Goal: Feedback & Contribution: Contribute content

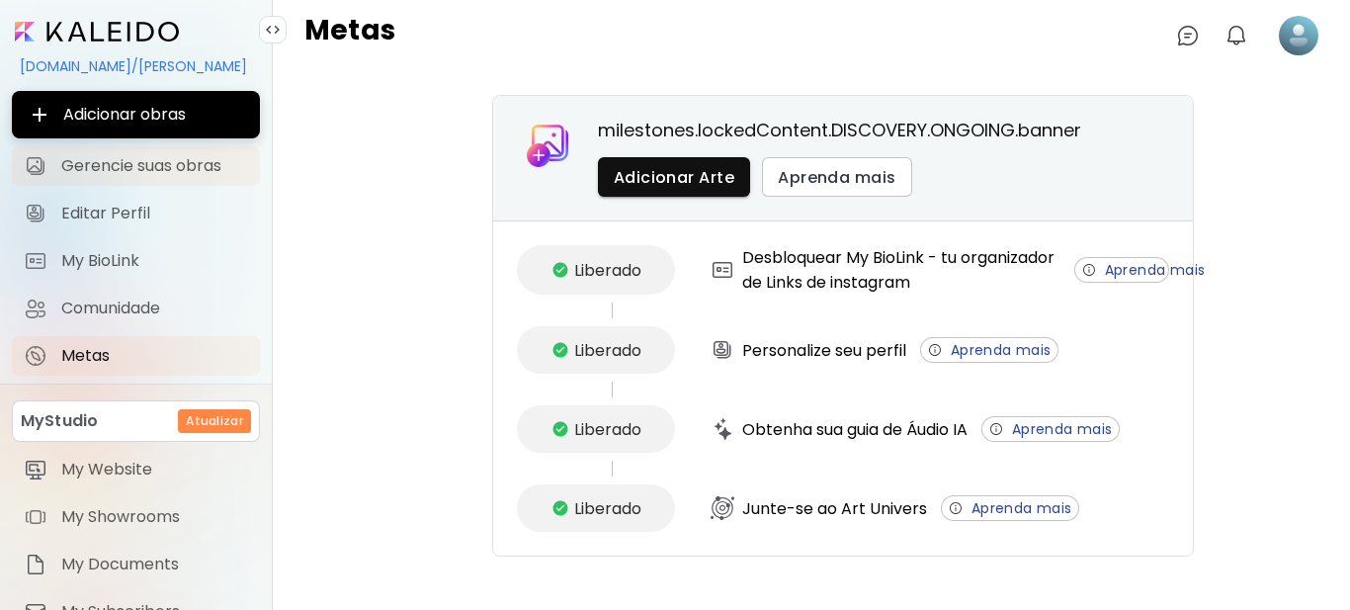
click at [146, 159] on span "Gerencie suas obras" at bounding box center [154, 166] width 187 height 20
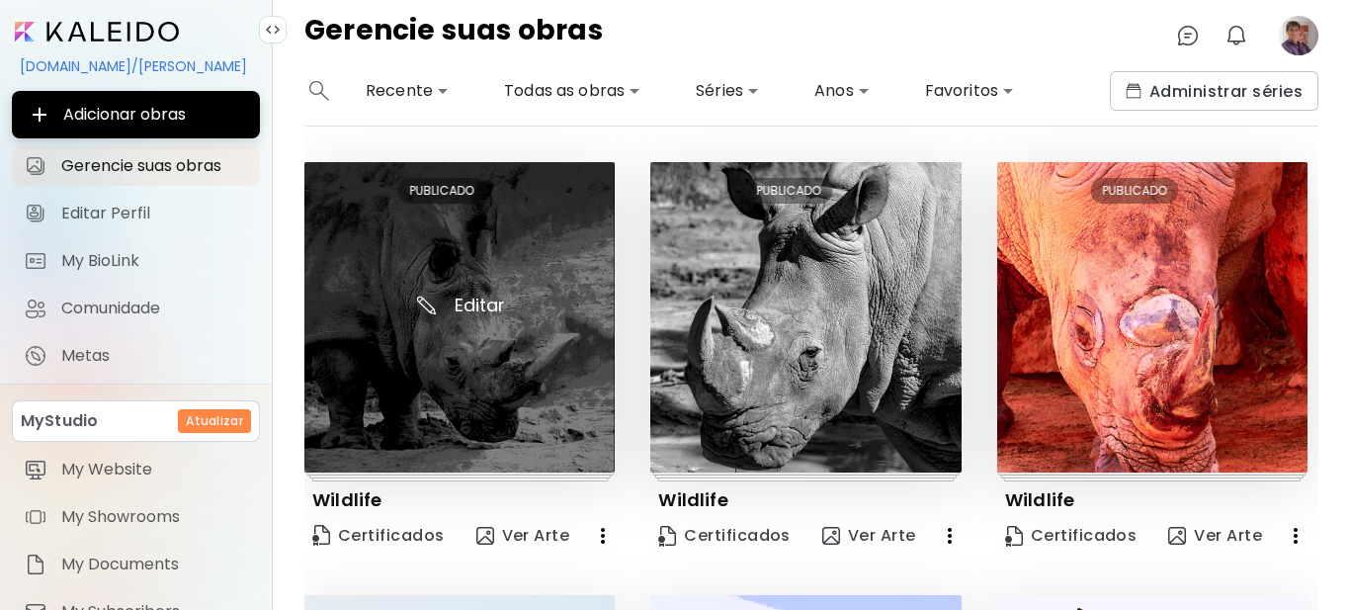
click at [463, 302] on img at bounding box center [459, 317] width 310 height 310
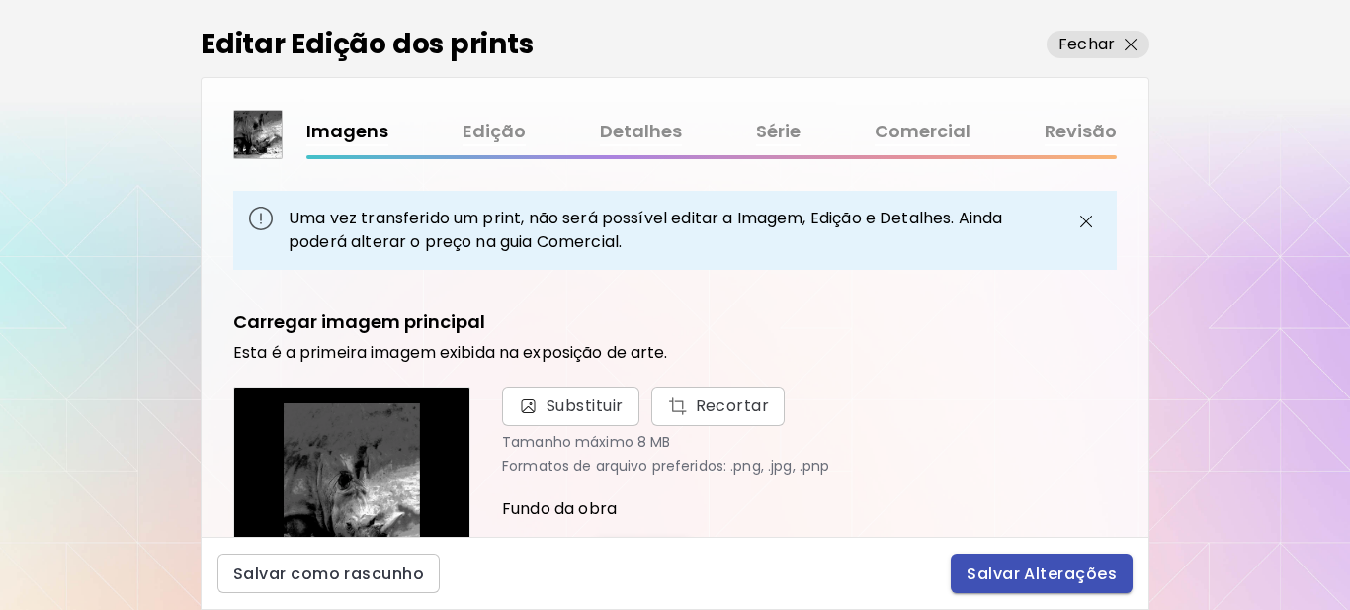
click at [1015, 574] on span "Salvar Alterações" at bounding box center [1041, 573] width 150 height 21
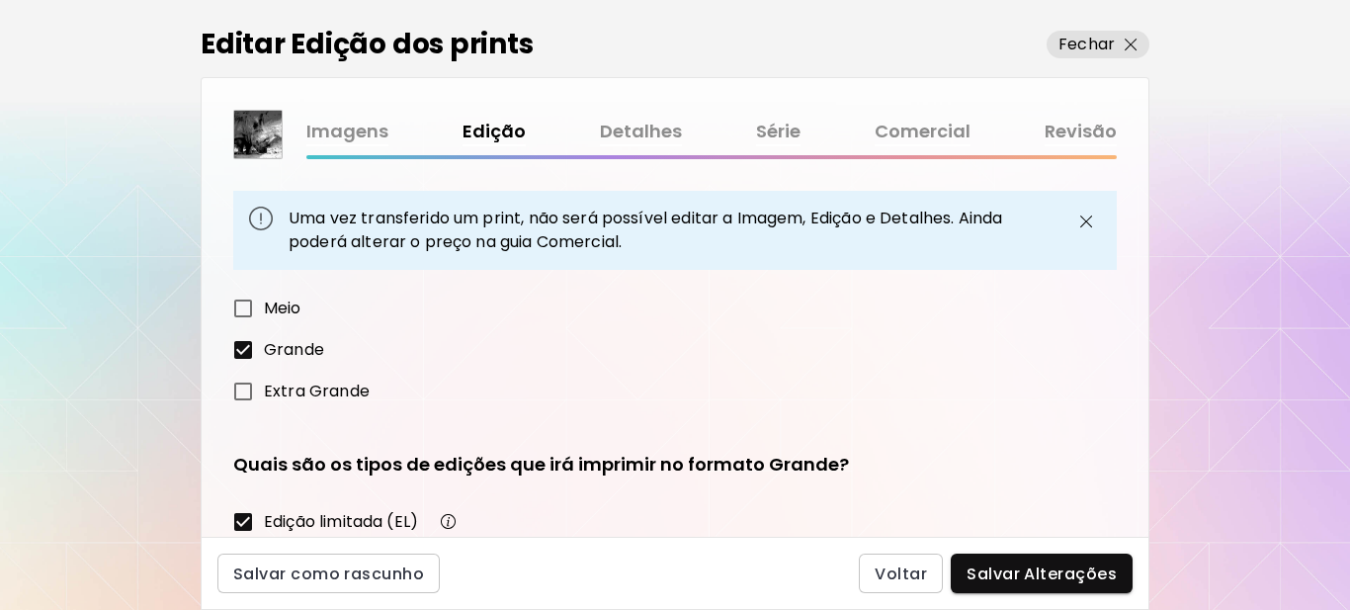
scroll to position [198, 0]
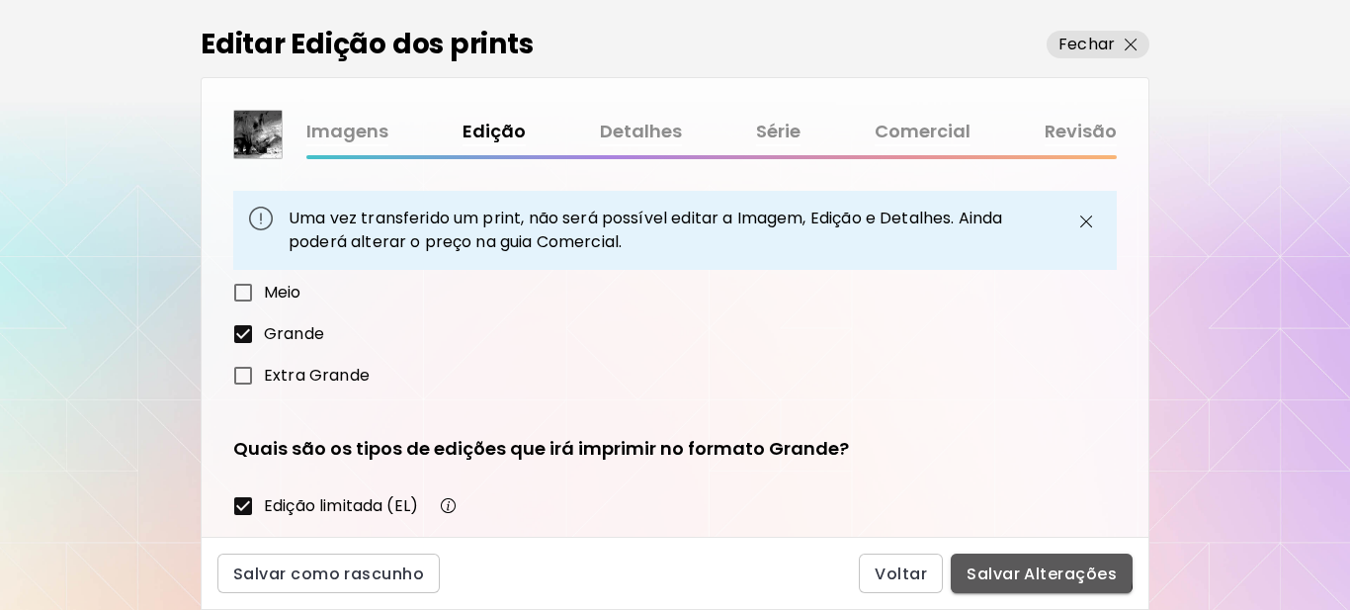
drag, startPoint x: 1015, startPoint y: 567, endPoint x: 973, endPoint y: 427, distance: 146.3
click at [1015, 566] on span "Salvar Alterações" at bounding box center [1041, 573] width 150 height 21
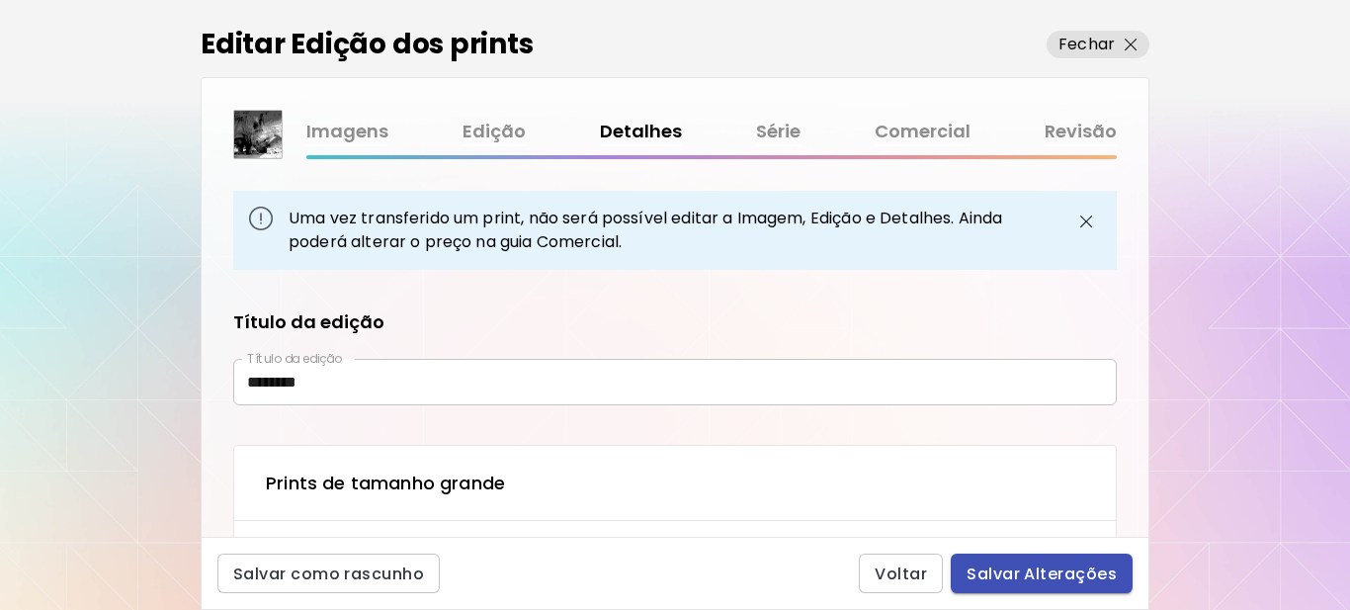
type input "**********"
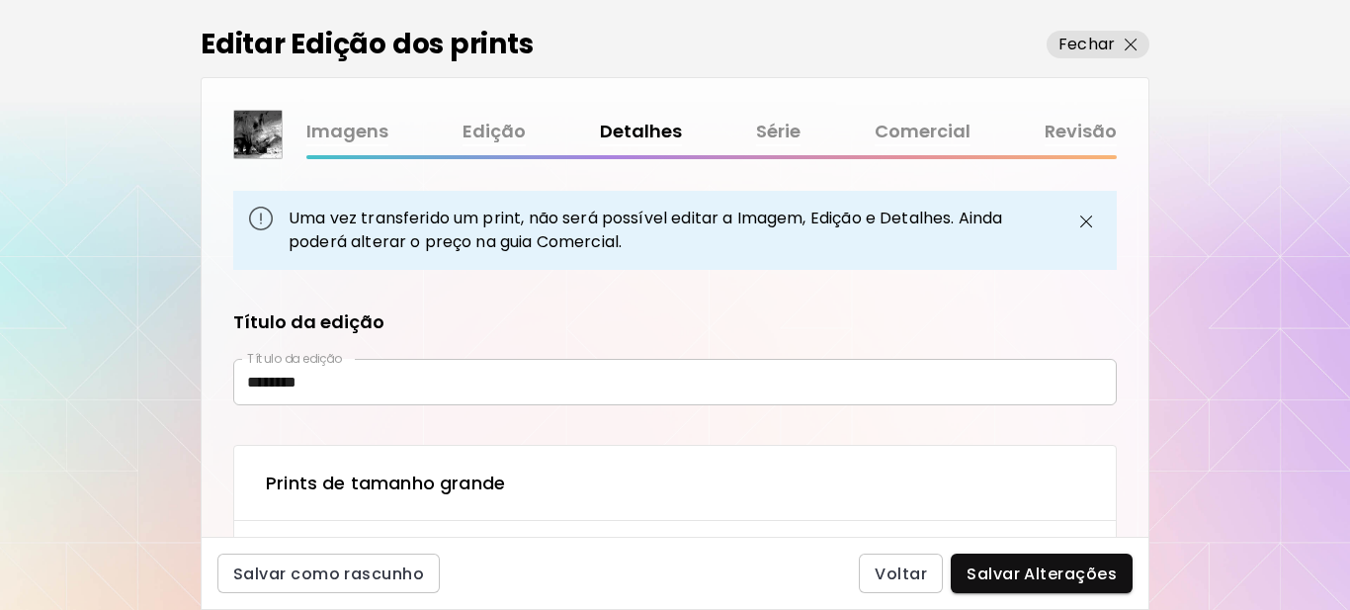
click at [1050, 572] on span "Salvar Alterações" at bounding box center [1041, 573] width 150 height 21
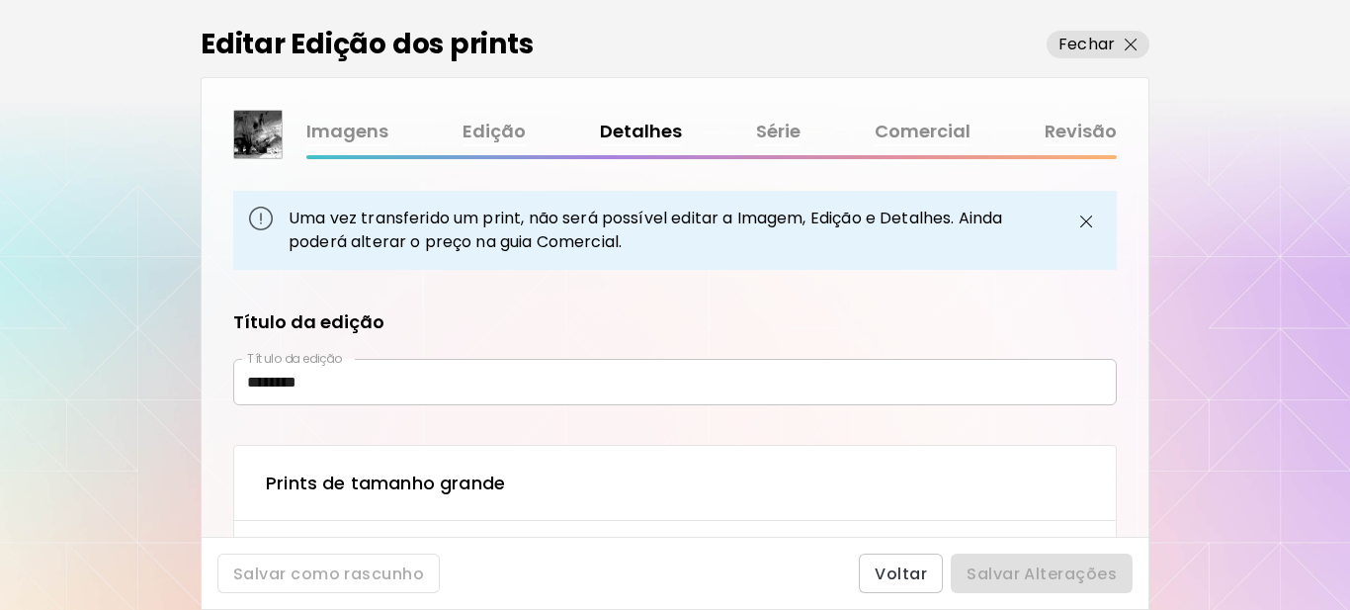
type textarea "**********"
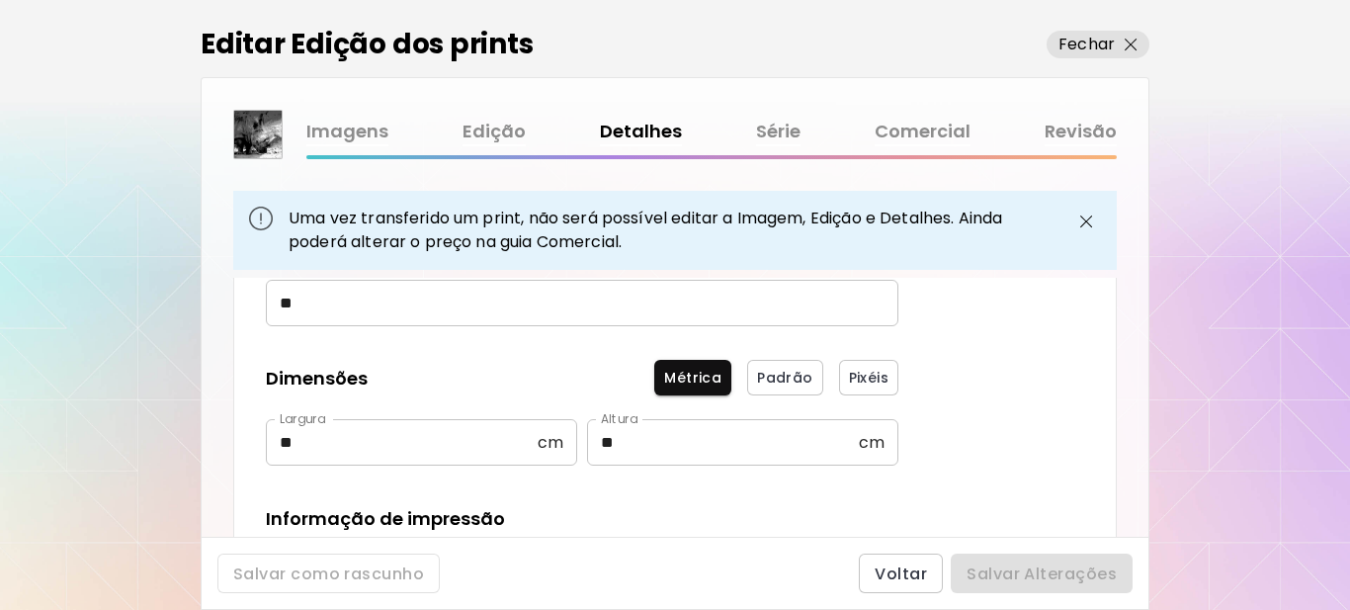
scroll to position [621, 0]
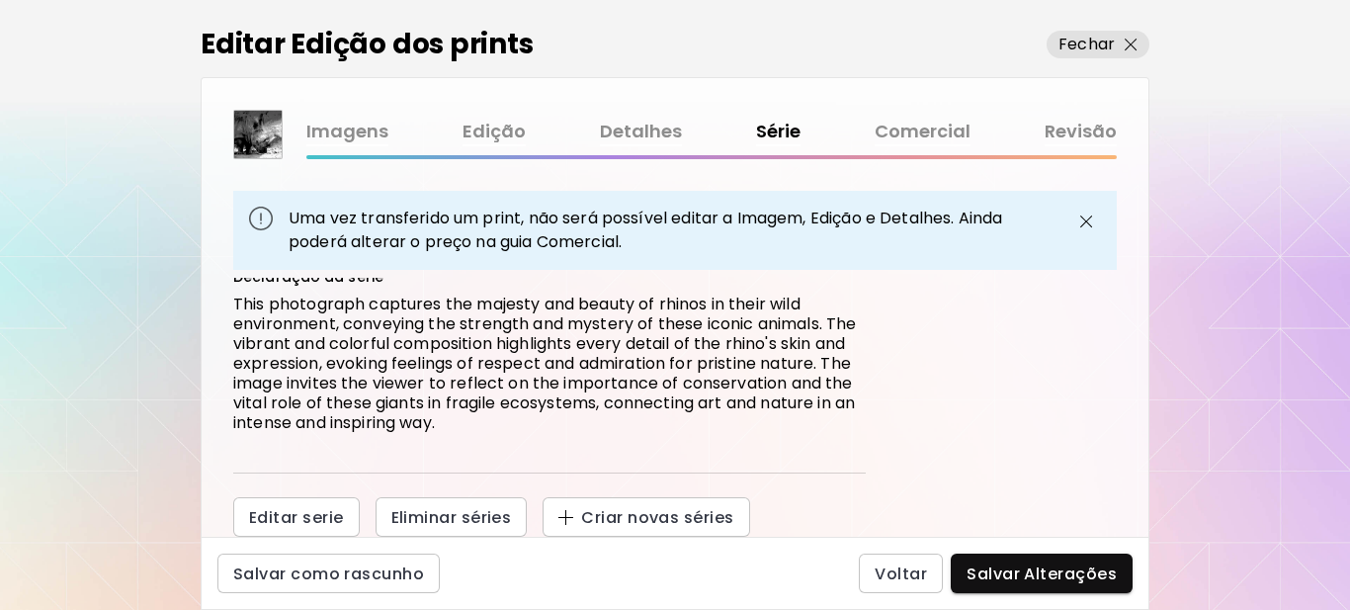
scroll to position [324, 0]
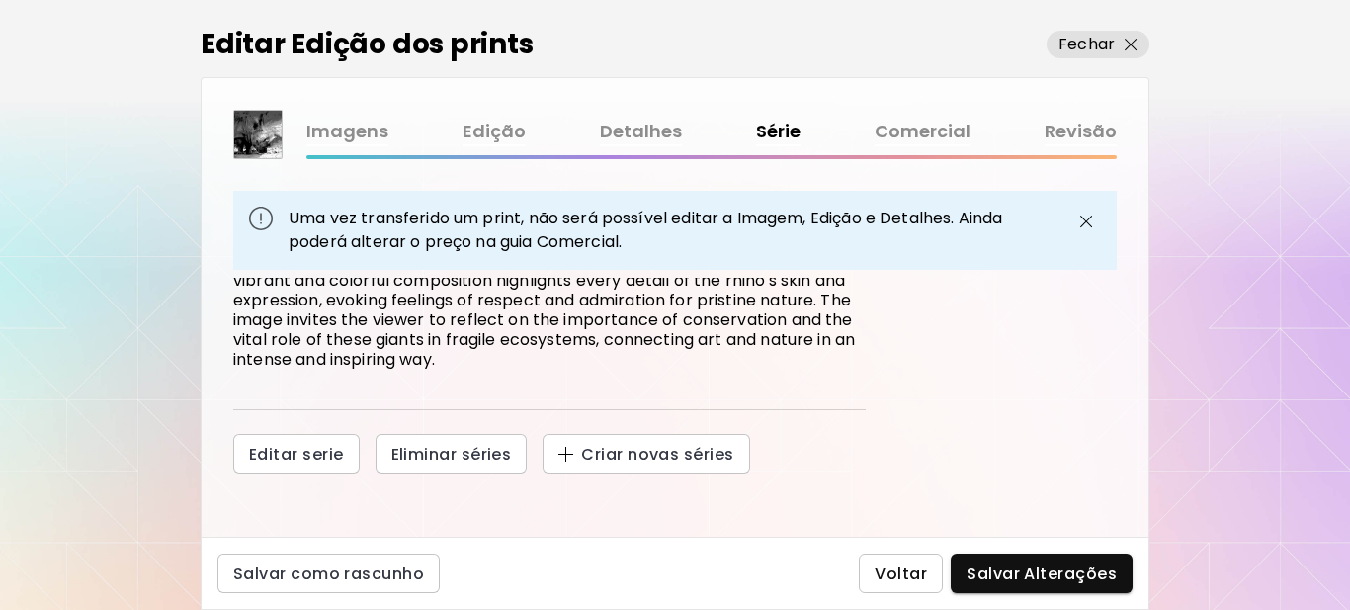
click at [910, 573] on span "Voltar" at bounding box center [901, 573] width 52 height 21
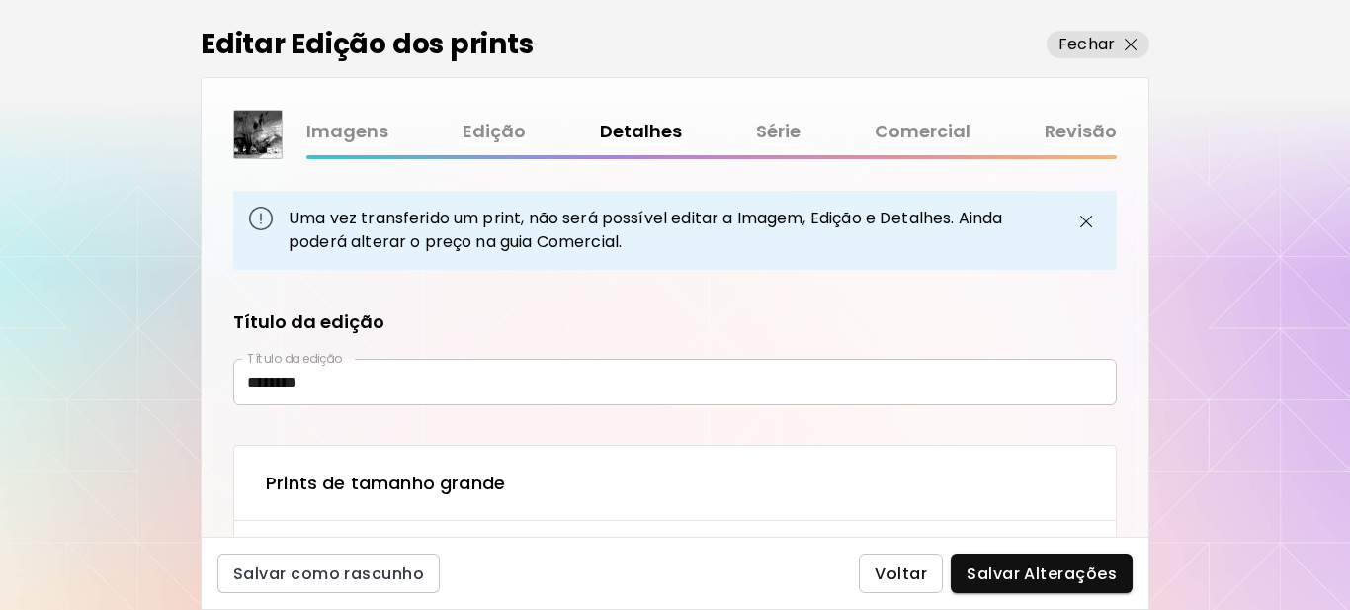
type textarea "**********"
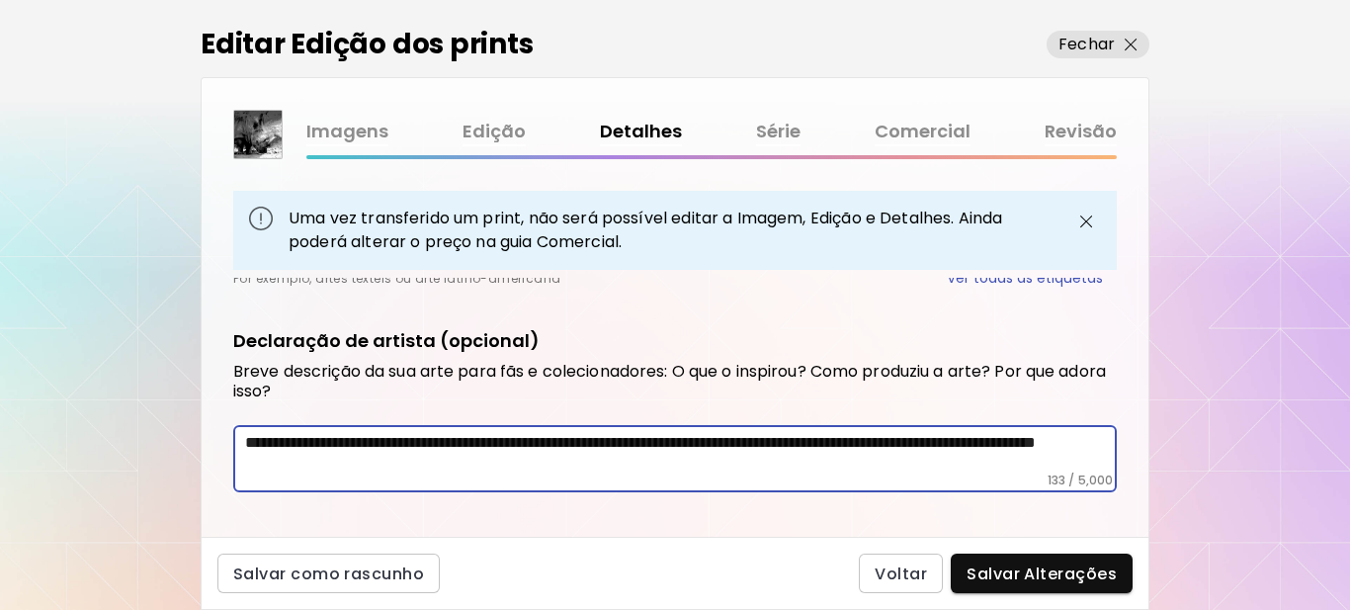
drag, startPoint x: 499, startPoint y: 464, endPoint x: 223, endPoint y: 445, distance: 276.4
click at [223, 445] on div "**********" at bounding box center [675, 407] width 947 height 259
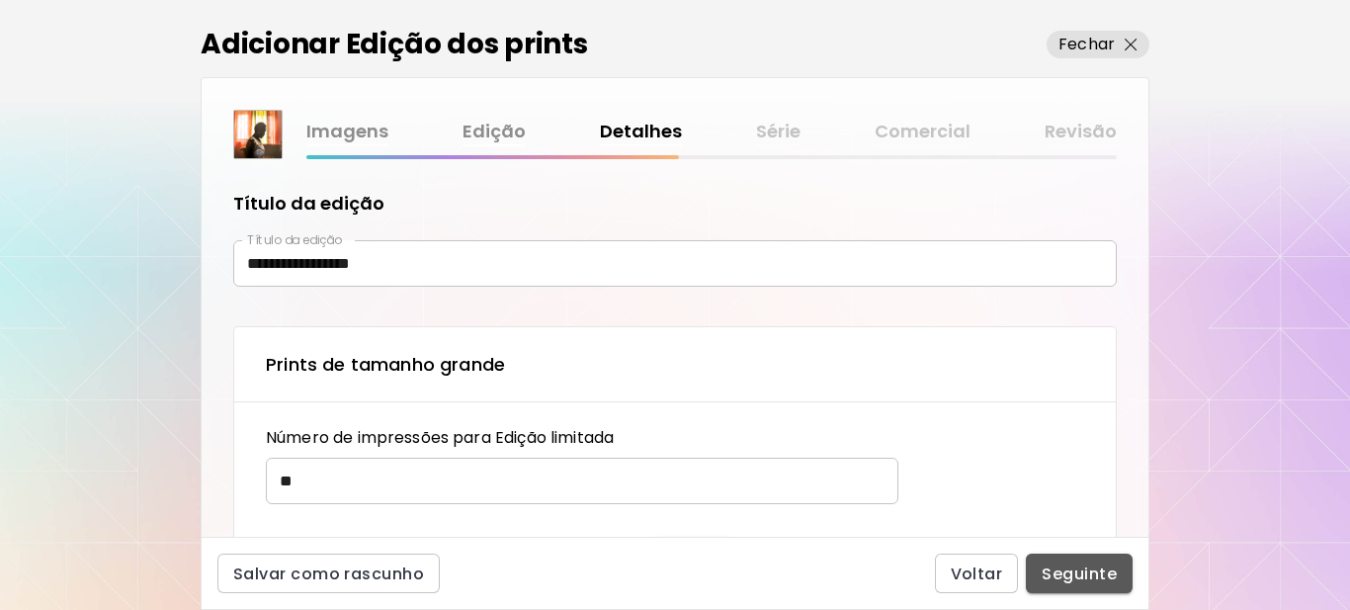
click at [1100, 575] on span "Seguinte" at bounding box center [1079, 573] width 75 height 21
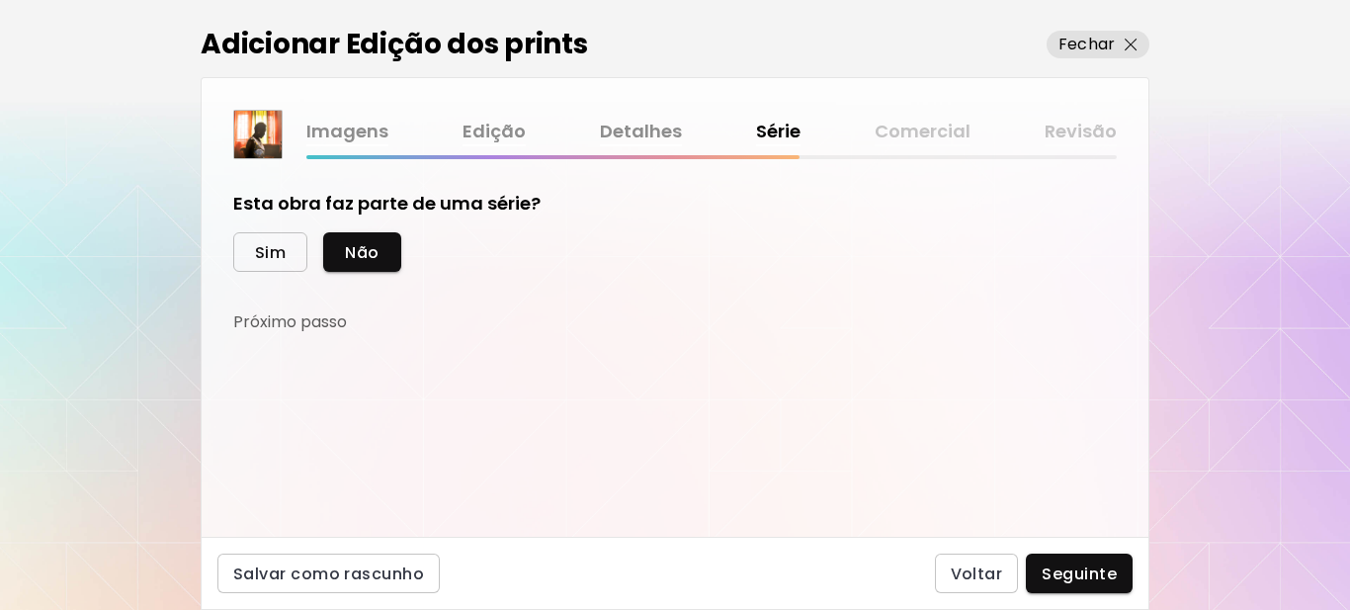
click at [277, 252] on span "Sim" at bounding box center [270, 252] width 31 height 21
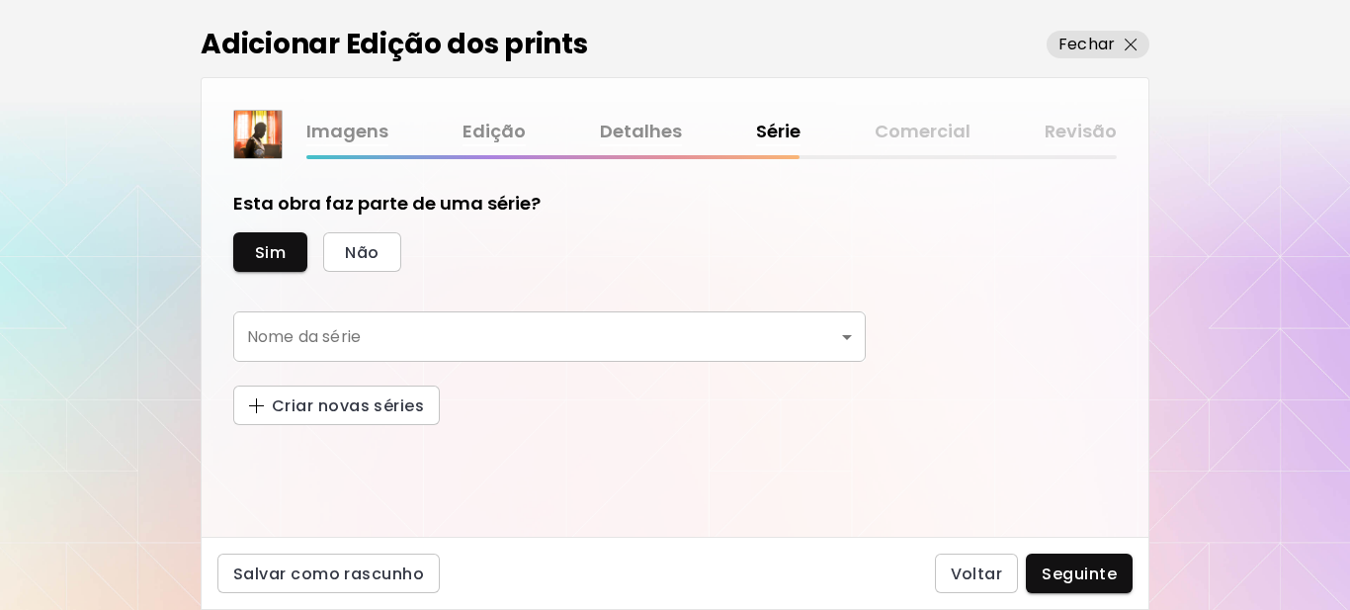
click at [386, 333] on body "kaleido.art/Sergio_Cerezer_Benetti Adicionar obras Gerencie suas obras Editar P…" at bounding box center [675, 305] width 1350 height 610
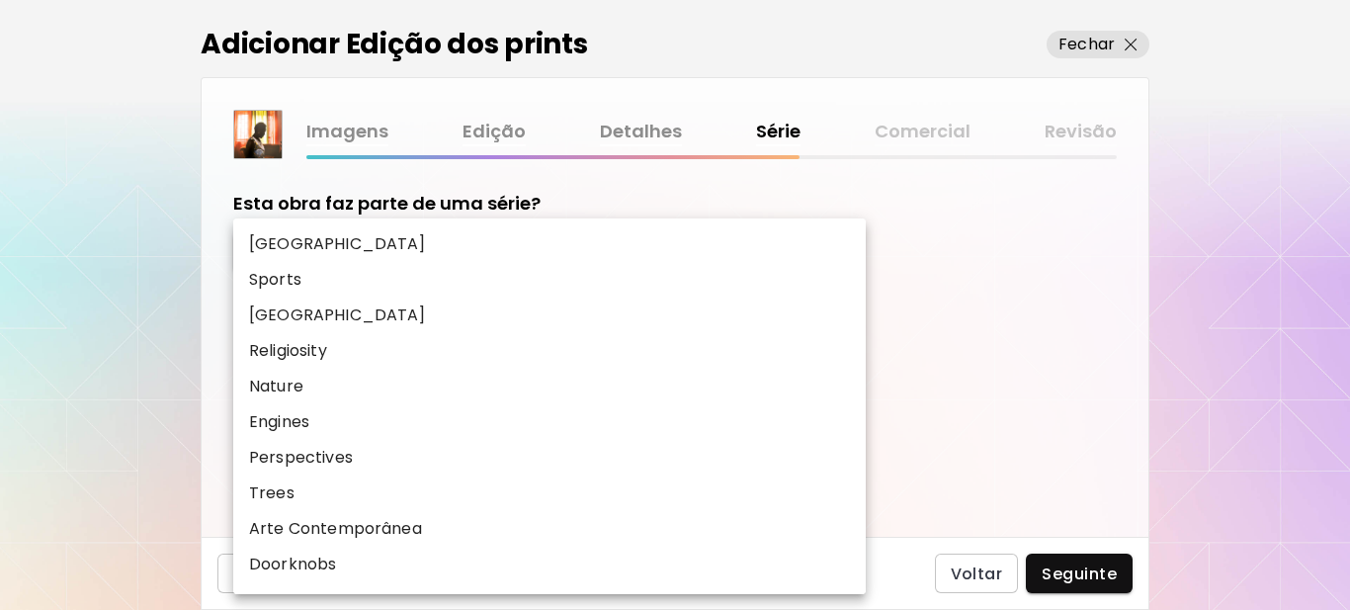
scroll to position [423, 0]
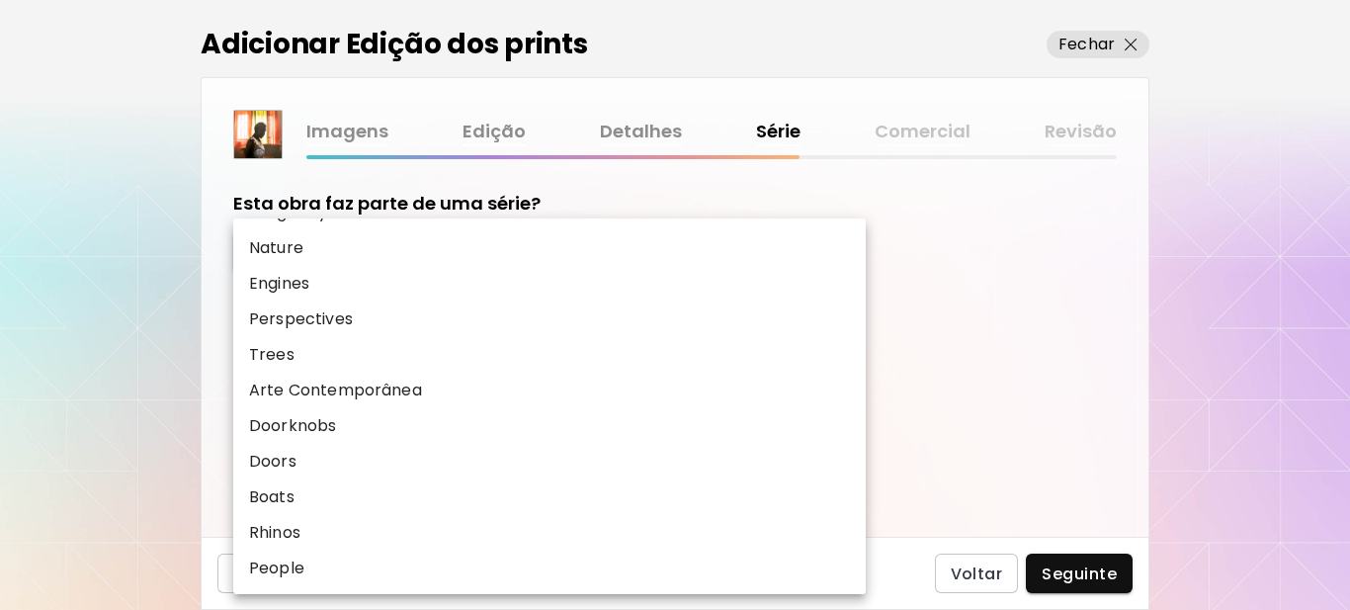
click at [312, 563] on li "People" at bounding box center [549, 568] width 632 height 36
type input "******"
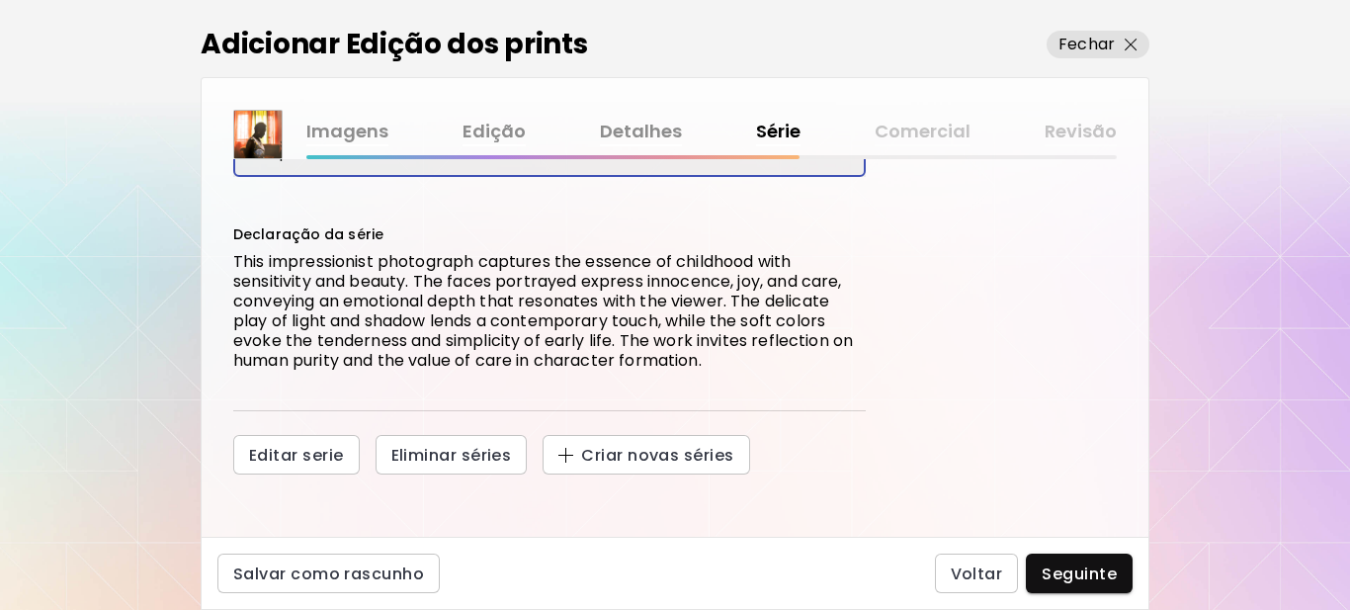
scroll to position [186, 0]
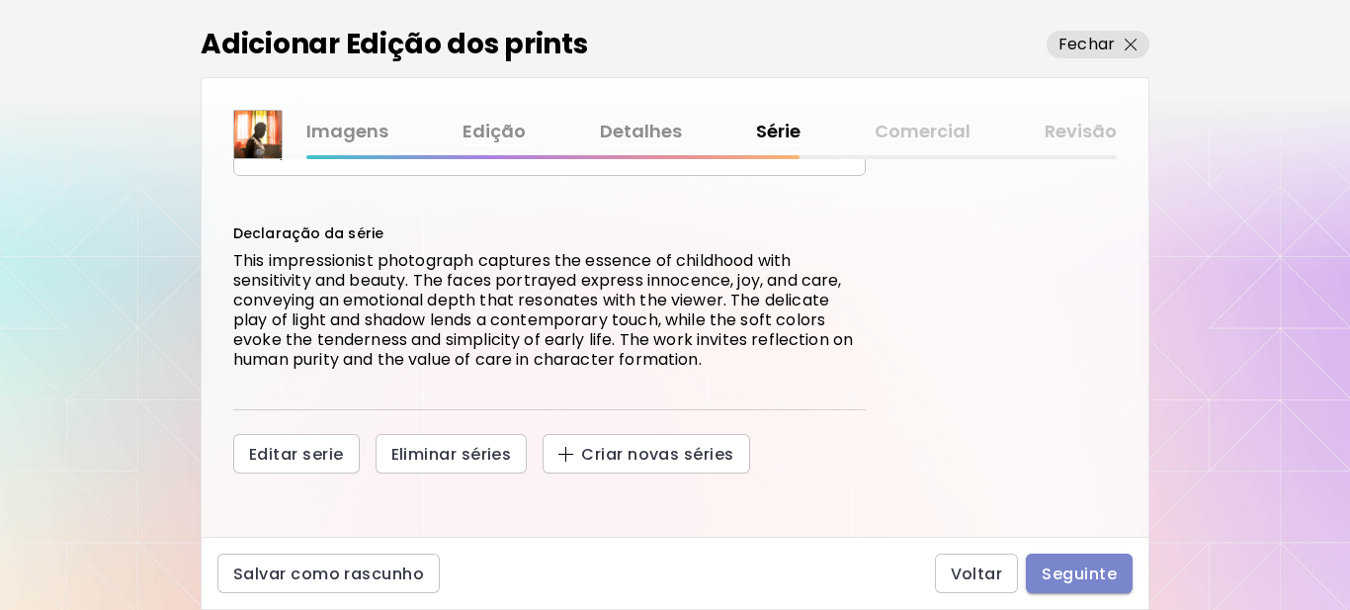
click at [1077, 579] on span "Seguinte" at bounding box center [1079, 573] width 75 height 21
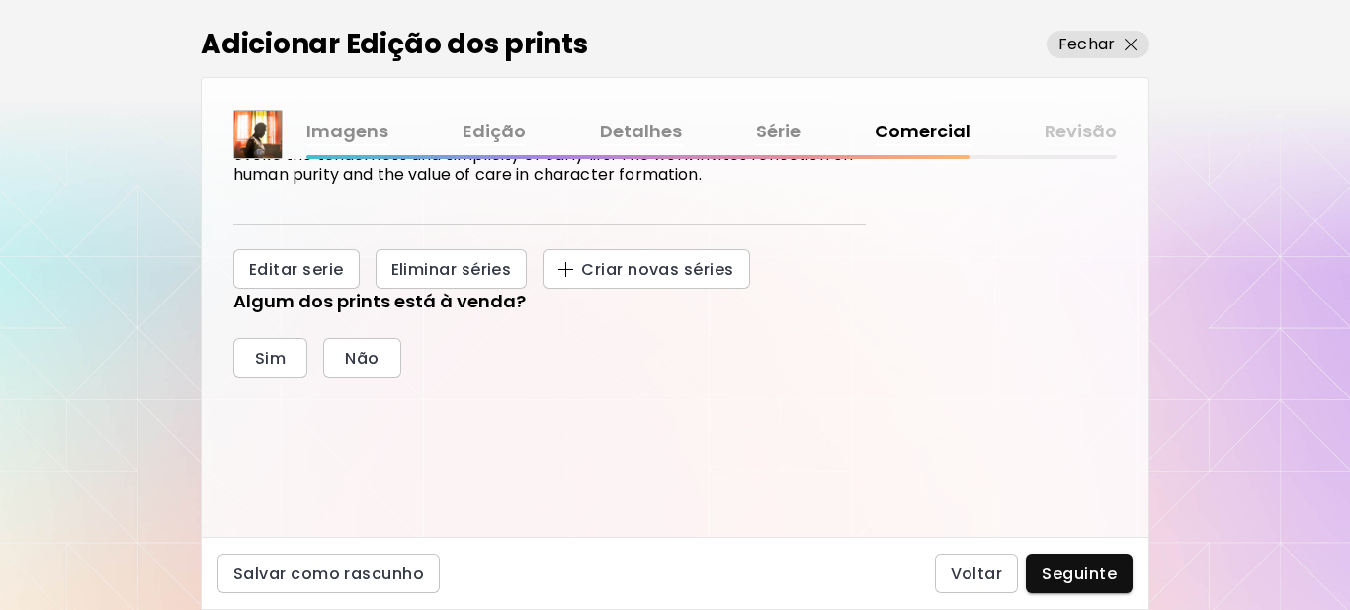
scroll to position [437, 0]
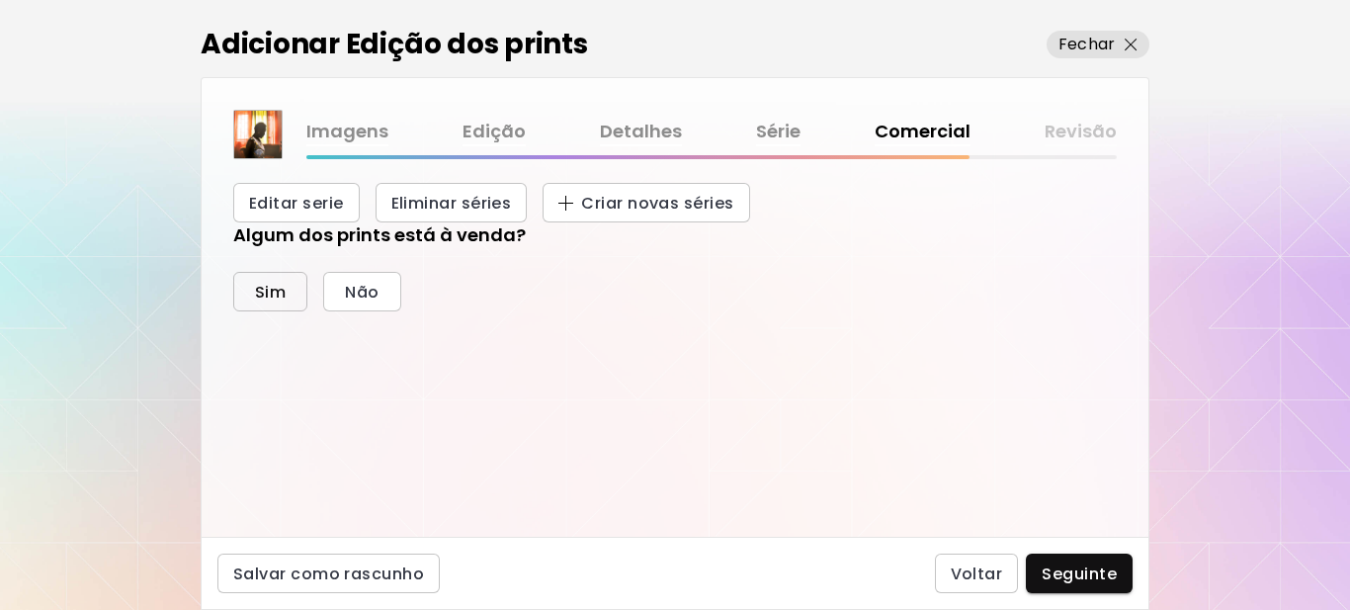
click at [261, 302] on span "Sim" at bounding box center [270, 292] width 31 height 21
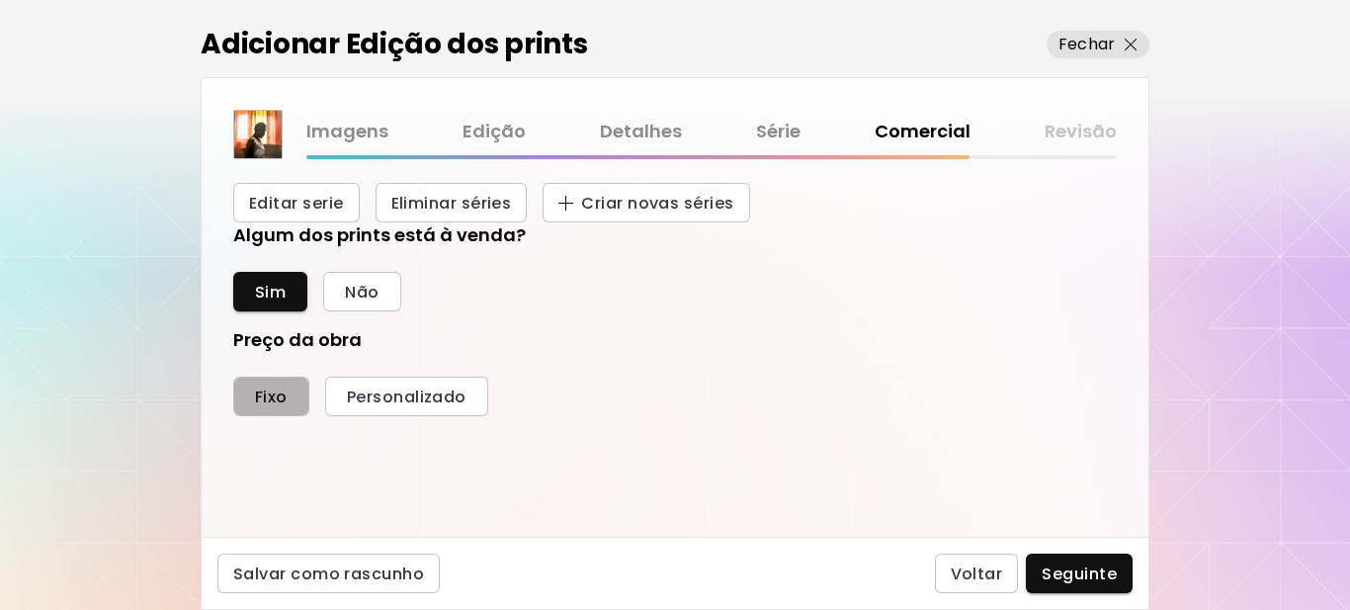
click at [272, 386] on span "Fixo" at bounding box center [271, 396] width 33 height 21
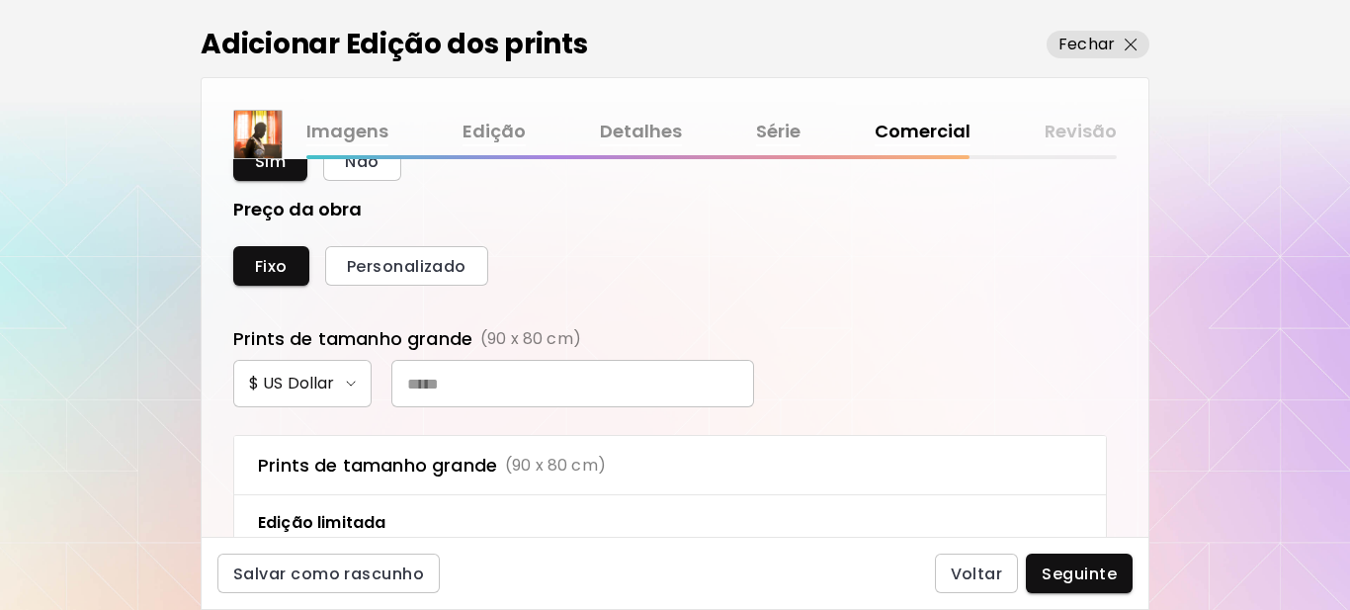
scroll to position [634, 0]
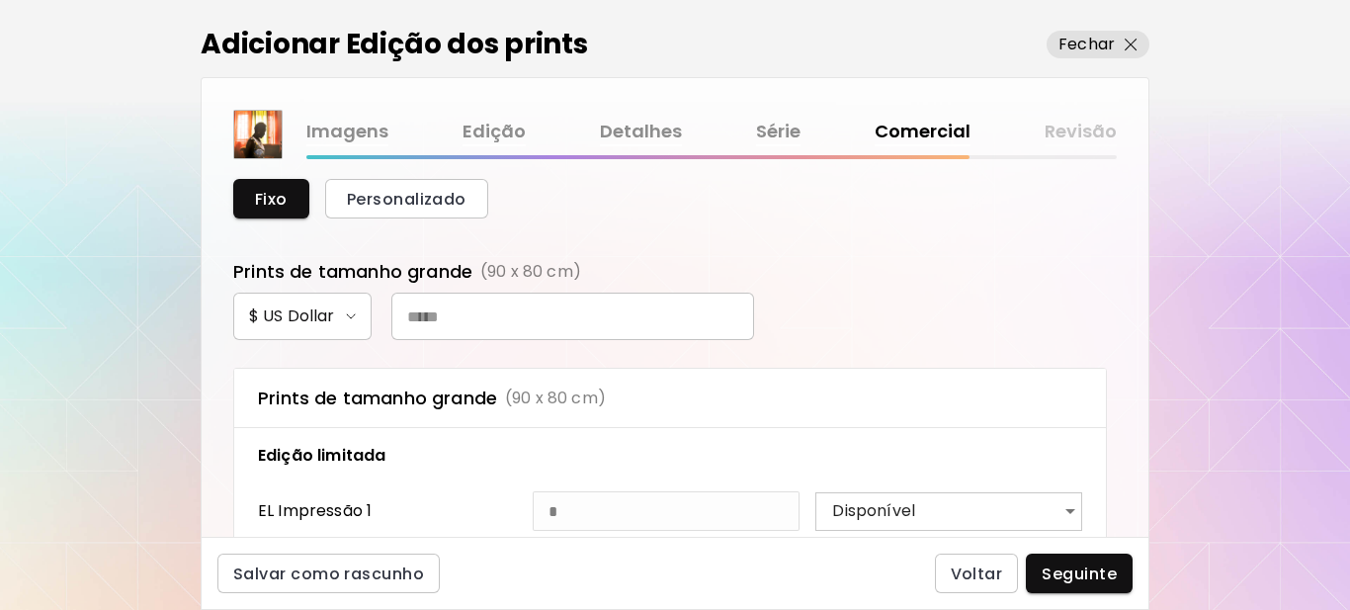
click at [496, 316] on input "text" at bounding box center [572, 316] width 363 height 47
type input "***"
click at [1075, 573] on span "Seguinte" at bounding box center [1079, 573] width 75 height 21
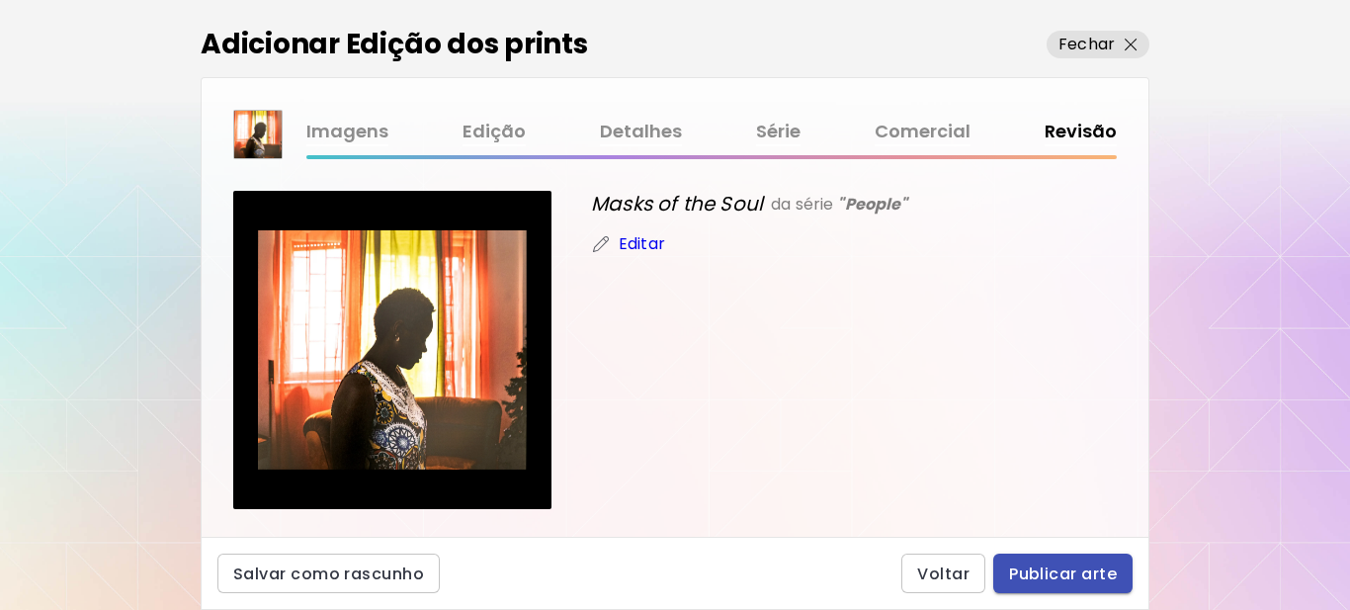
click at [1073, 570] on span "Publicar arte" at bounding box center [1063, 573] width 108 height 21
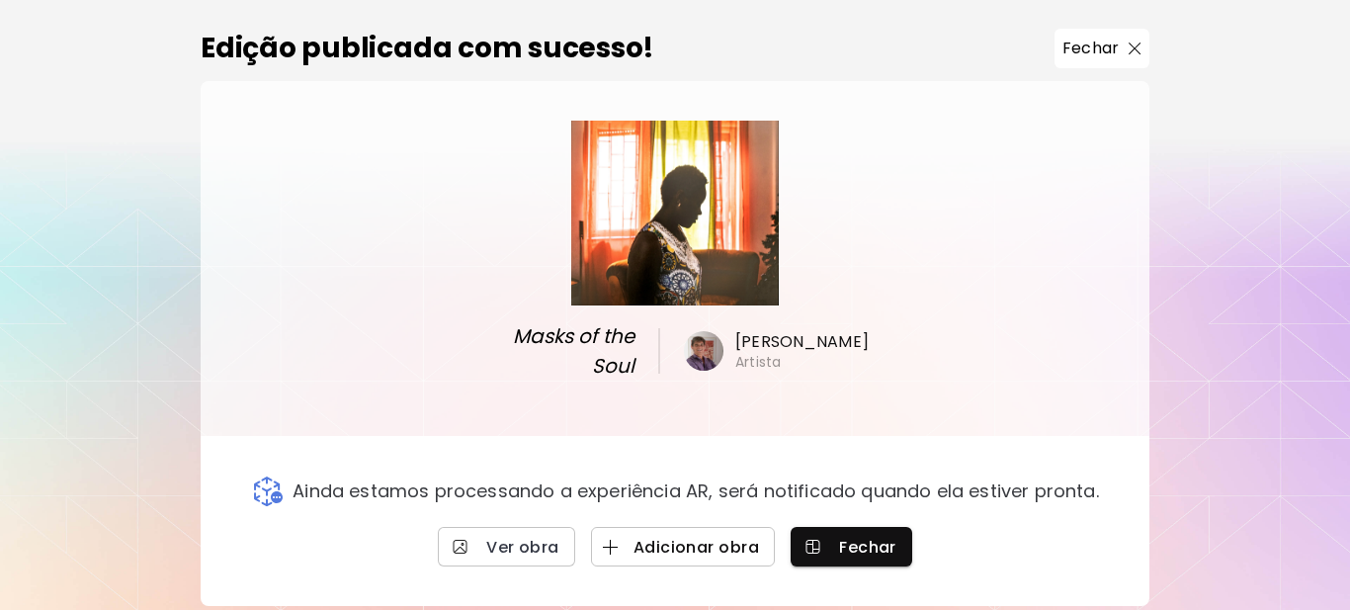
click at [675, 540] on span "Adicionar obra" at bounding box center [683, 547] width 152 height 21
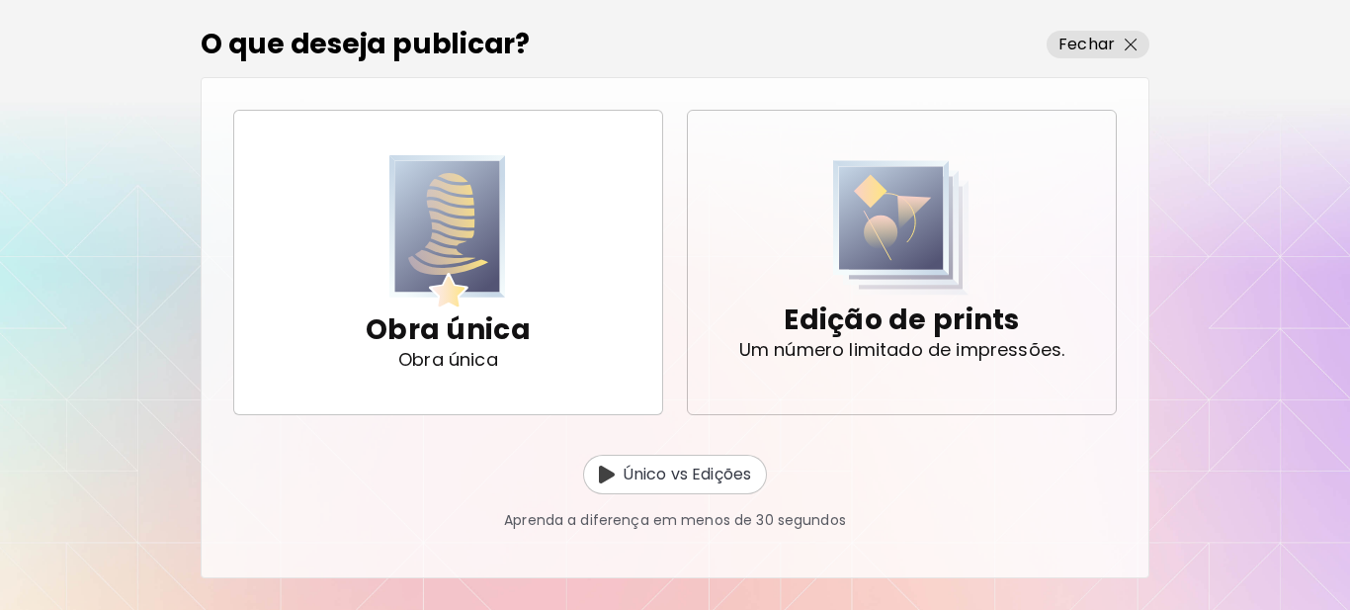
click at [917, 295] on img "button" at bounding box center [901, 227] width 136 height 135
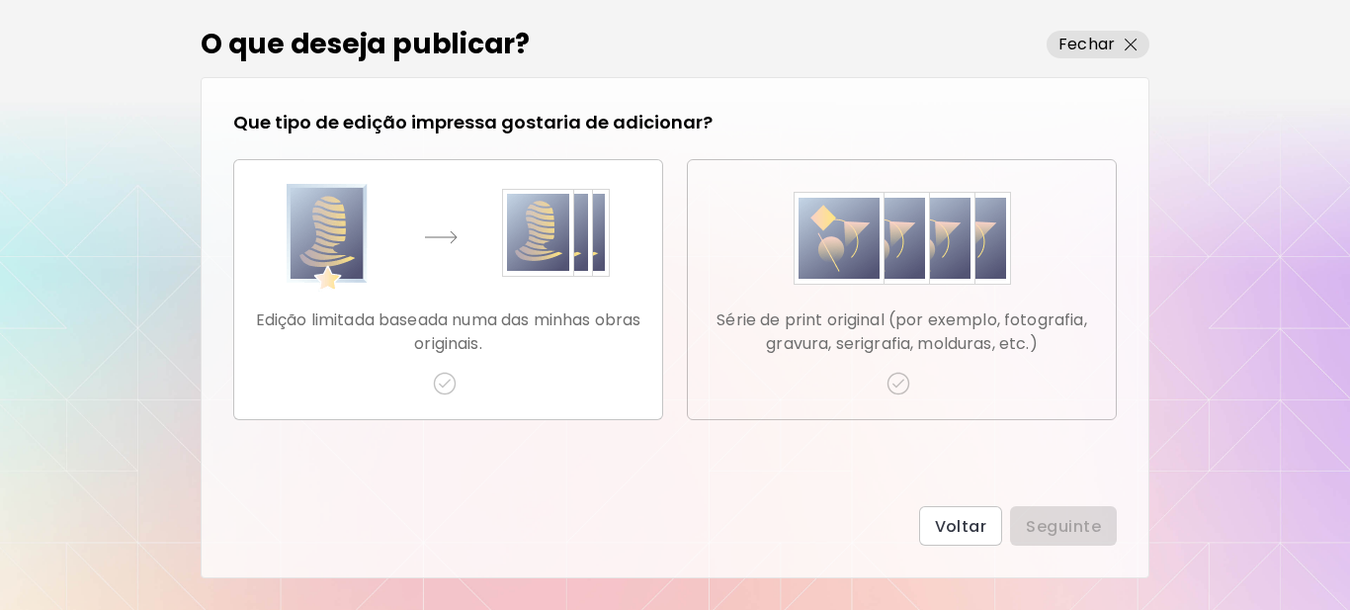
click at [898, 379] on img "button" at bounding box center [898, 384] width 24 height 24
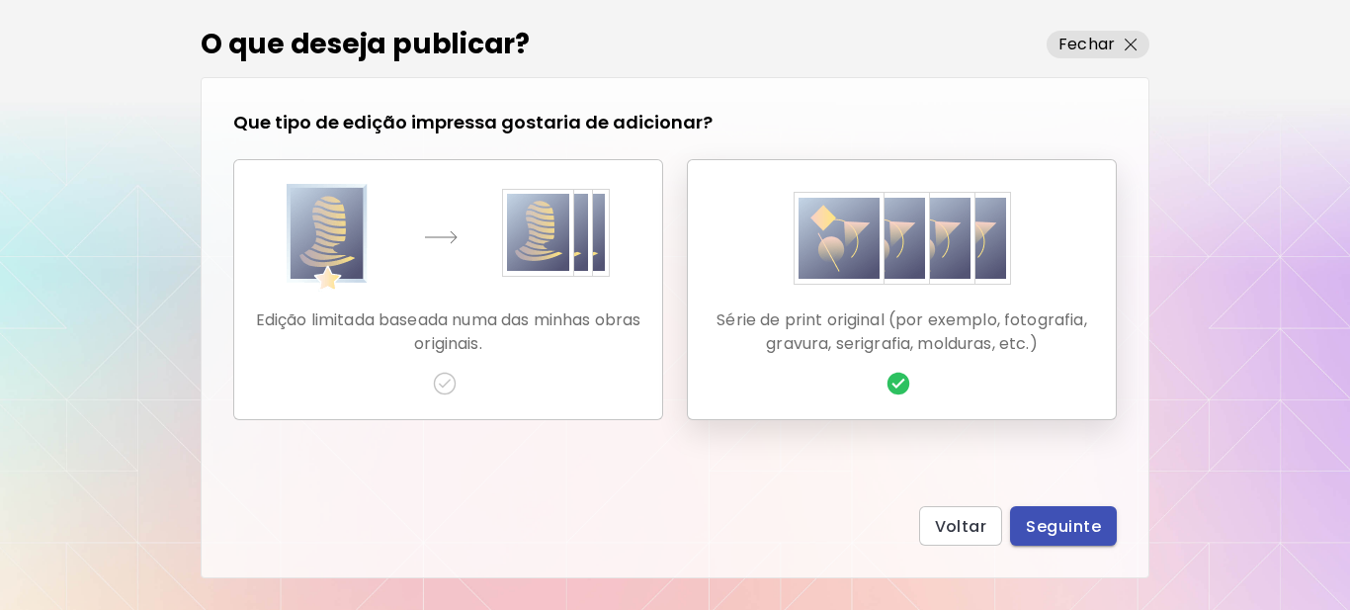
click at [1081, 526] on span "Seguinte" at bounding box center [1063, 526] width 75 height 21
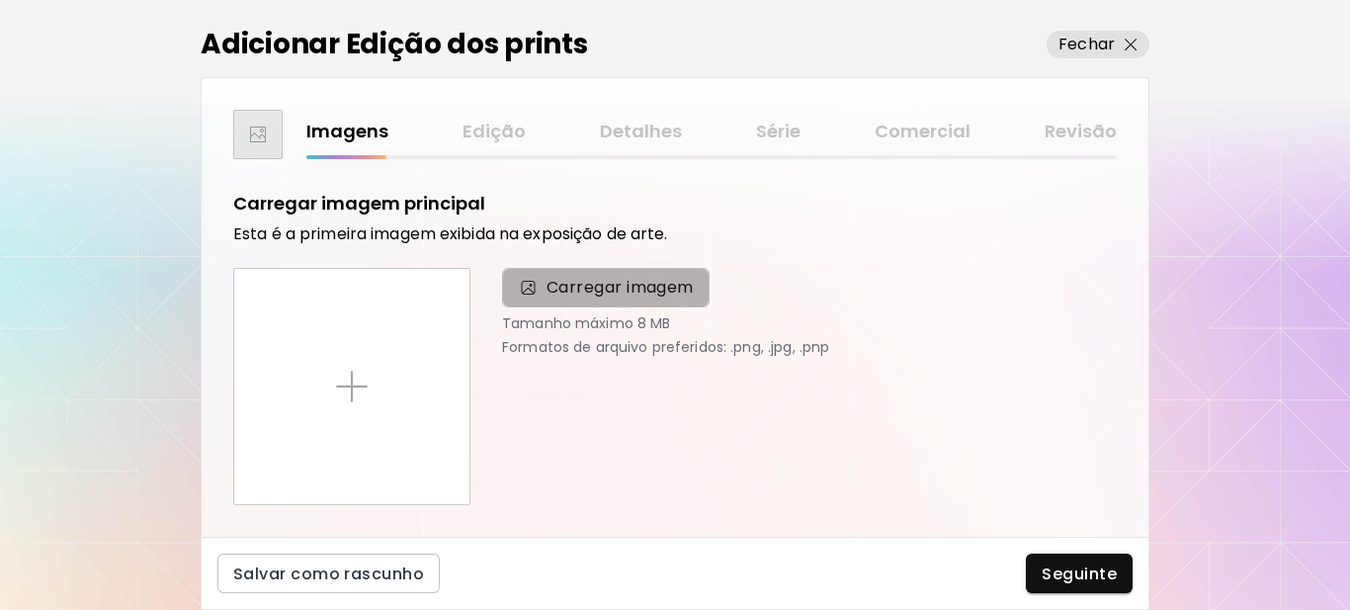
click at [603, 285] on span "Carregar imagem" at bounding box center [619, 288] width 147 height 24
click at [0, 0] on input "Carregar imagem" at bounding box center [0, 0] width 0 height 0
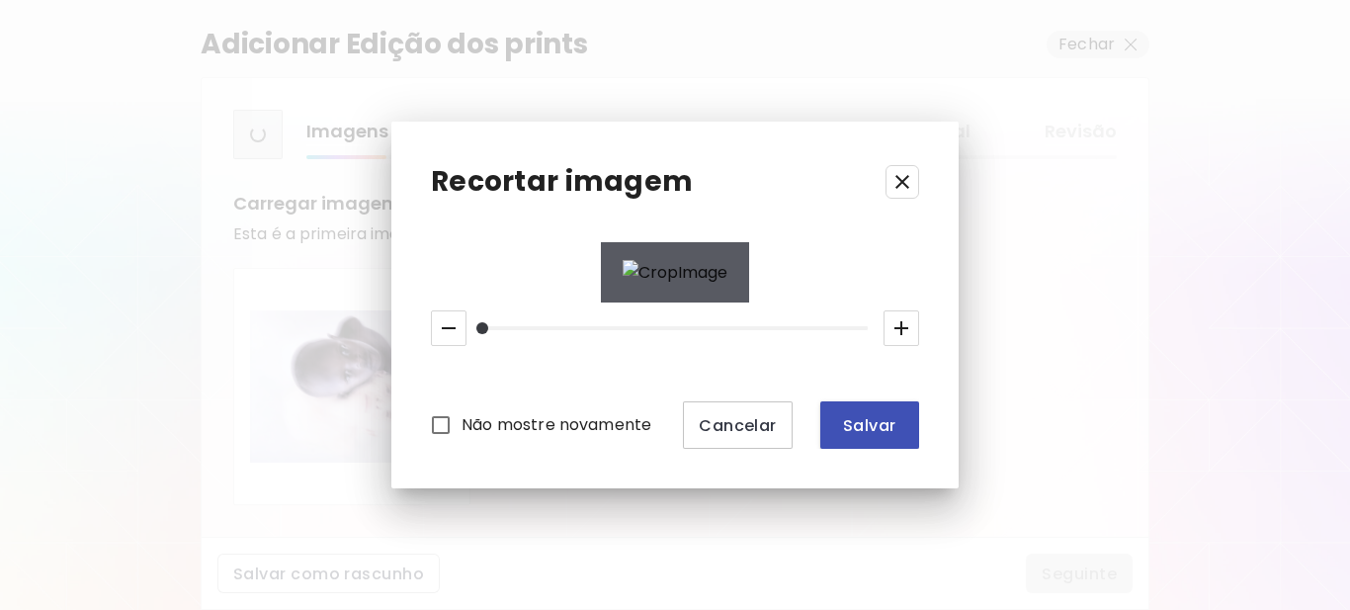
click at [858, 436] on span "Salvar" at bounding box center [869, 425] width 67 height 21
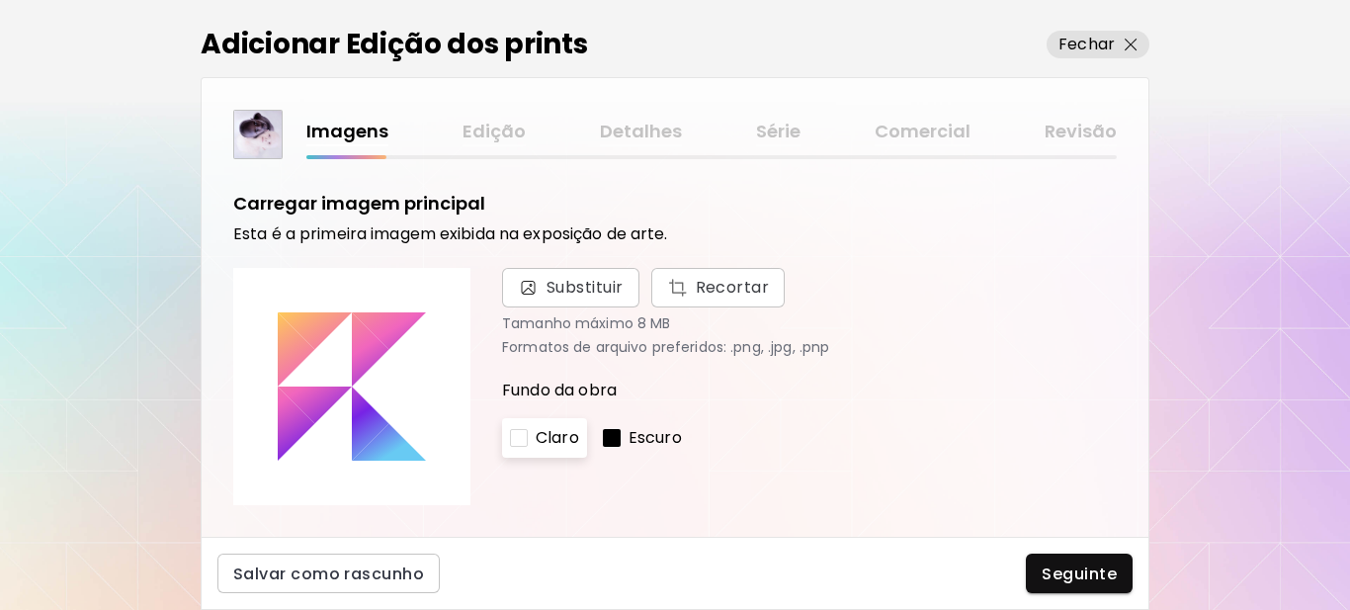
click at [614, 438] on div at bounding box center [612, 438] width 18 height 18
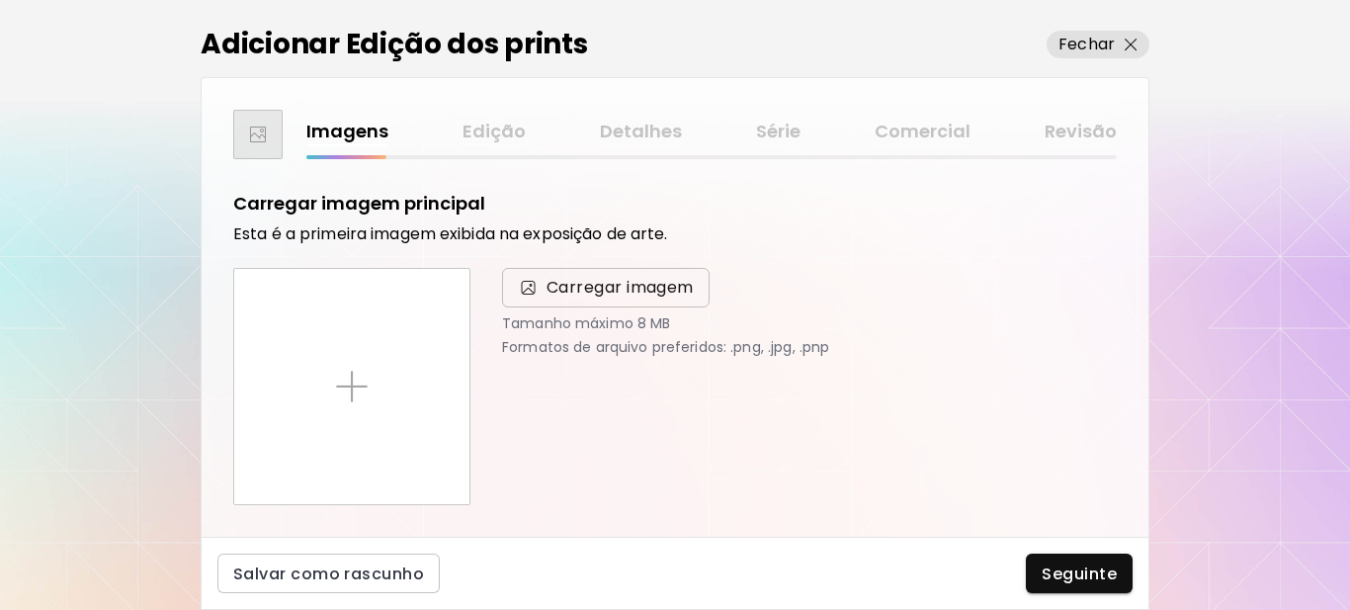
click at [595, 286] on span "Carregar imagem" at bounding box center [619, 288] width 147 height 24
click at [0, 0] on input "Carregar imagem" at bounding box center [0, 0] width 0 height 0
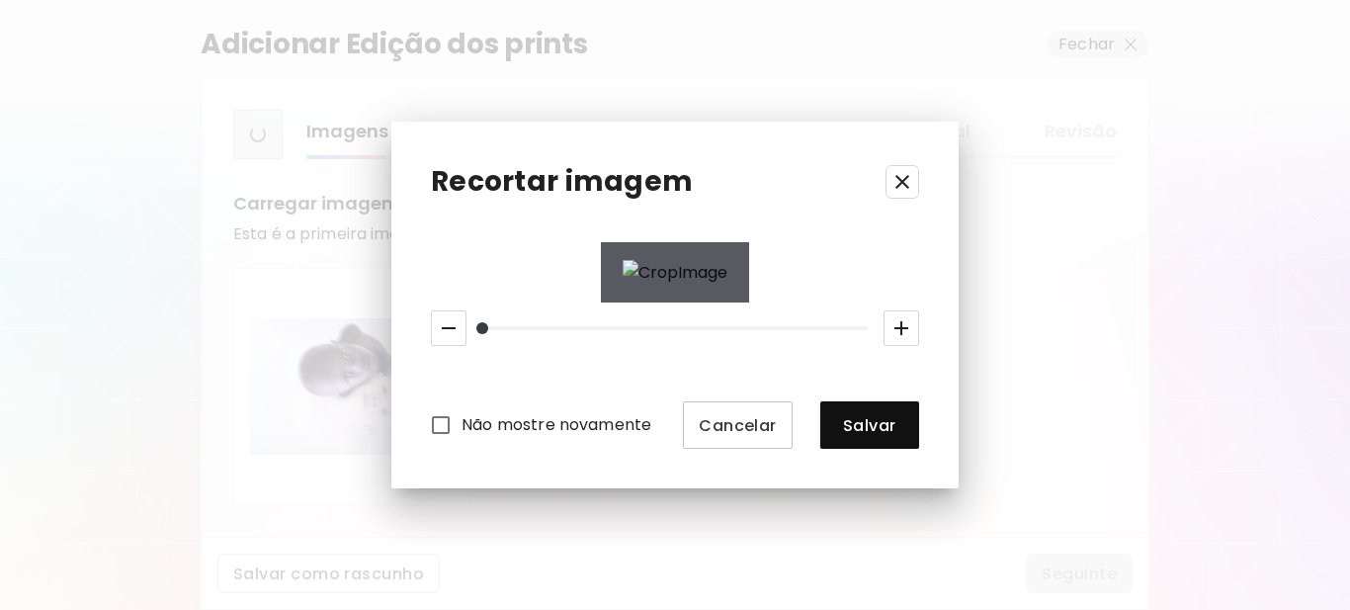
click at [849, 422] on span "Salvar" at bounding box center [869, 425] width 67 height 21
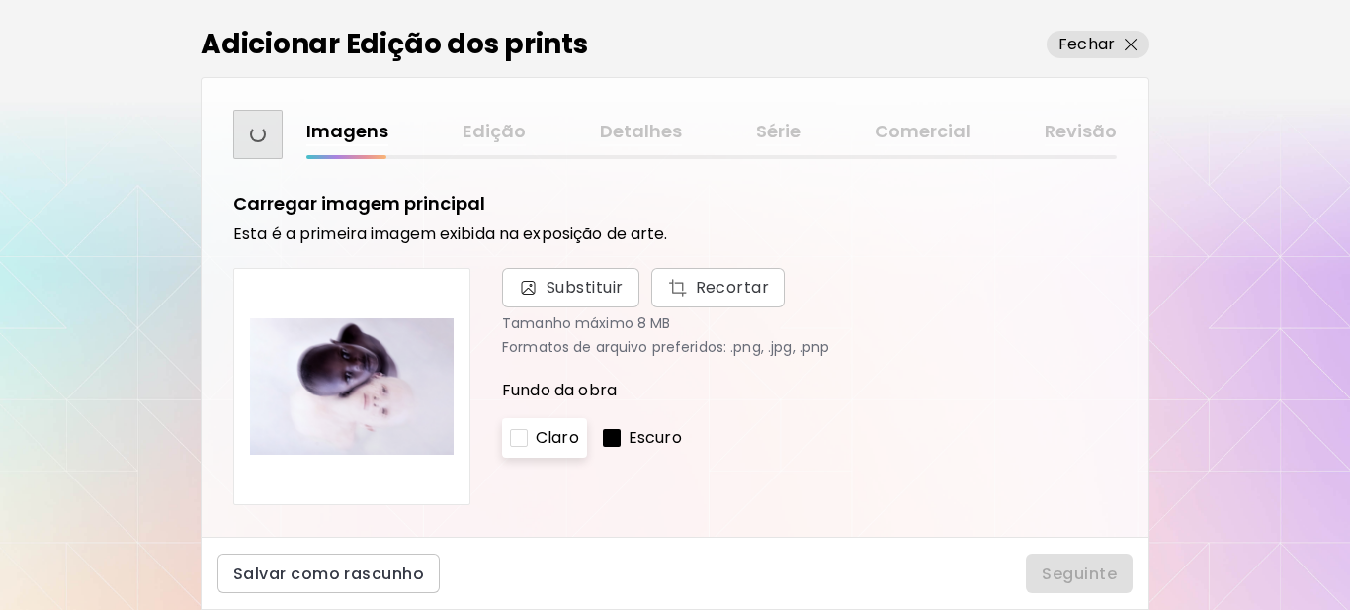
click at [612, 434] on div at bounding box center [612, 438] width 18 height 18
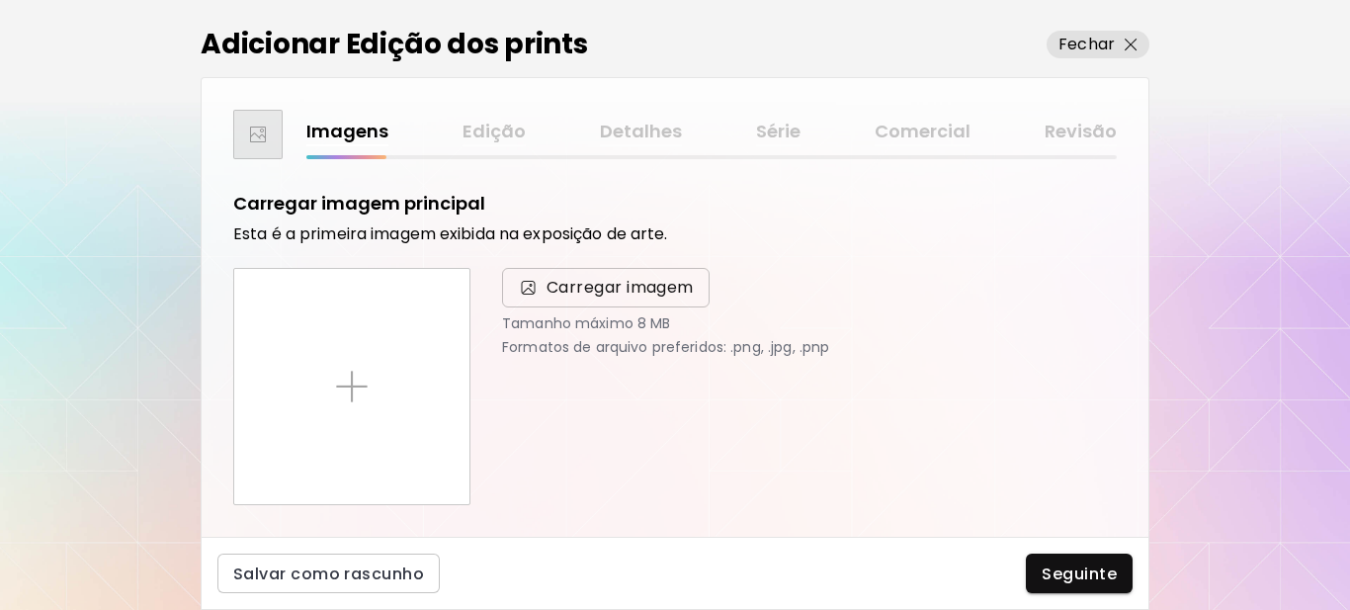
click at [588, 291] on span "Carregar imagem" at bounding box center [619, 288] width 147 height 24
click at [0, 0] on input "Carregar imagem" at bounding box center [0, 0] width 0 height 0
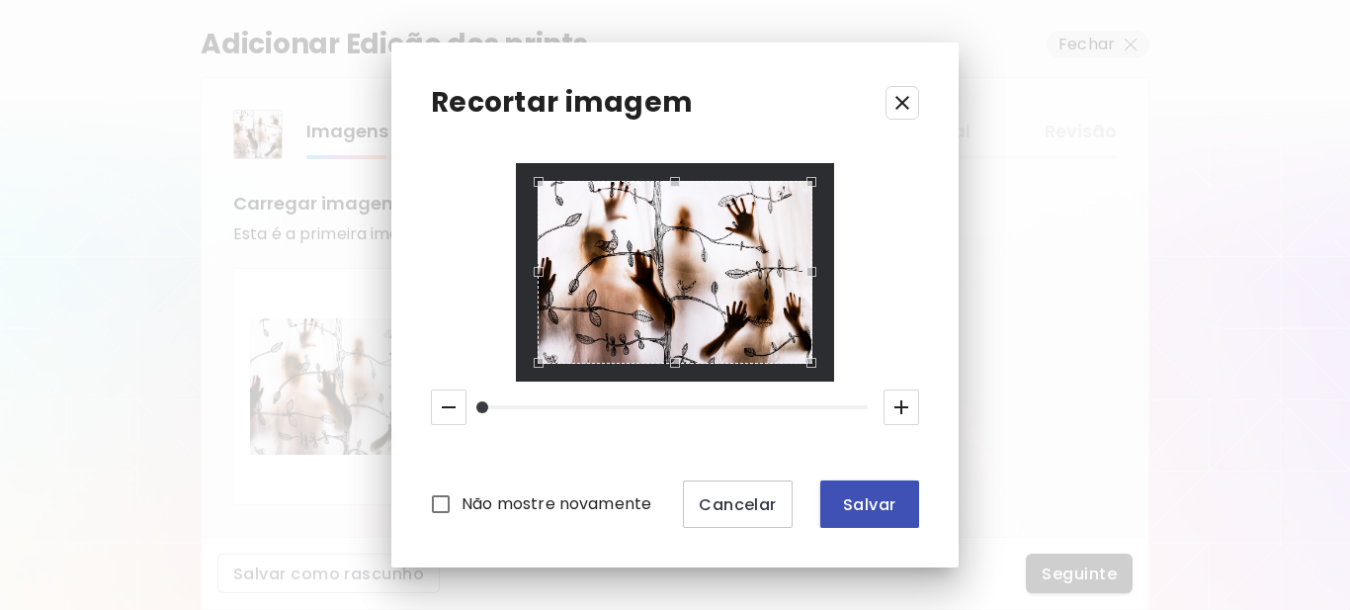
click at [868, 498] on span "Salvar" at bounding box center [869, 504] width 67 height 21
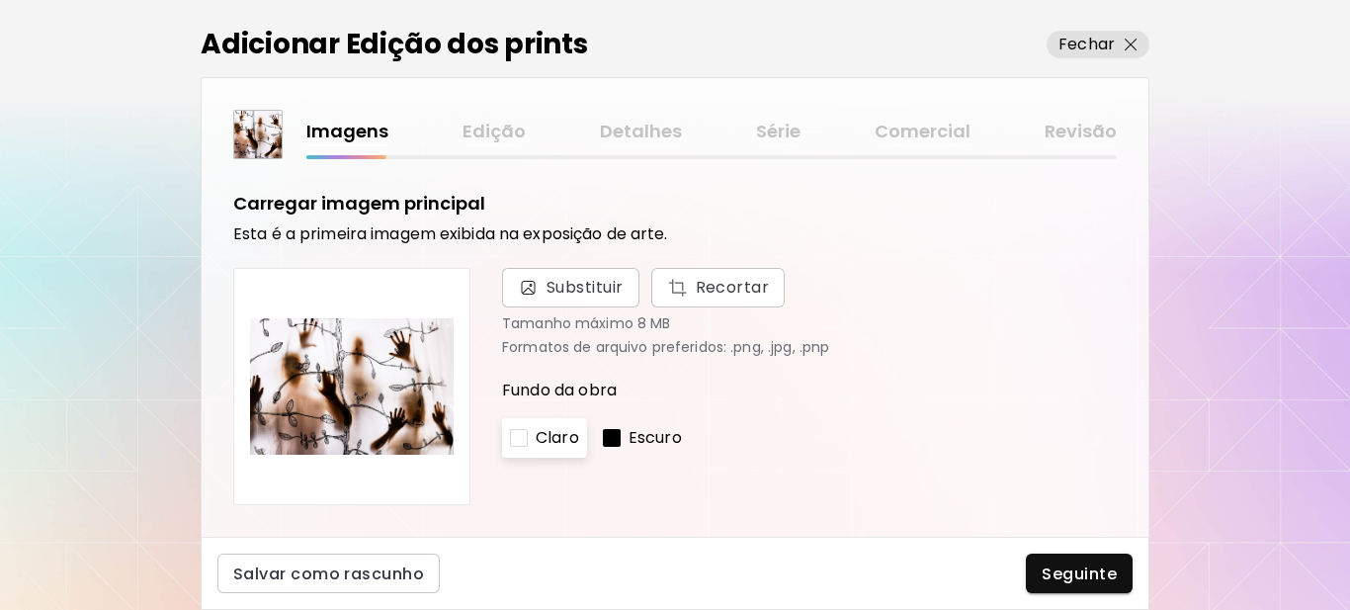
click at [608, 433] on div at bounding box center [612, 438] width 18 height 18
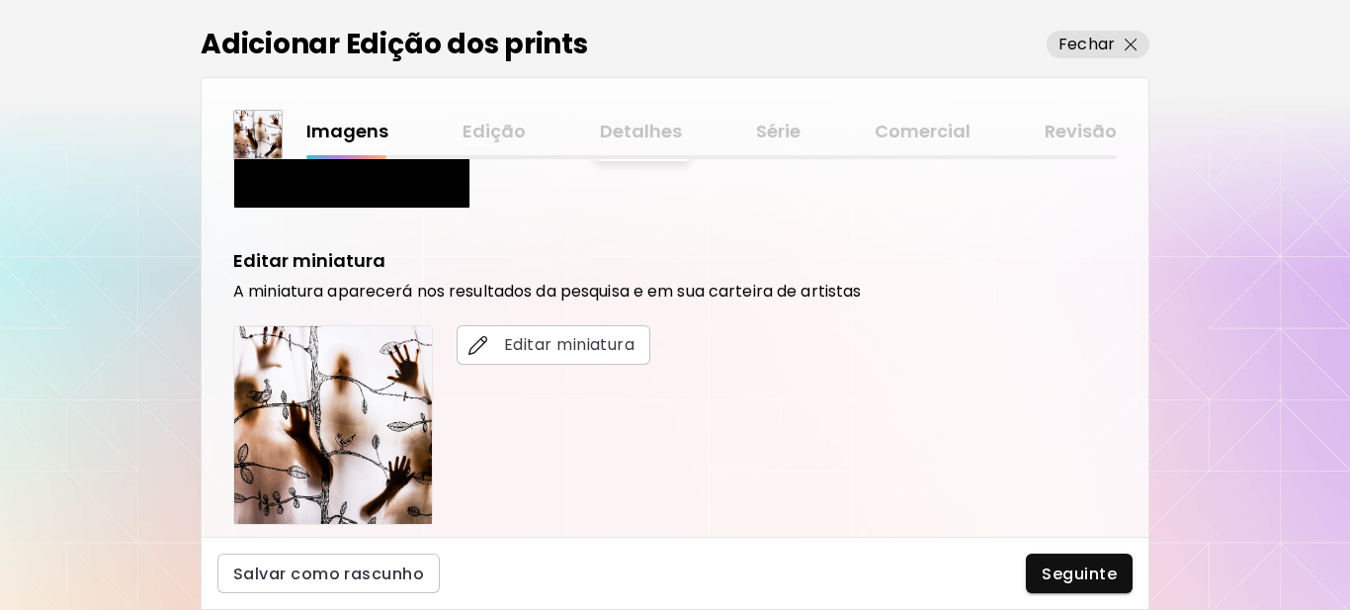
scroll to position [593, 0]
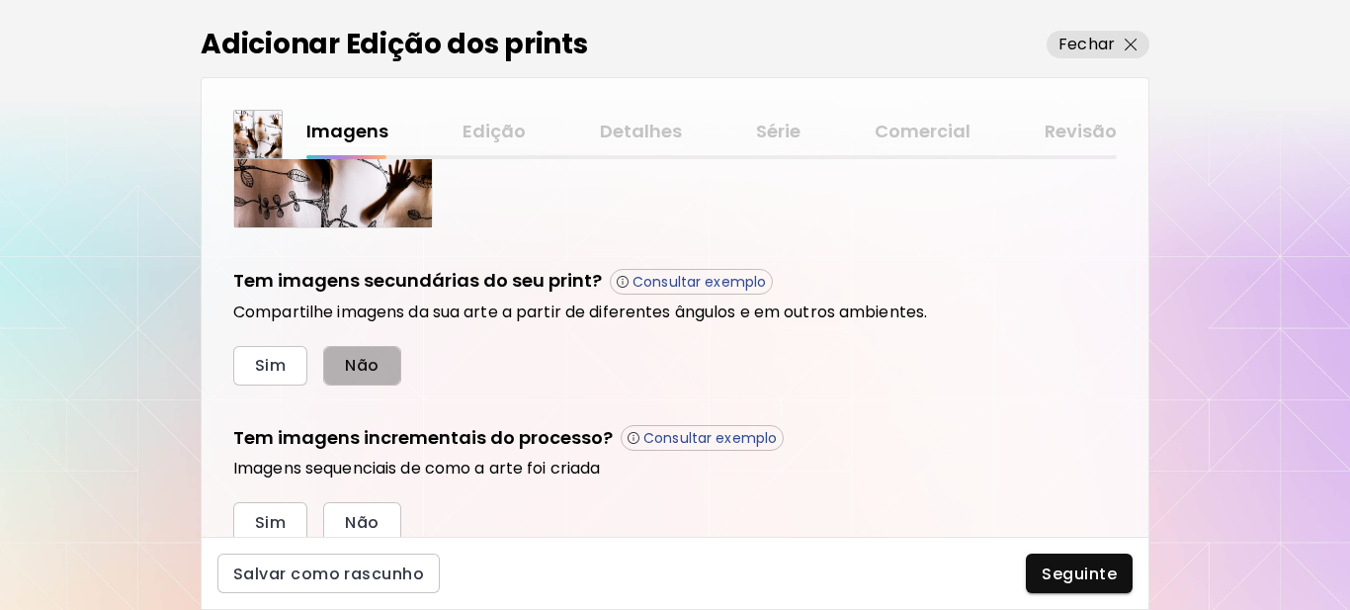
click at [382, 368] on button "Não" at bounding box center [361, 366] width 77 height 40
click at [292, 519] on button "Sim" at bounding box center [270, 522] width 74 height 40
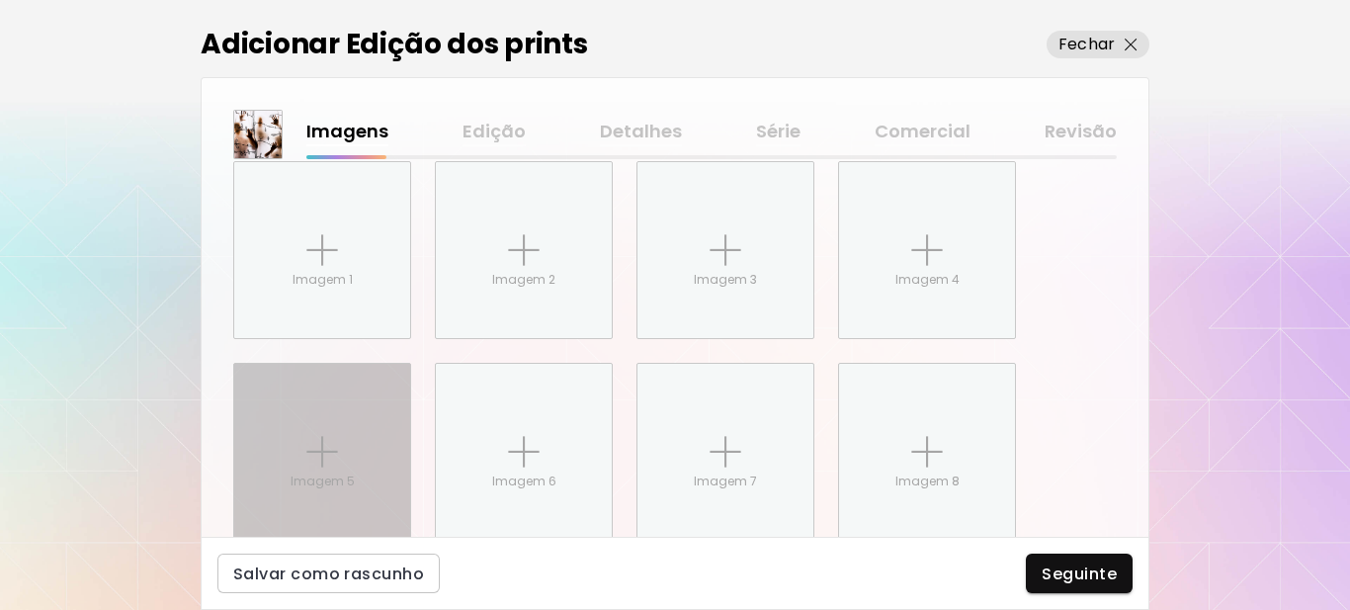
scroll to position [991, 0]
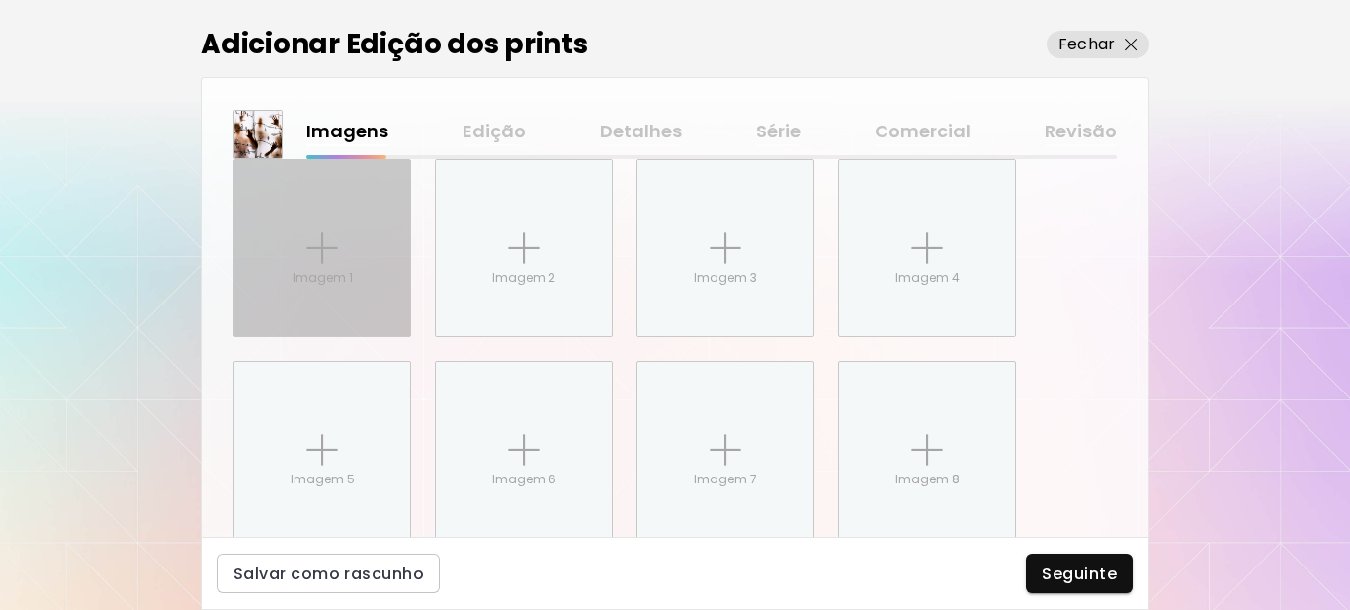
click at [319, 269] on p "Imagem 1" at bounding box center [323, 278] width 60 height 18
click at [0, 0] on input "Imagem 1" at bounding box center [0, 0] width 0 height 0
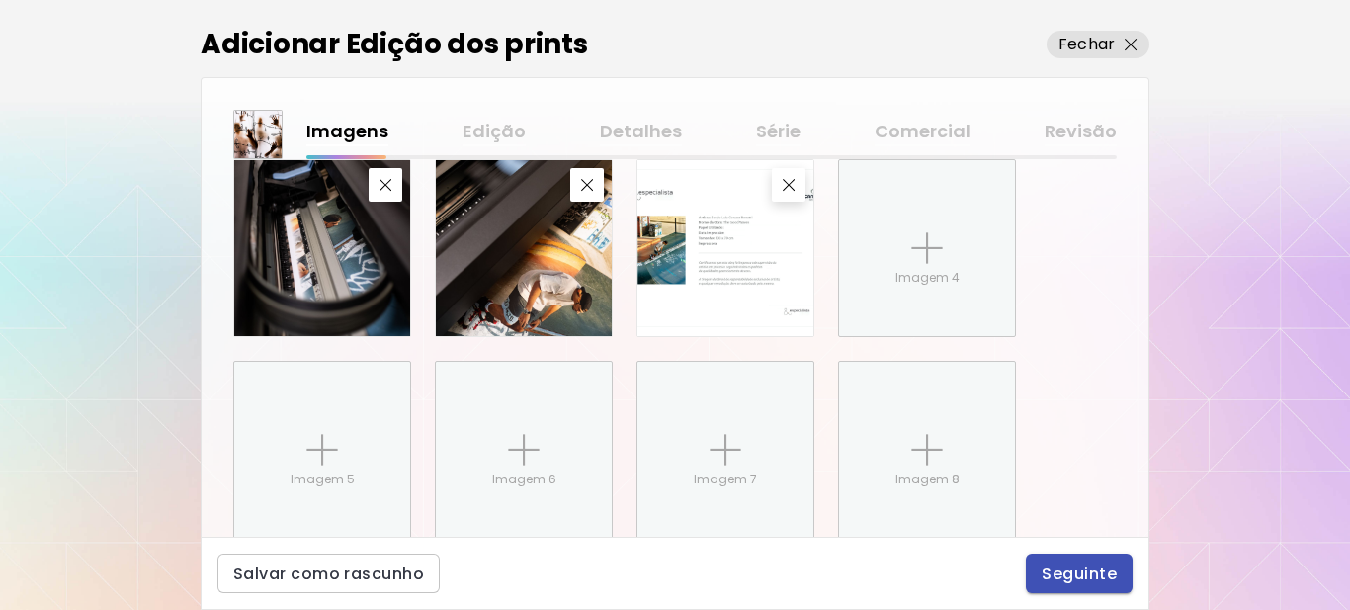
click at [1080, 568] on span "Seguinte" at bounding box center [1079, 573] width 75 height 21
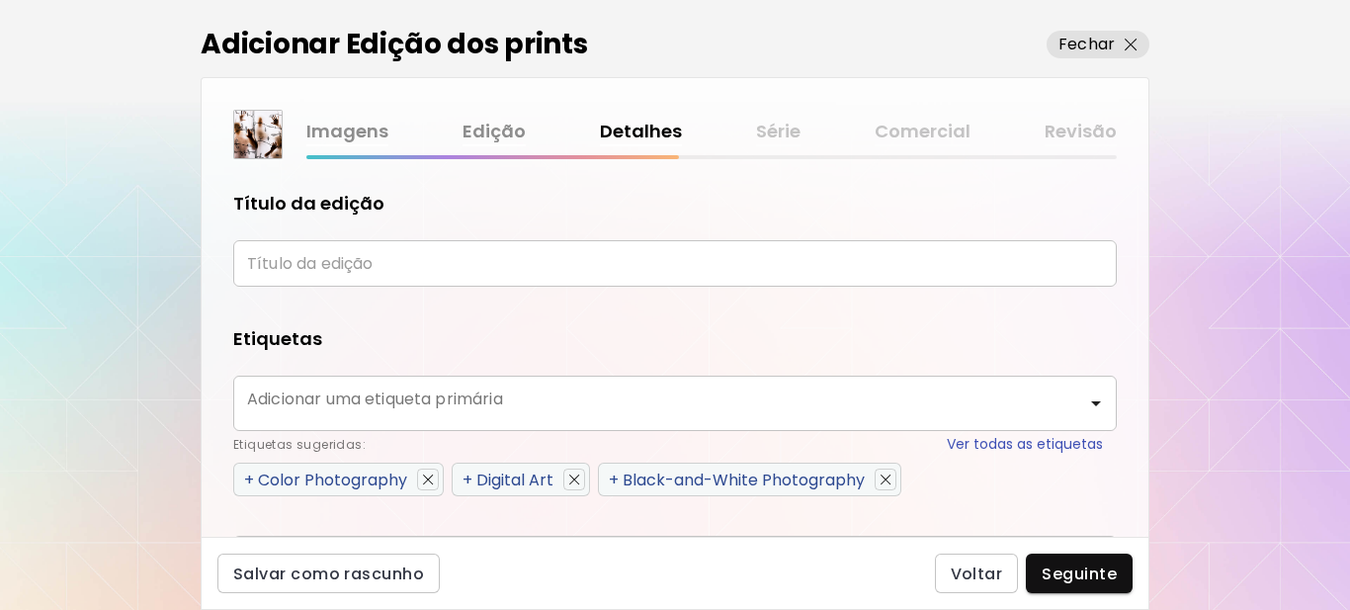
click at [322, 264] on input "text" at bounding box center [674, 263] width 883 height 46
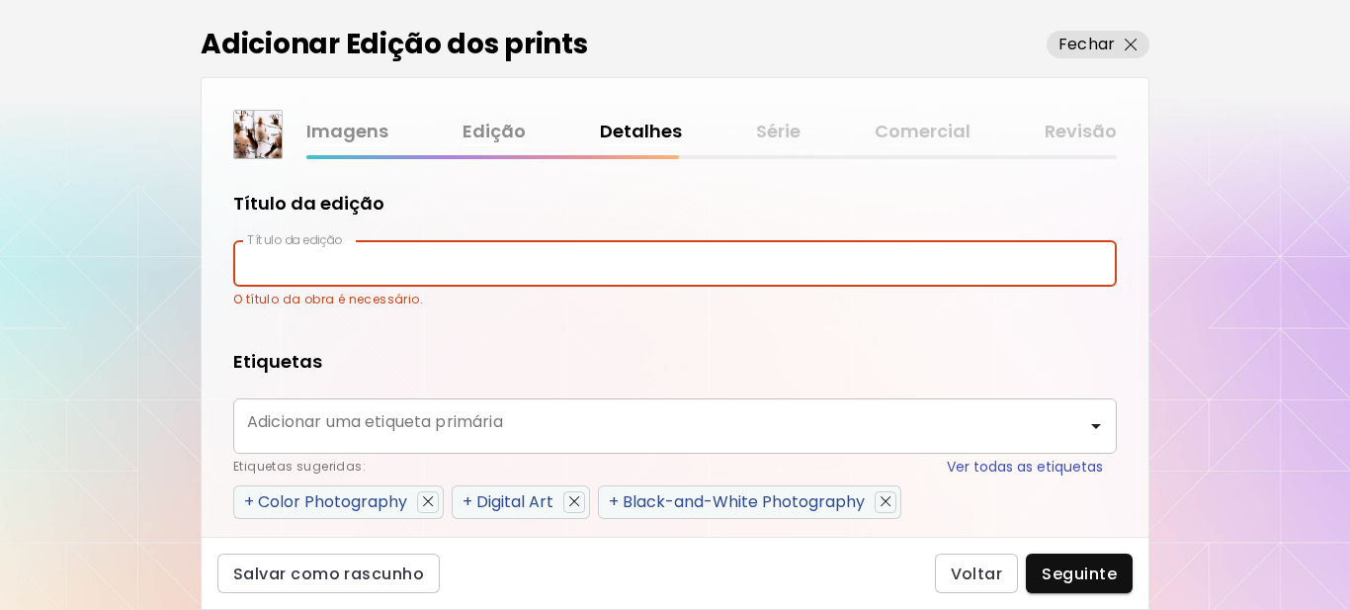
click at [339, 273] on input "text" at bounding box center [674, 263] width 883 height 46
type input "**********"
click at [400, 441] on body "**********" at bounding box center [675, 305] width 1350 height 610
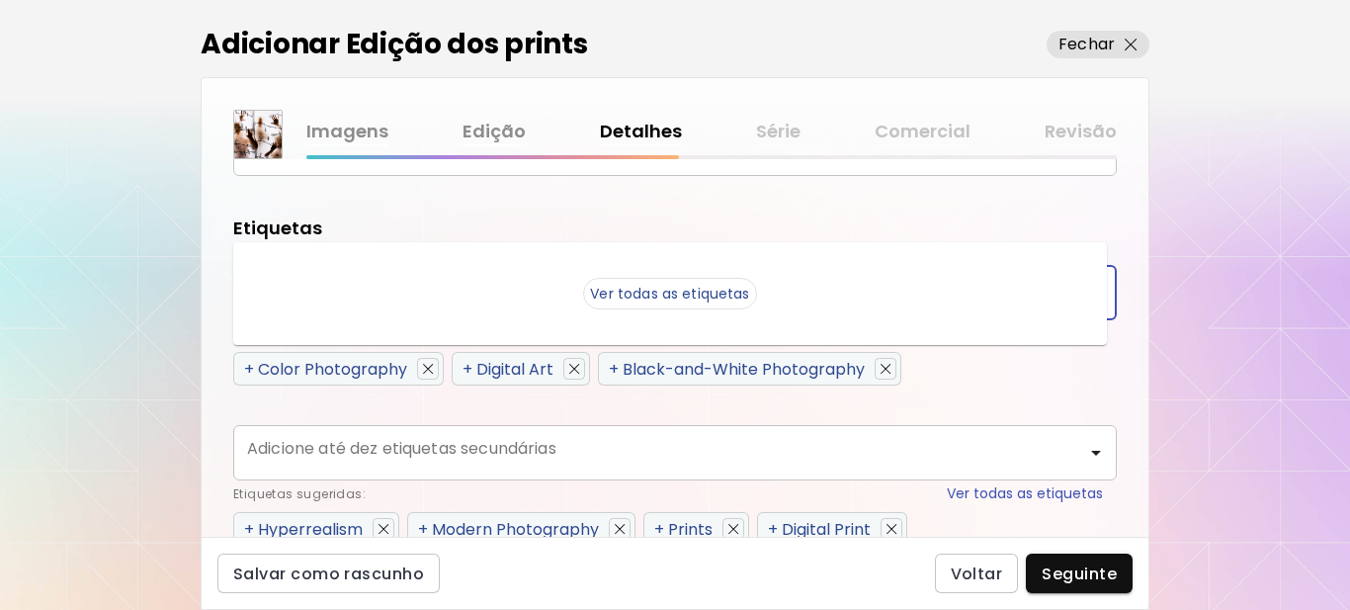
scroll to position [198, 0]
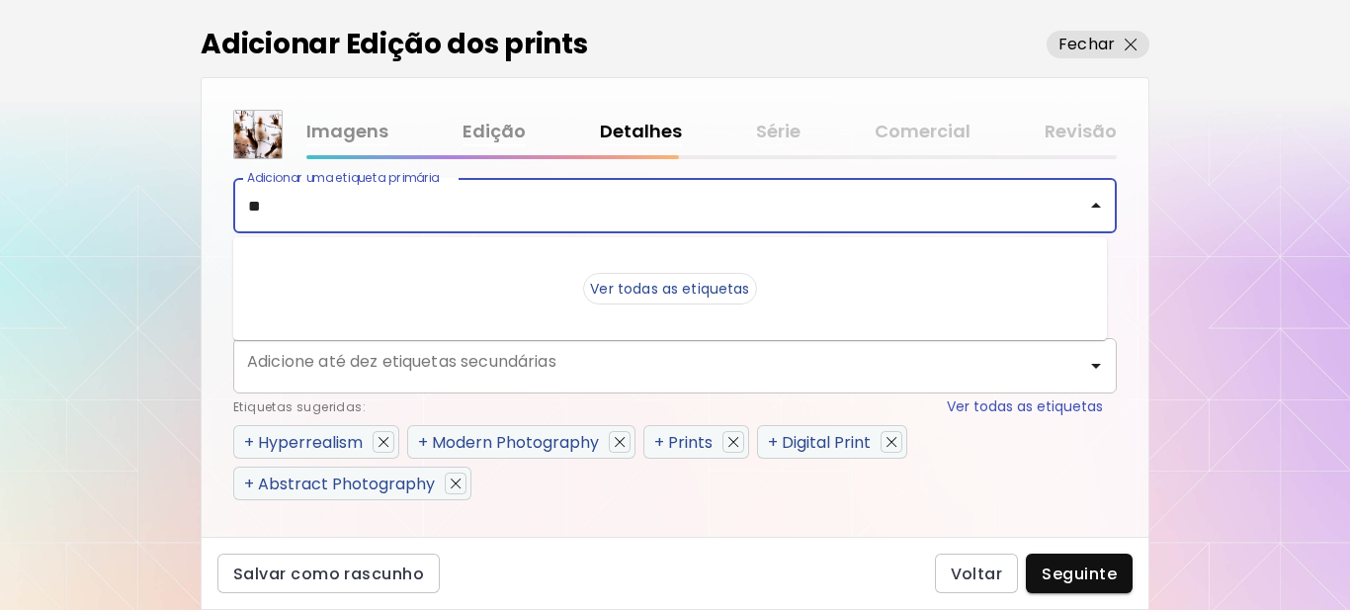
type input "*"
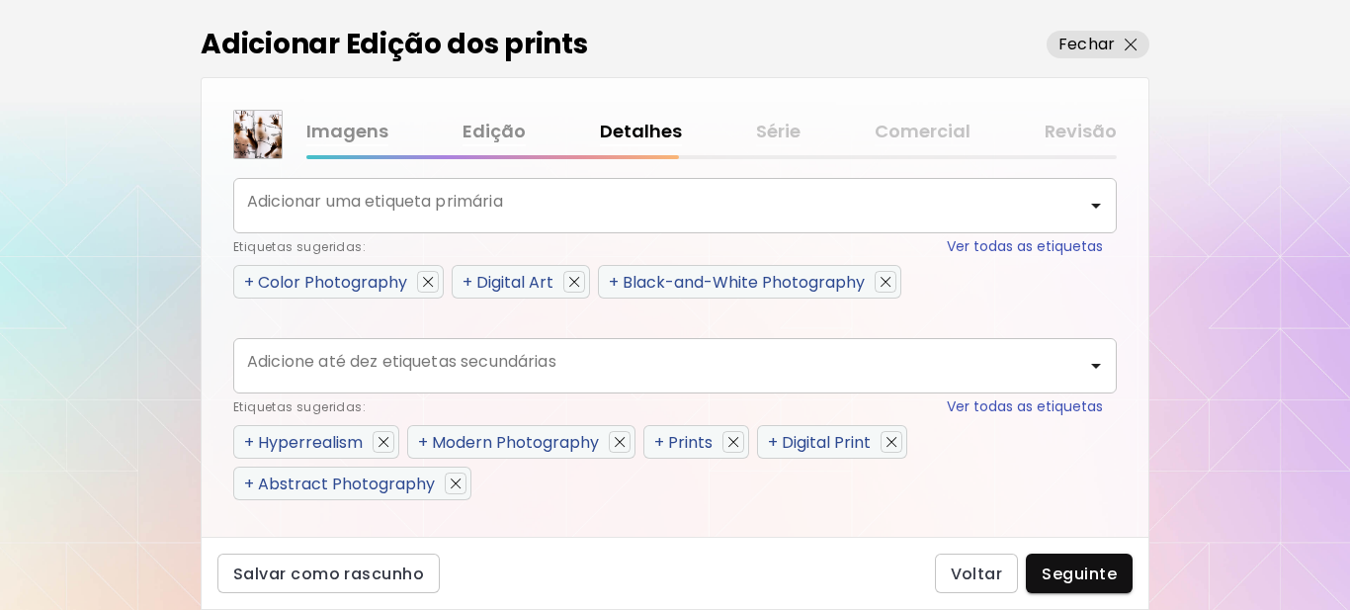
click at [214, 216] on div "**********" at bounding box center [675, 348] width 947 height 378
click at [245, 282] on span "+" at bounding box center [249, 282] width 10 height 23
type input "**********"
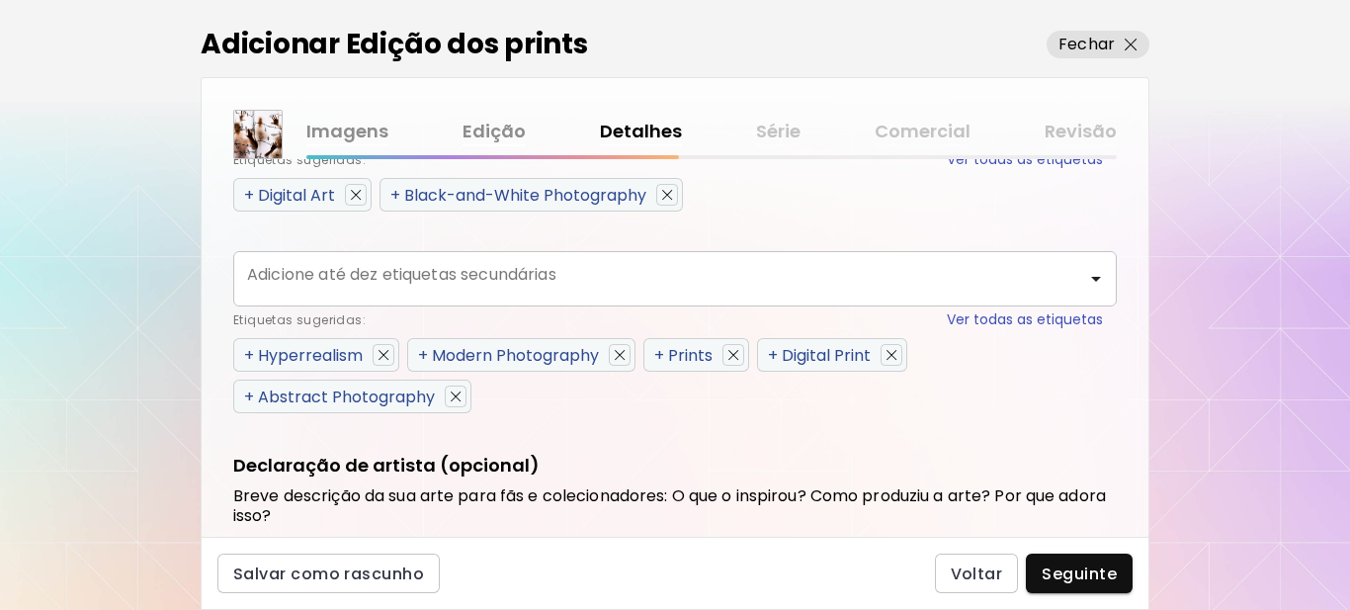
scroll to position [395, 0]
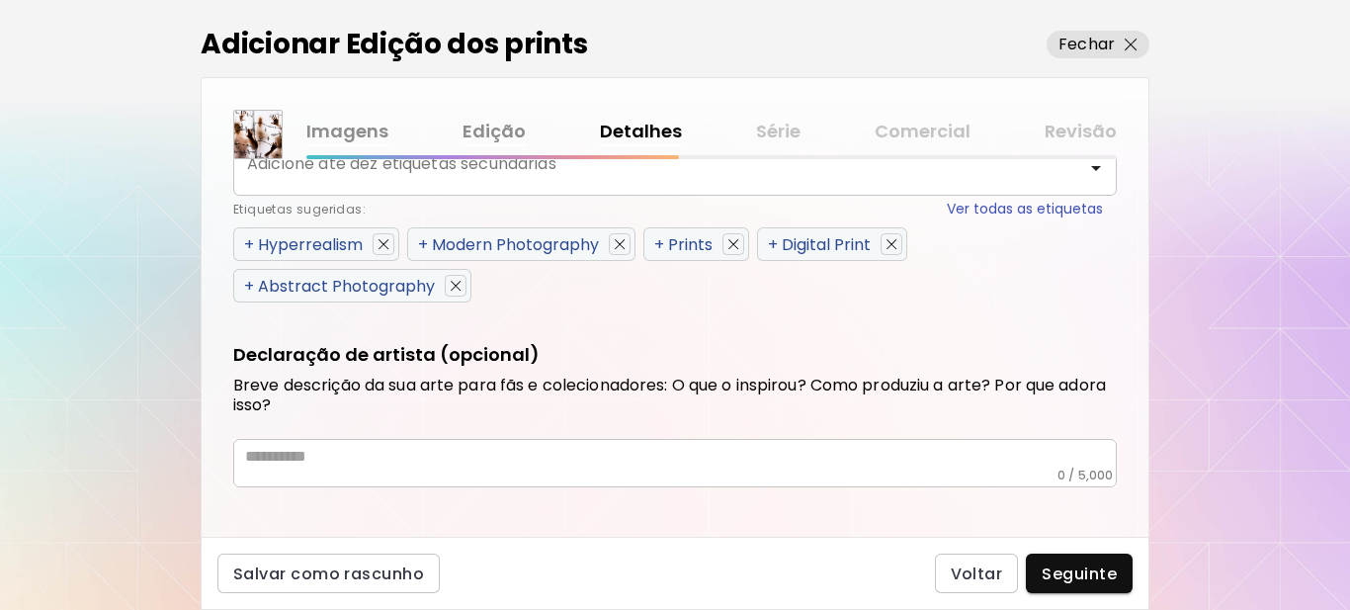
drag, startPoint x: 246, startPoint y: 241, endPoint x: 247, endPoint y: 266, distance: 24.7
click at [247, 241] on span "+" at bounding box center [249, 244] width 10 height 23
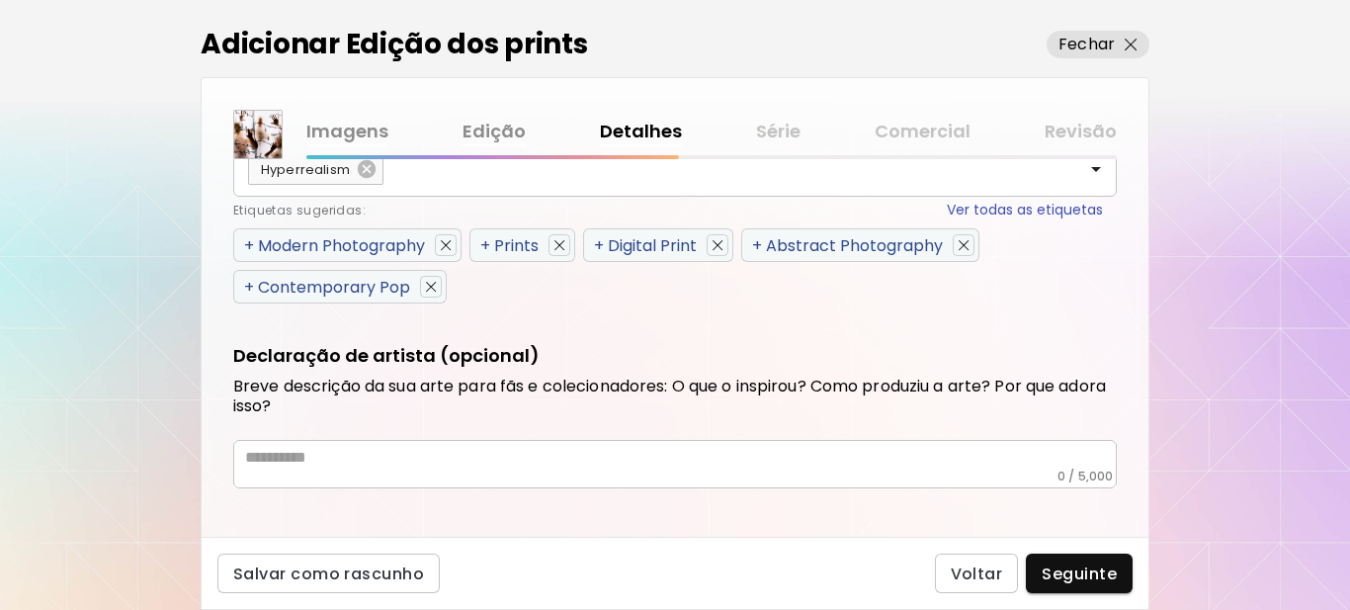
click at [247, 284] on span "+" at bounding box center [249, 287] width 10 height 23
click at [248, 248] on span "+" at bounding box center [249, 245] width 10 height 23
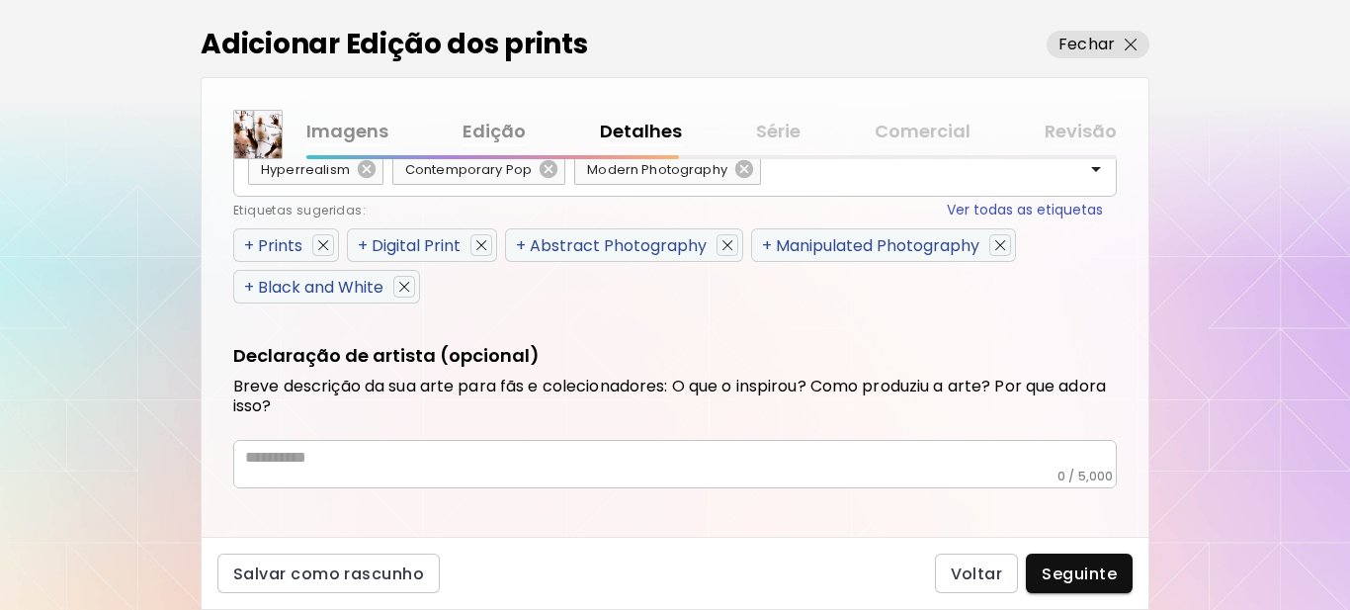
click at [246, 290] on span "+" at bounding box center [249, 287] width 10 height 23
click at [247, 246] on span "+" at bounding box center [249, 245] width 10 height 23
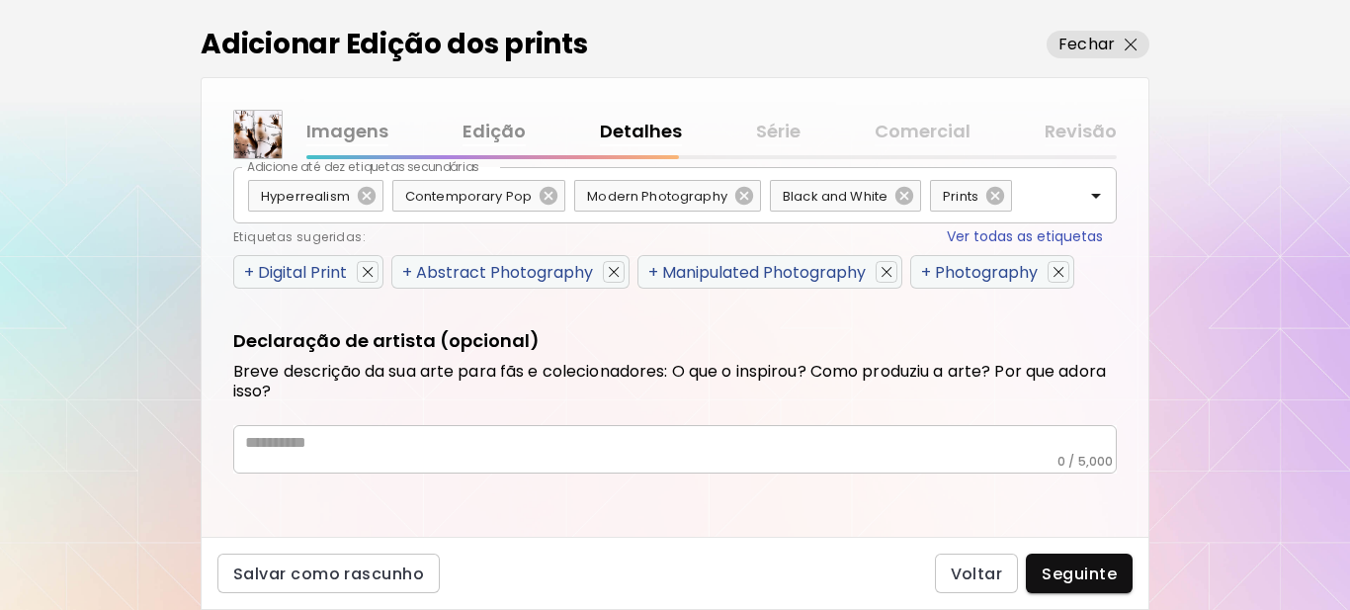
click at [248, 273] on span "+" at bounding box center [249, 272] width 10 height 23
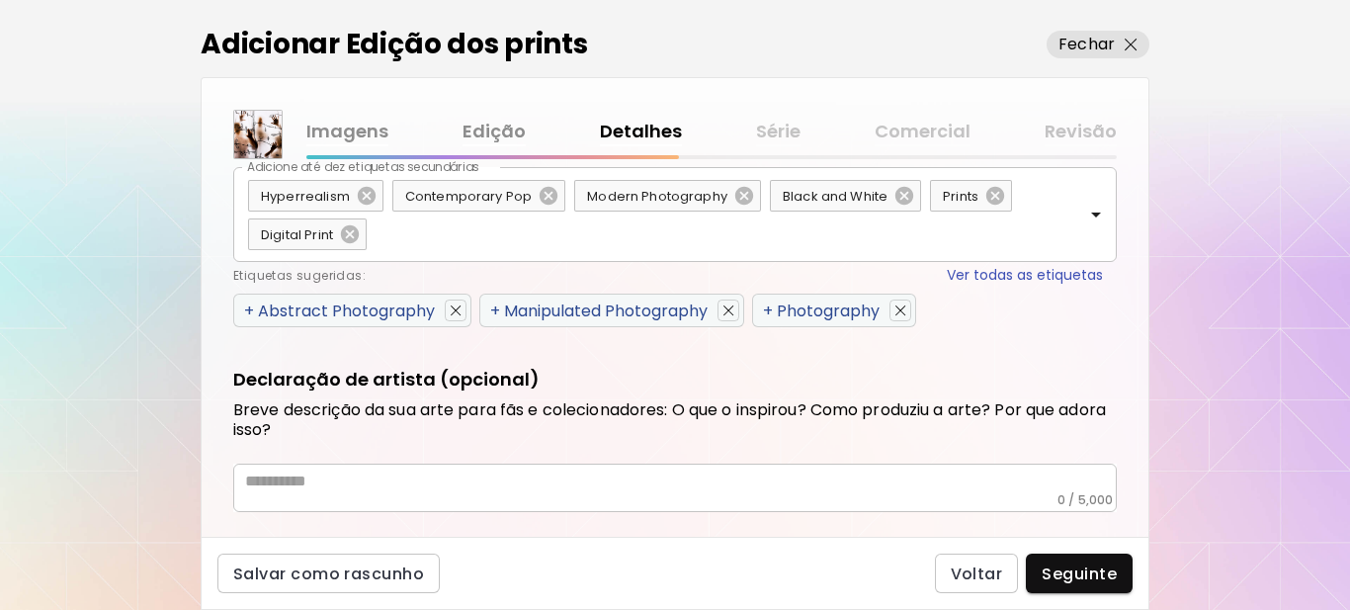
click at [249, 309] on span "+" at bounding box center [249, 310] width 10 height 23
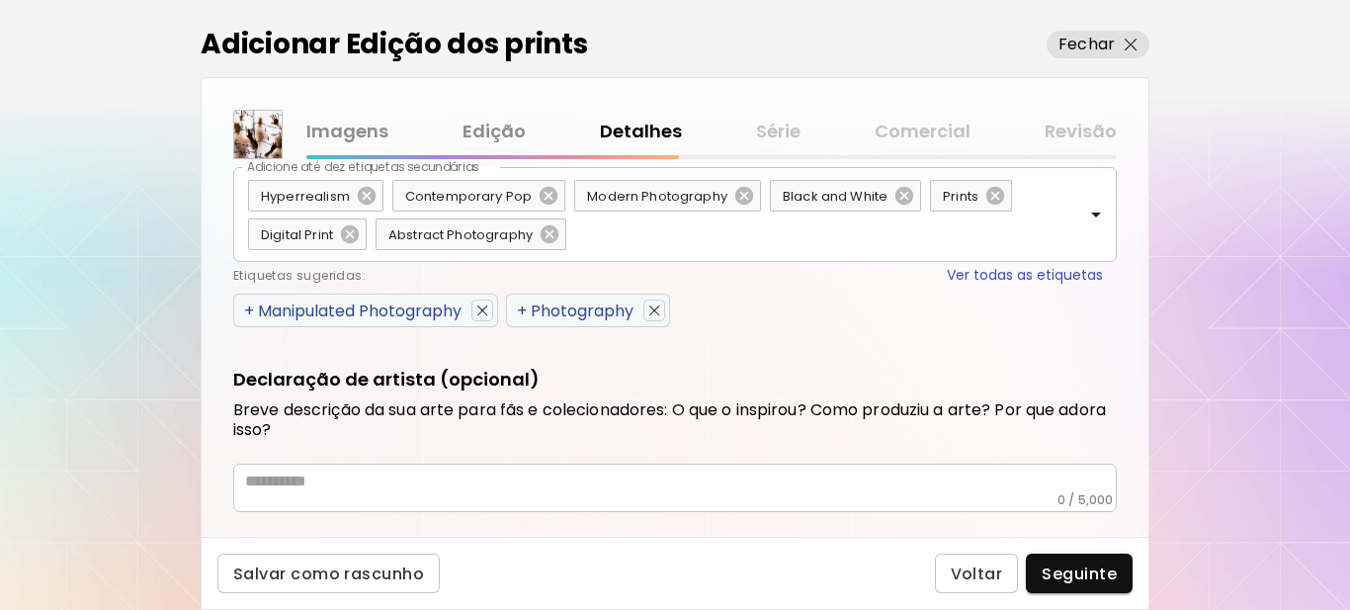
click at [249, 309] on span "+" at bounding box center [249, 310] width 10 height 23
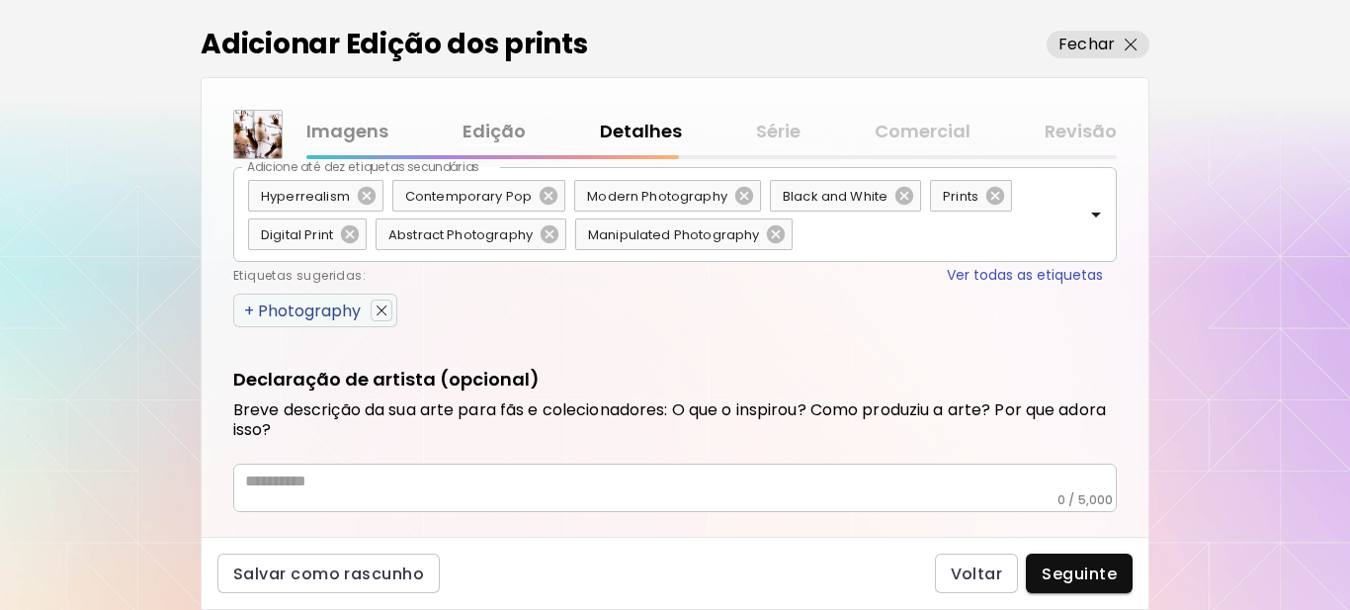
click at [249, 309] on span "+" at bounding box center [249, 310] width 10 height 23
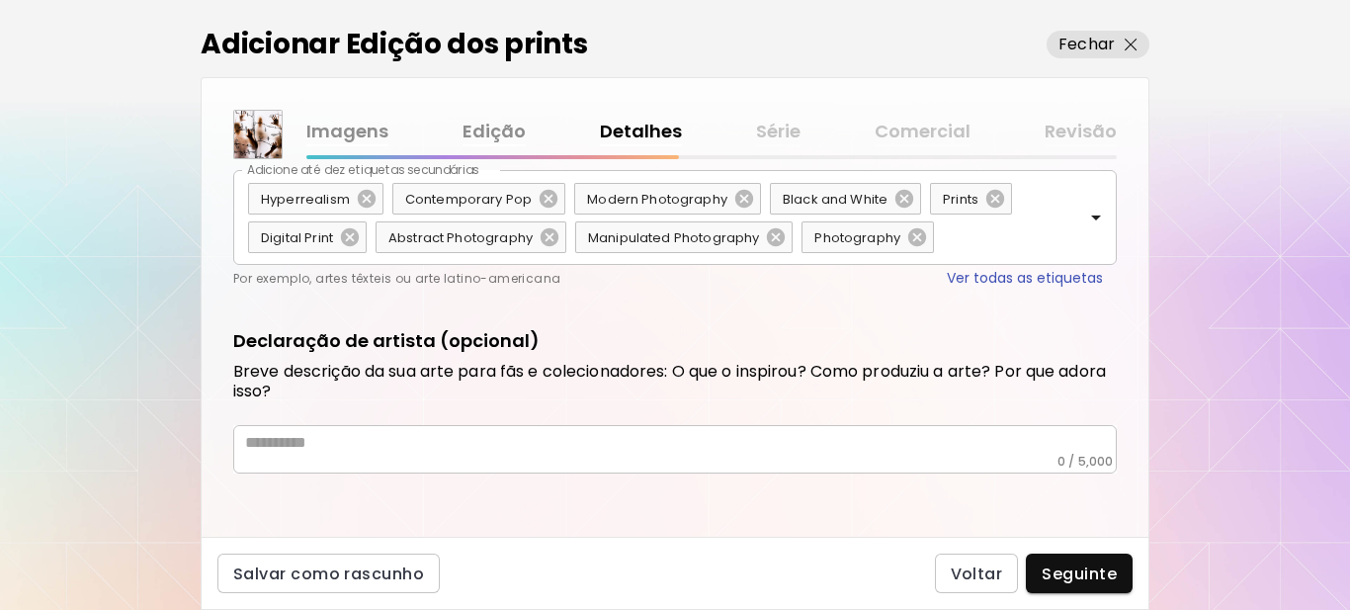
scroll to position [366, 0]
click at [364, 450] on textarea at bounding box center [681, 443] width 872 height 21
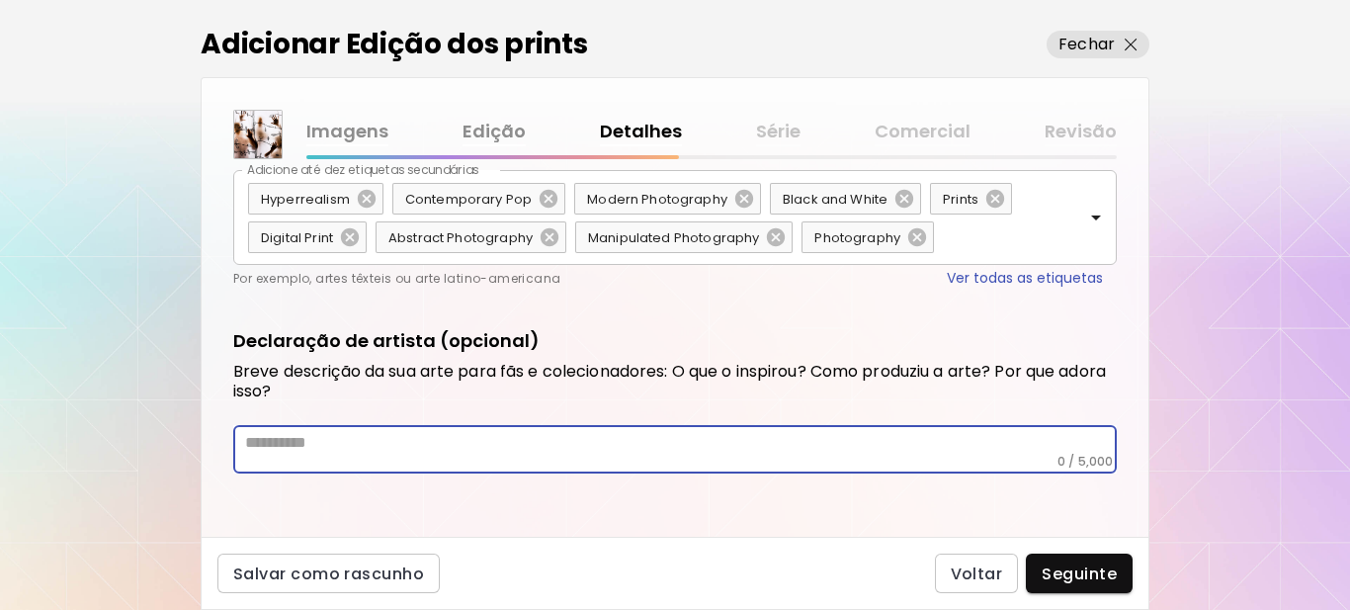
paste textarea "**********"
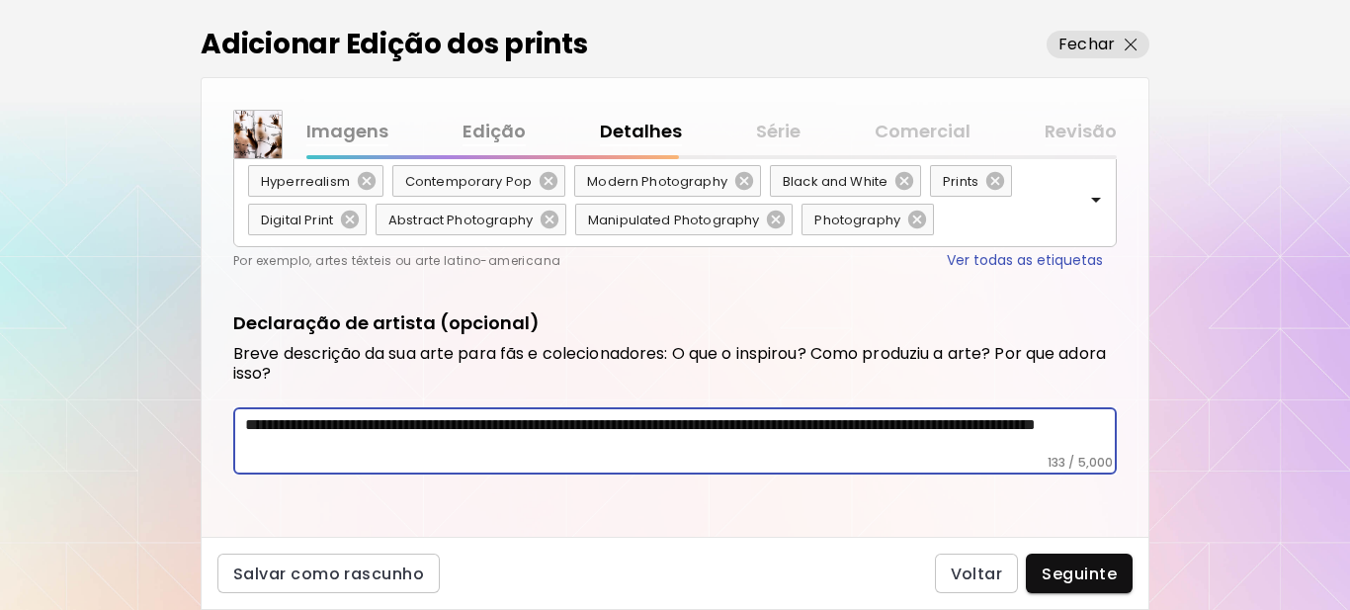
scroll to position [384, 0]
type textarea "**********"
click at [1051, 565] on span "Seguinte" at bounding box center [1079, 573] width 75 height 21
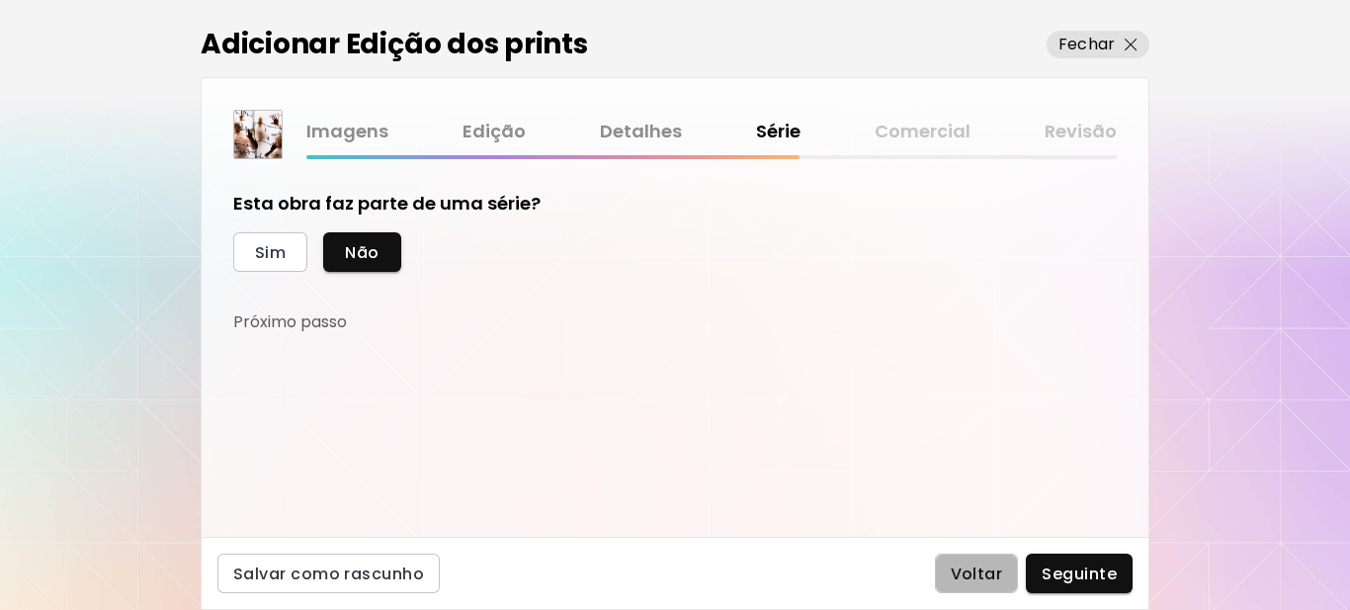
click at [984, 573] on span "Voltar" at bounding box center [977, 573] width 52 height 21
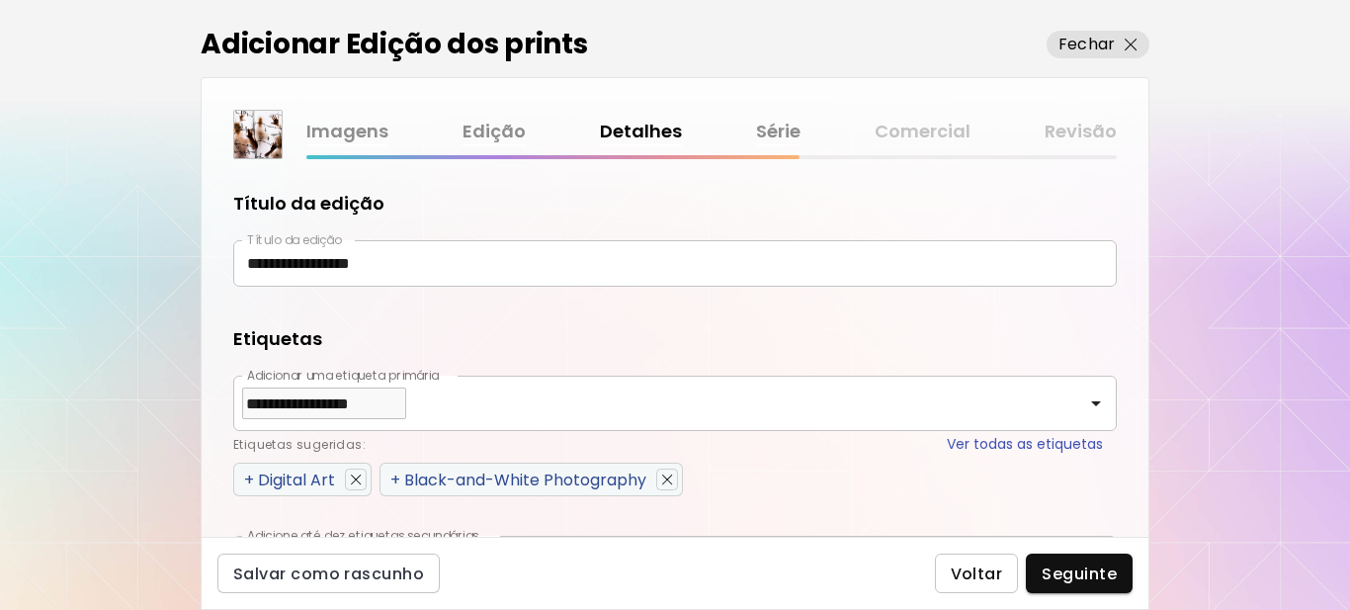
type textarea "**********"
click at [979, 573] on span "Voltar" at bounding box center [977, 573] width 52 height 21
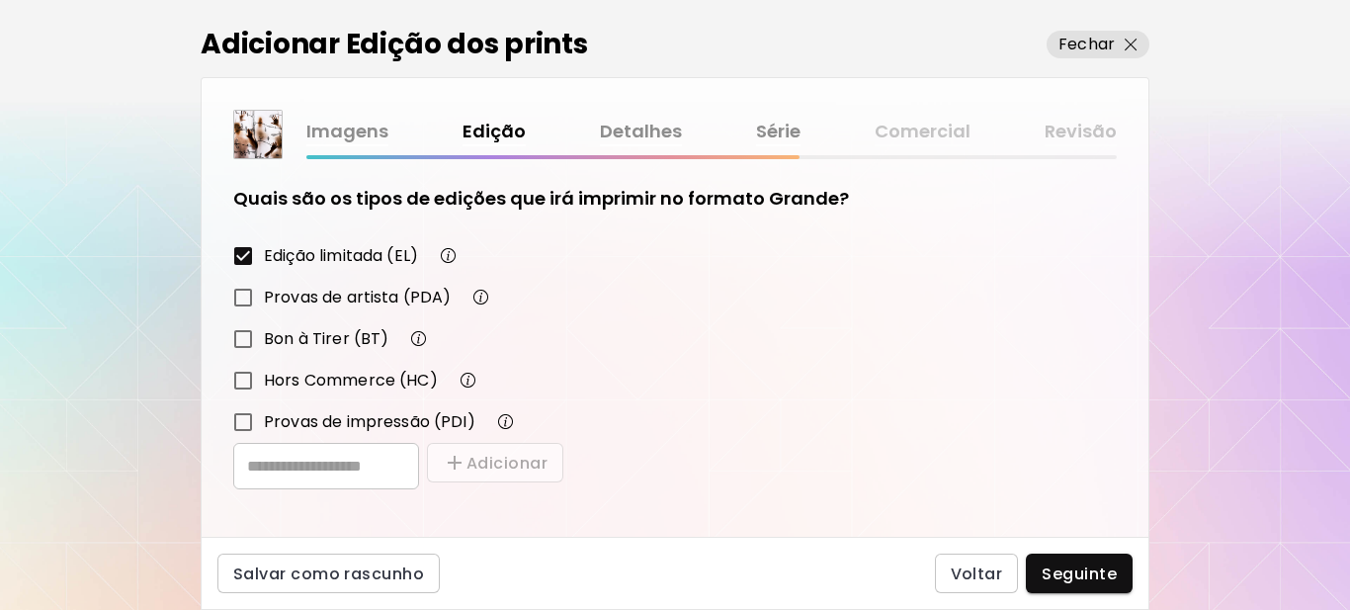
scroll to position [345, 0]
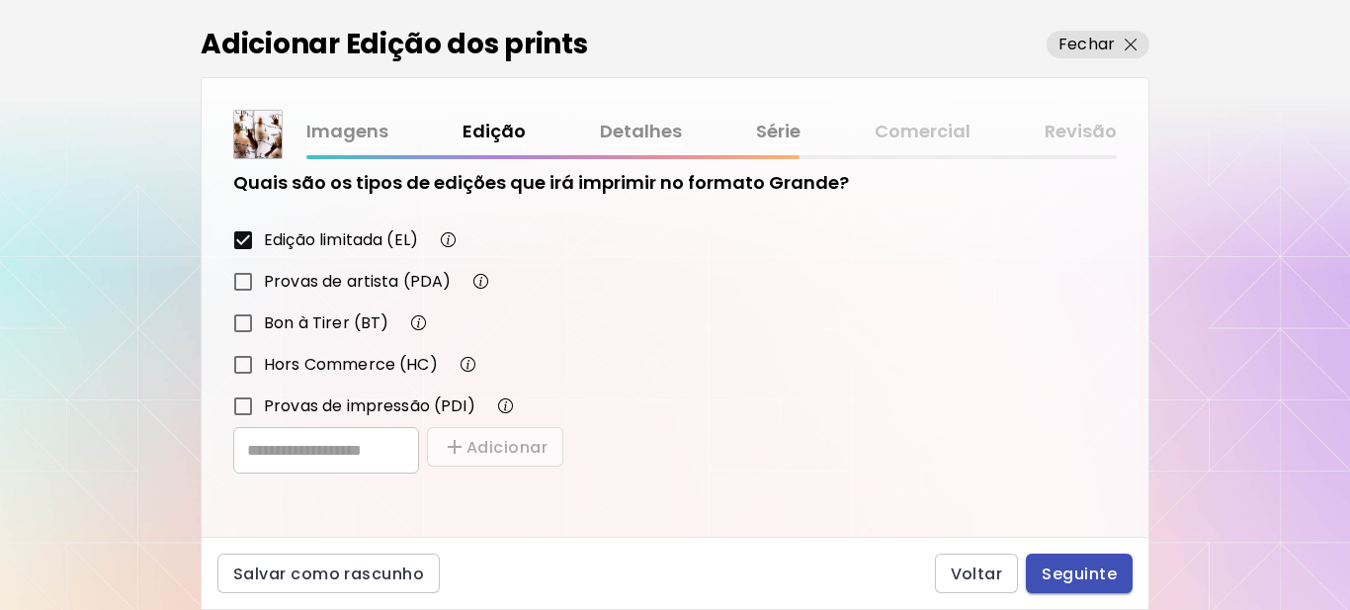
click at [1076, 570] on span "Seguinte" at bounding box center [1079, 573] width 75 height 21
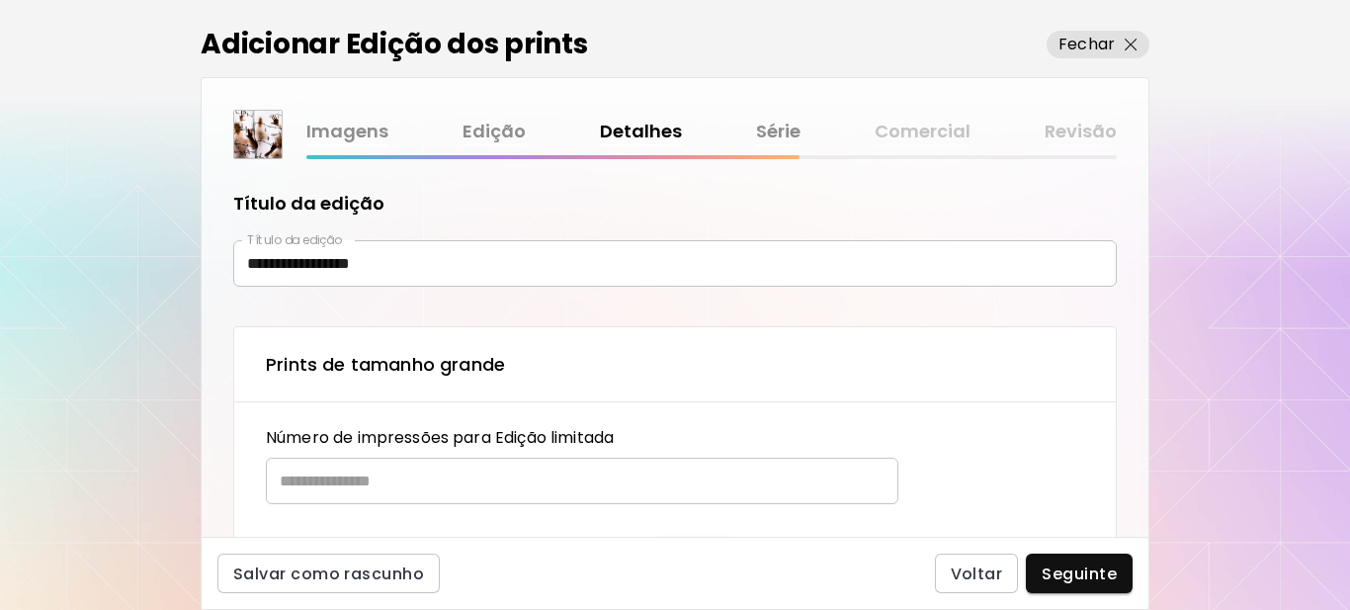
type textarea "**********"
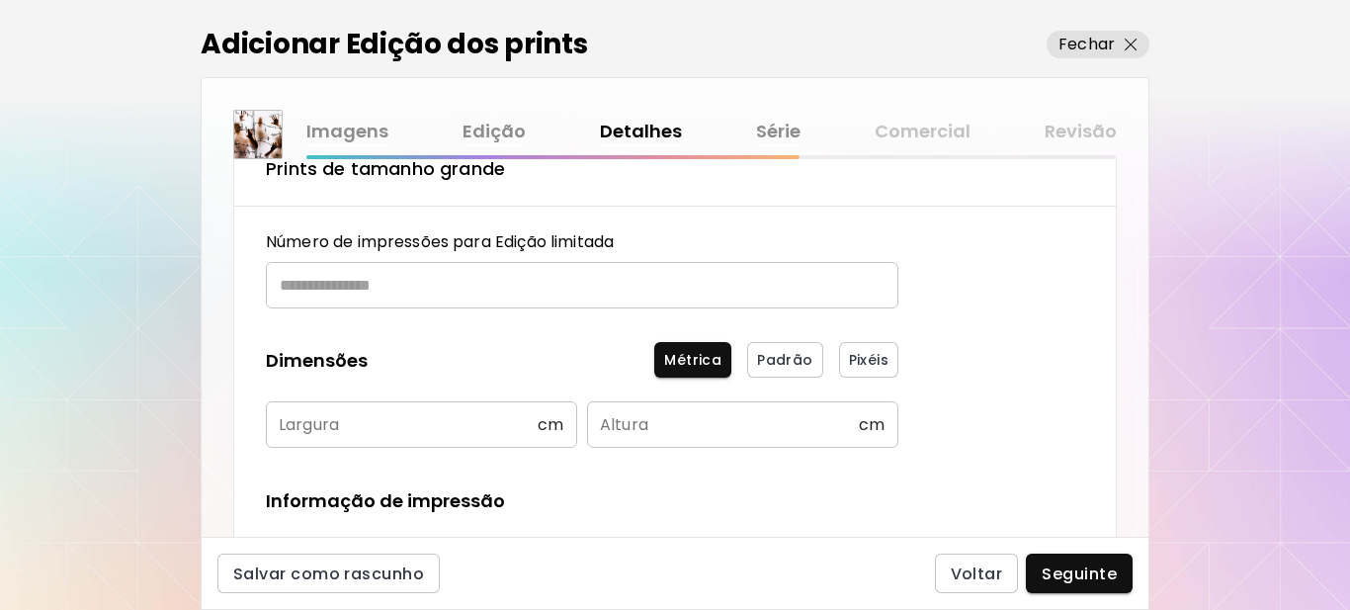
scroll to position [198, 0]
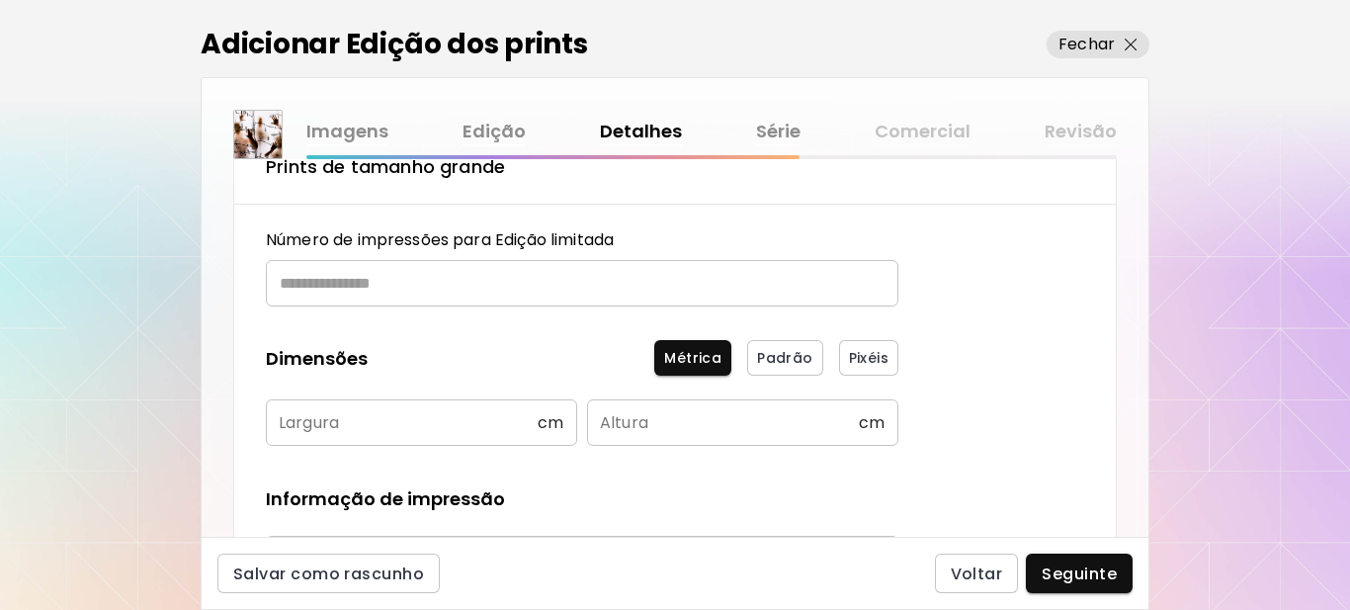
click at [431, 288] on input "text" at bounding box center [575, 283] width 619 height 46
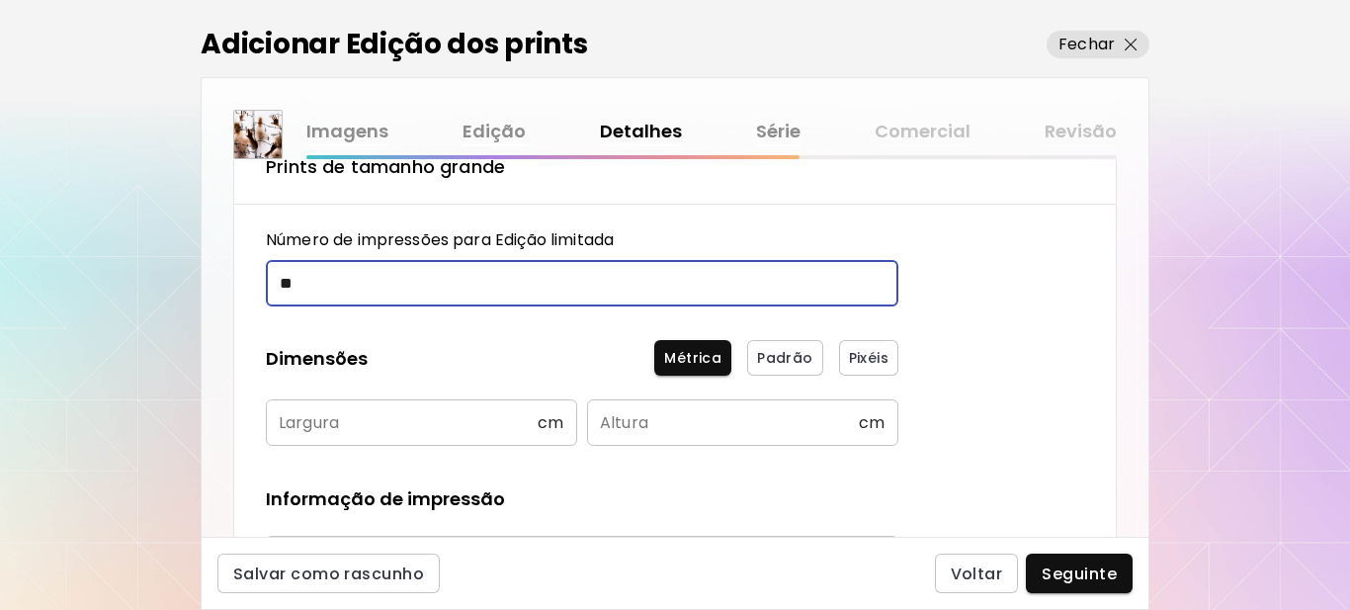
type input "**"
click at [405, 430] on input "text" at bounding box center [402, 422] width 272 height 46
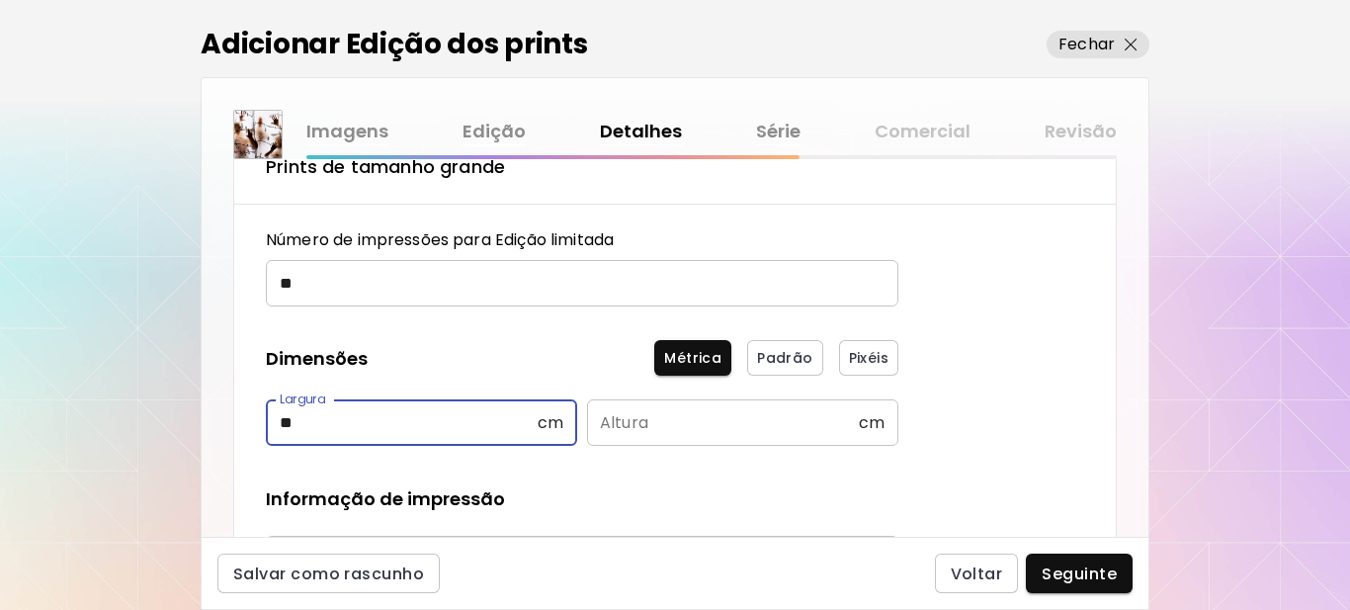
type input "**"
click at [666, 416] on input "text" at bounding box center [723, 422] width 272 height 46
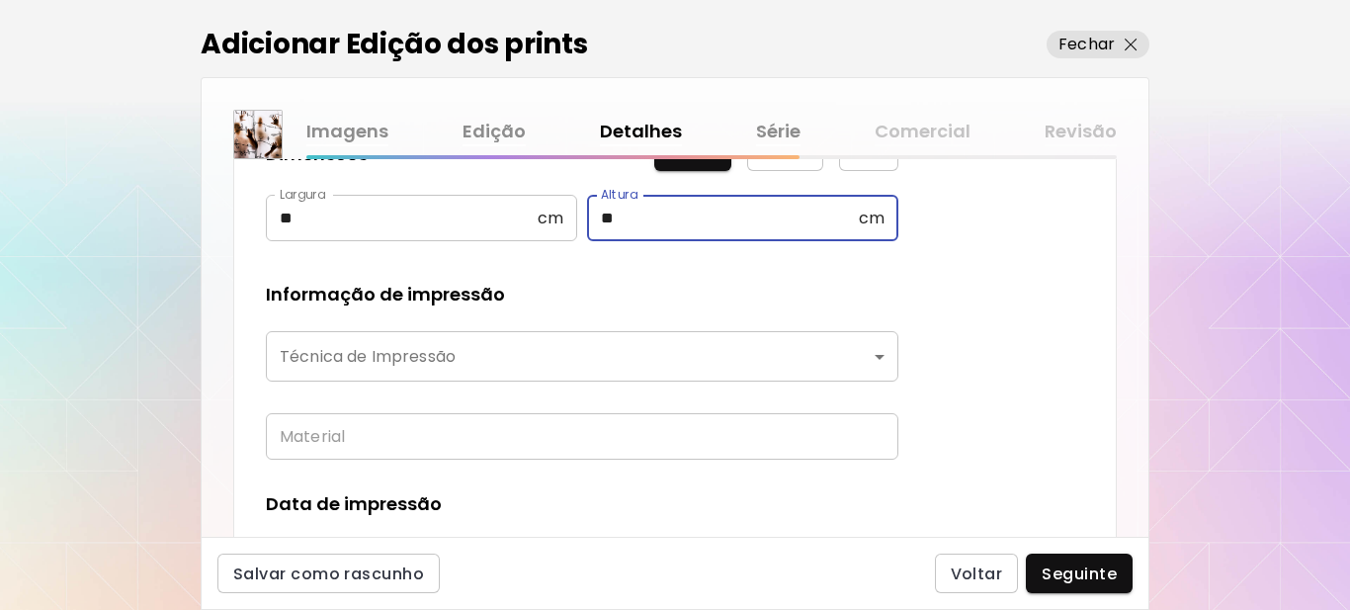
scroll to position [494, 0]
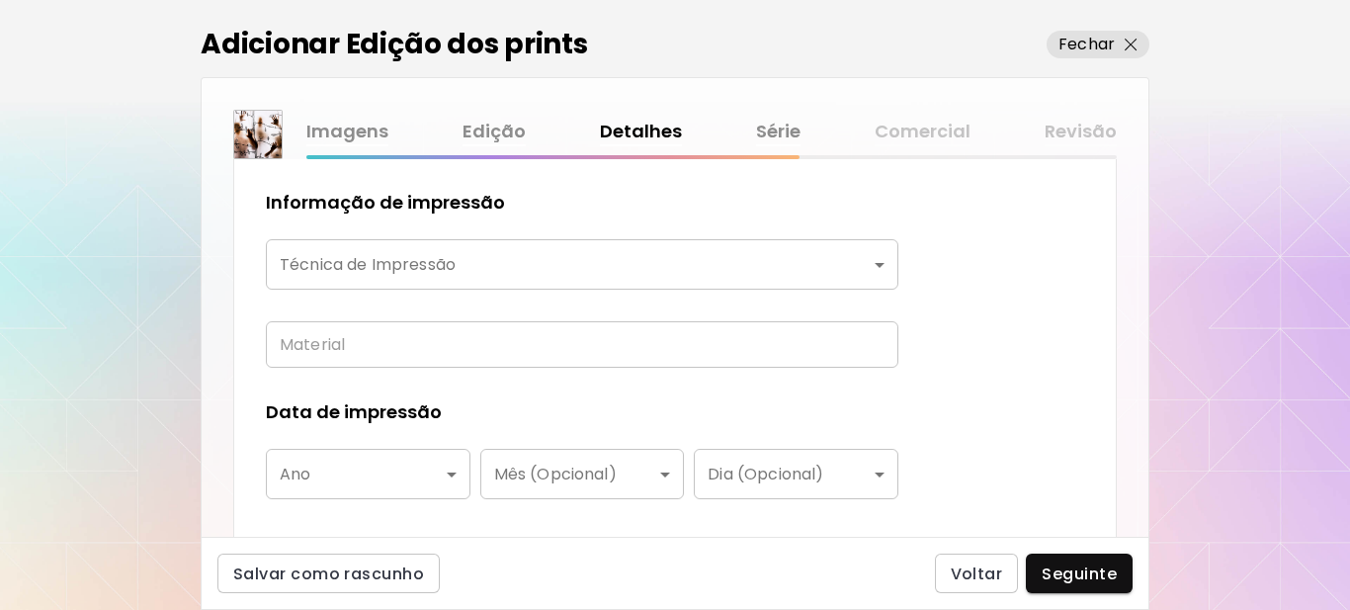
type input "**"
click at [389, 266] on body "**********" at bounding box center [675, 305] width 1350 height 610
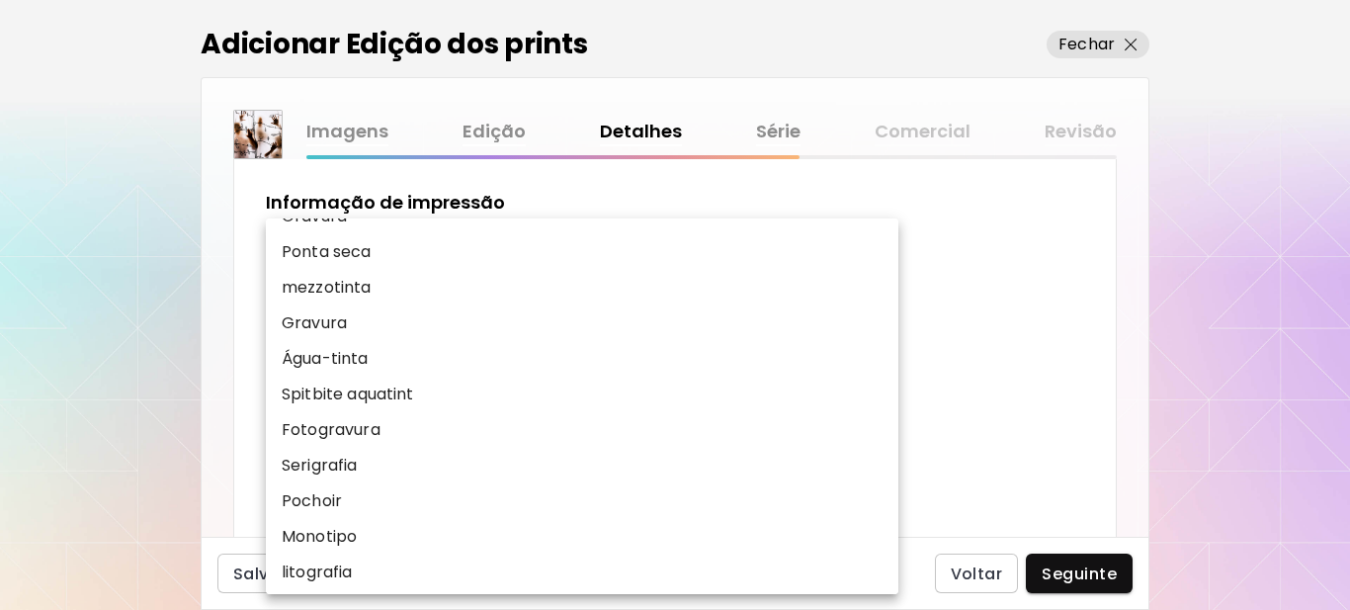
scroll to position [198, 0]
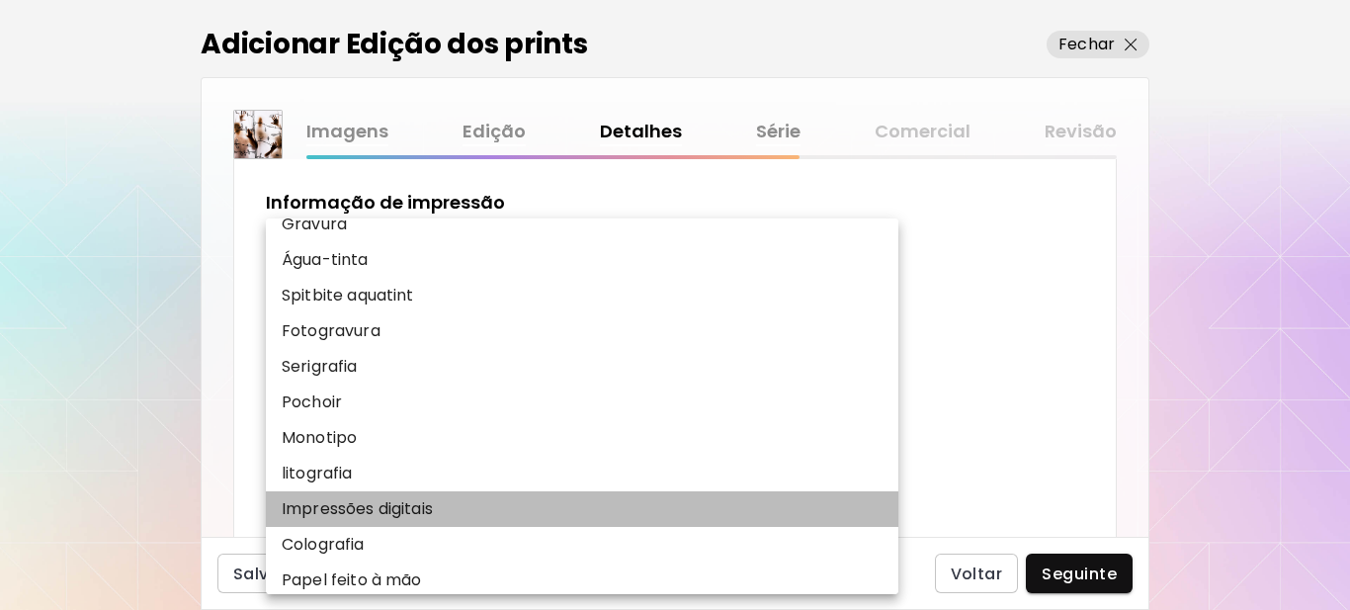
click at [381, 505] on p "Impressões digitais" at bounding box center [357, 509] width 151 height 24
type input "**********"
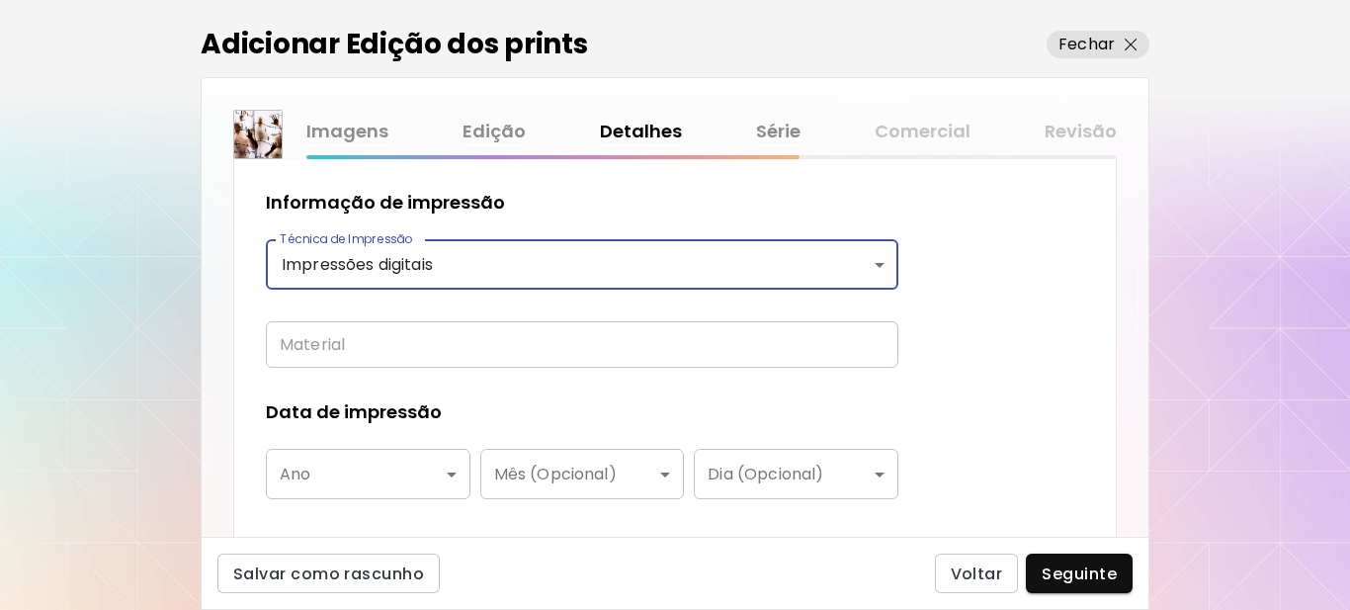
click at [370, 357] on input "text" at bounding box center [582, 344] width 632 height 46
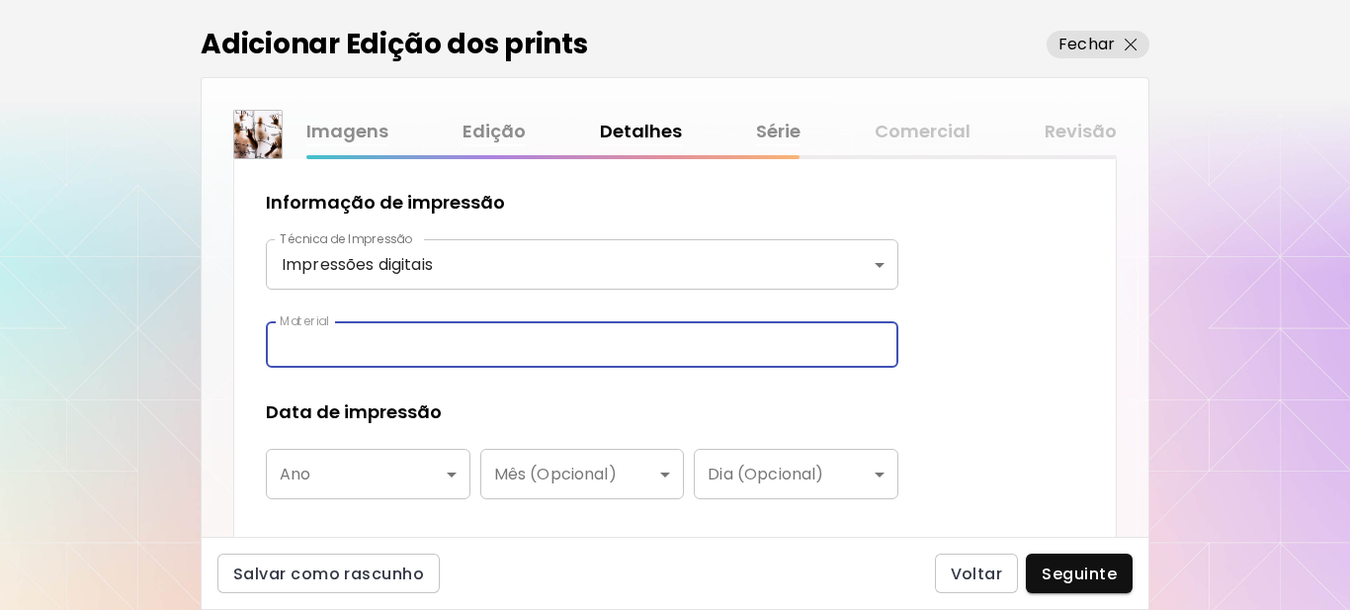
type input "**********"
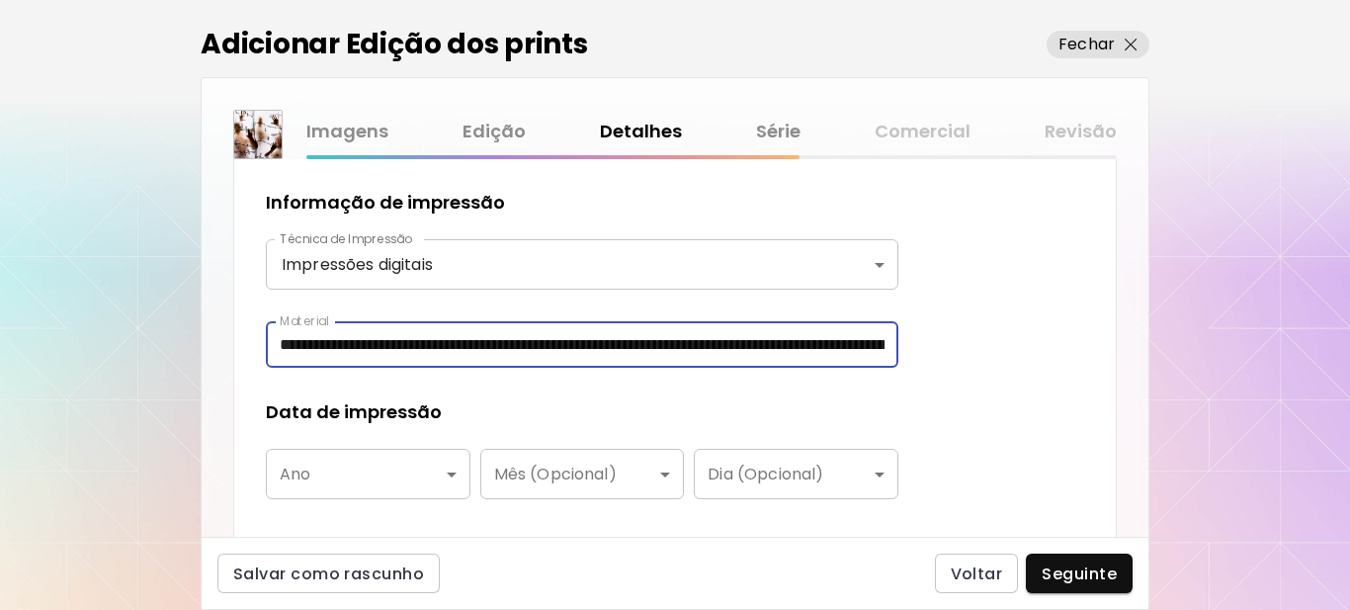
click at [353, 470] on body "**********" at bounding box center [675, 305] width 1350 height 610
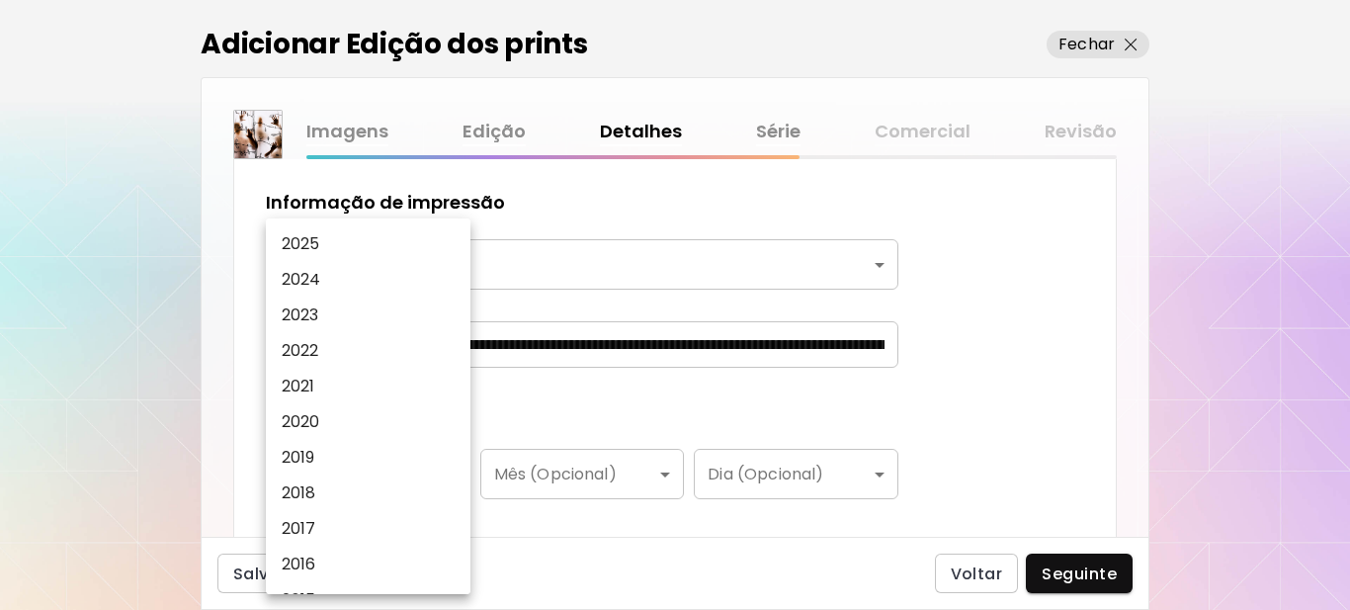
drag, startPoint x: 309, startPoint y: 242, endPoint x: 519, endPoint y: 391, distance: 257.2
click at [309, 241] on p "2025" at bounding box center [301, 244] width 39 height 24
click at [519, 391] on div "2025 2024 2023 2022 2021 2020 2019 2018 2017 2016 2015 2014 2013 2012 2011 2010…" at bounding box center [675, 305] width 1350 height 610
type input "****"
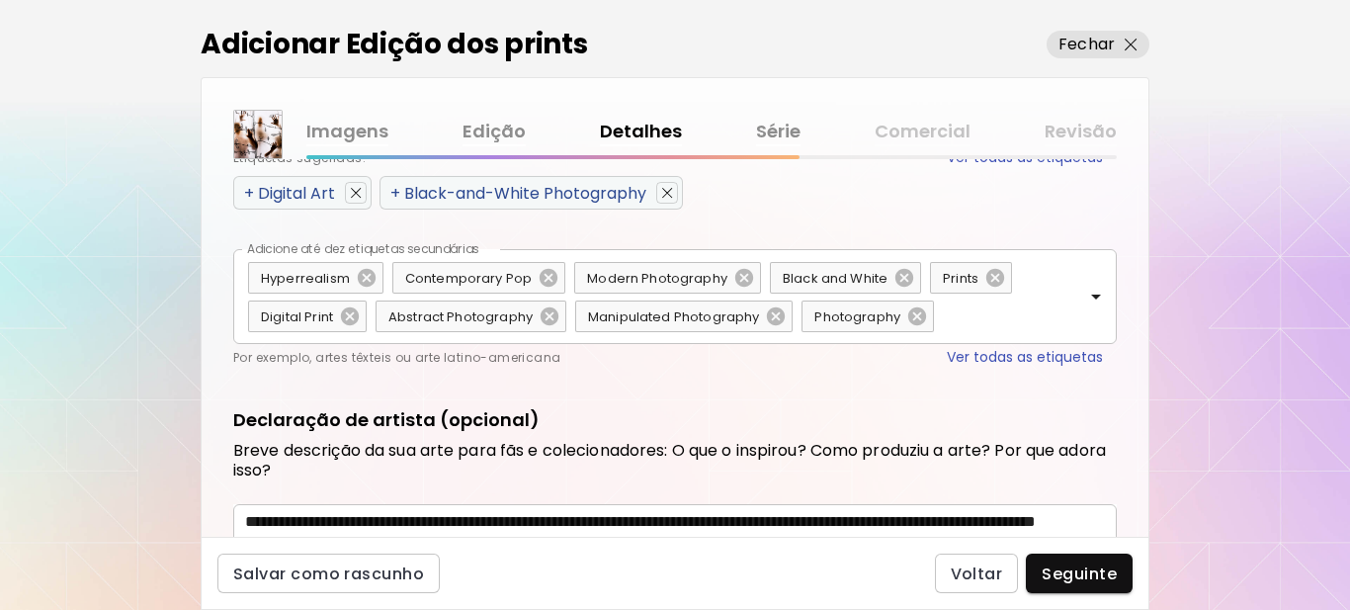
scroll to position [1155, 0]
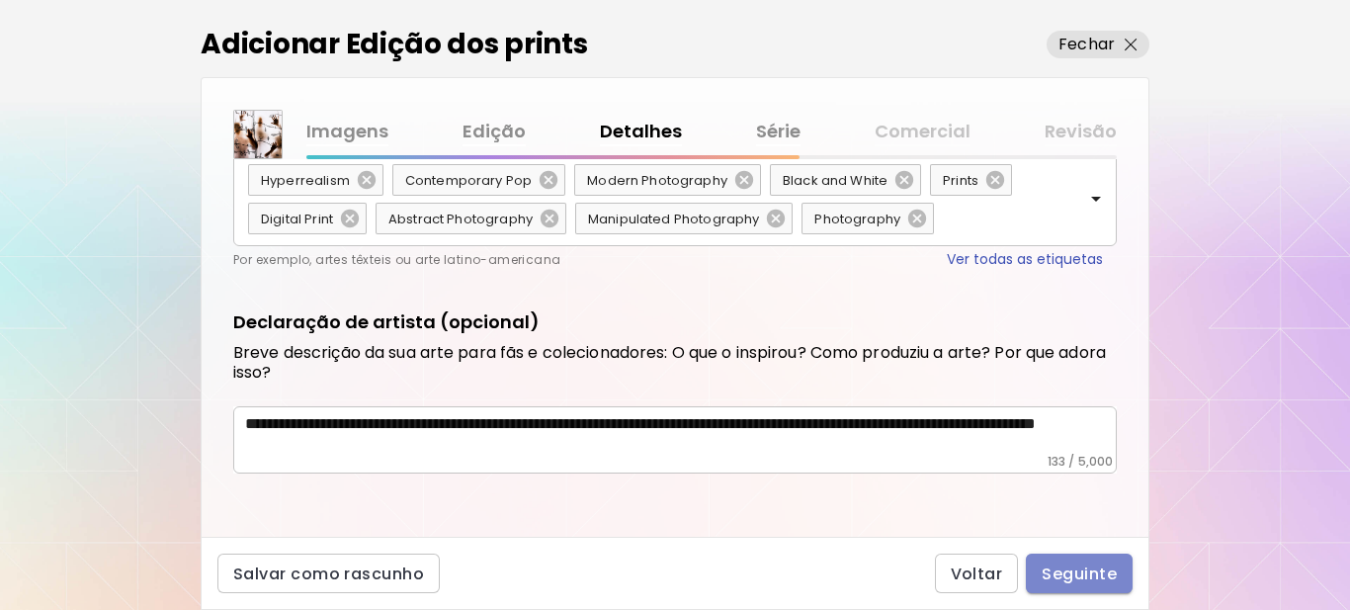
click at [1075, 580] on span "Seguinte" at bounding box center [1079, 573] width 75 height 21
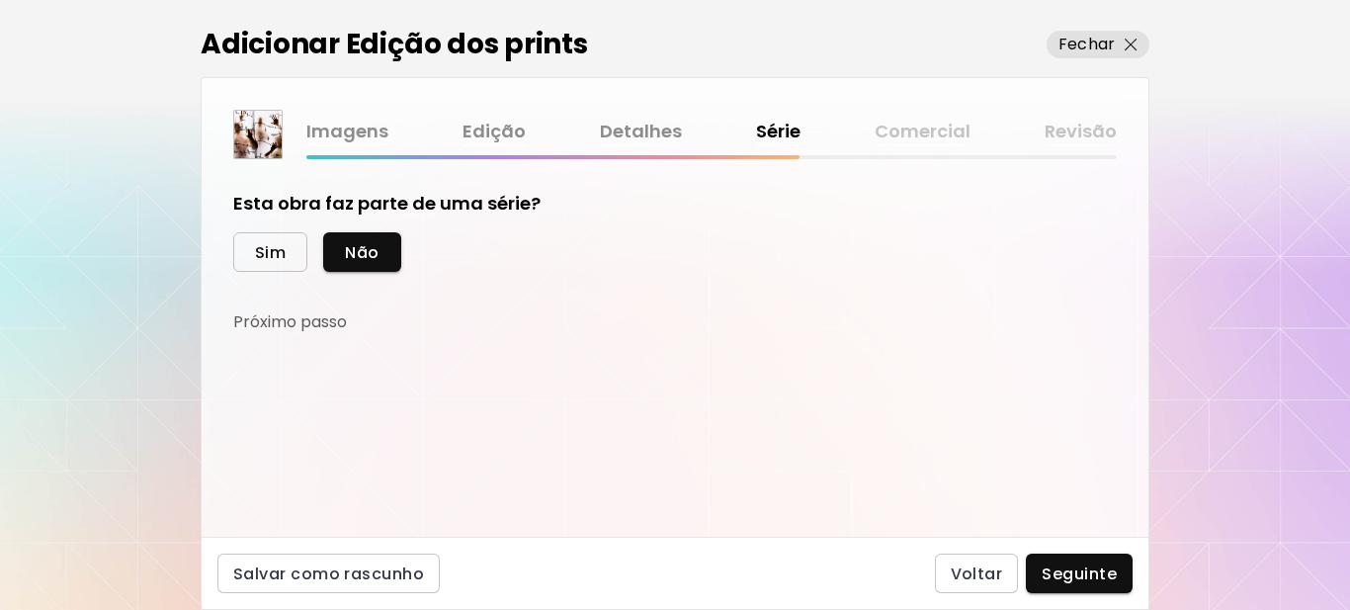
click at [271, 250] on span "Sim" at bounding box center [270, 252] width 31 height 21
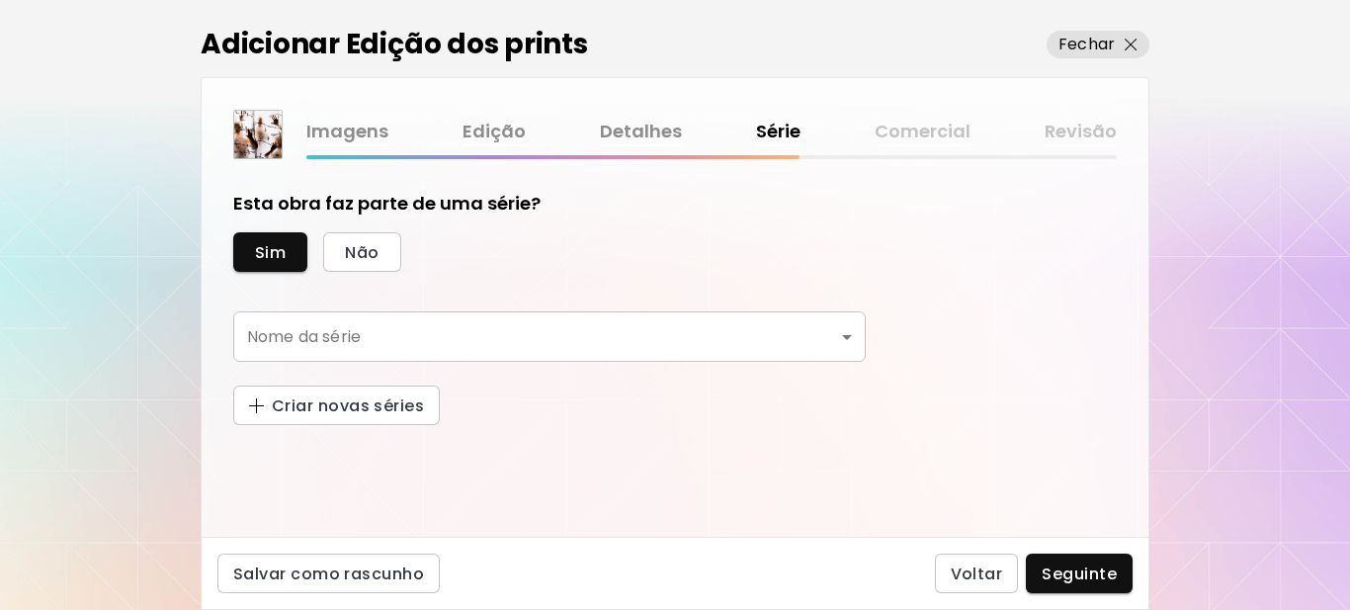
click at [429, 330] on body "[DOMAIN_NAME]/[PERSON_NAME] Adicionar obras Gerencie suas obras Editar Perfil M…" at bounding box center [675, 305] width 1350 height 610
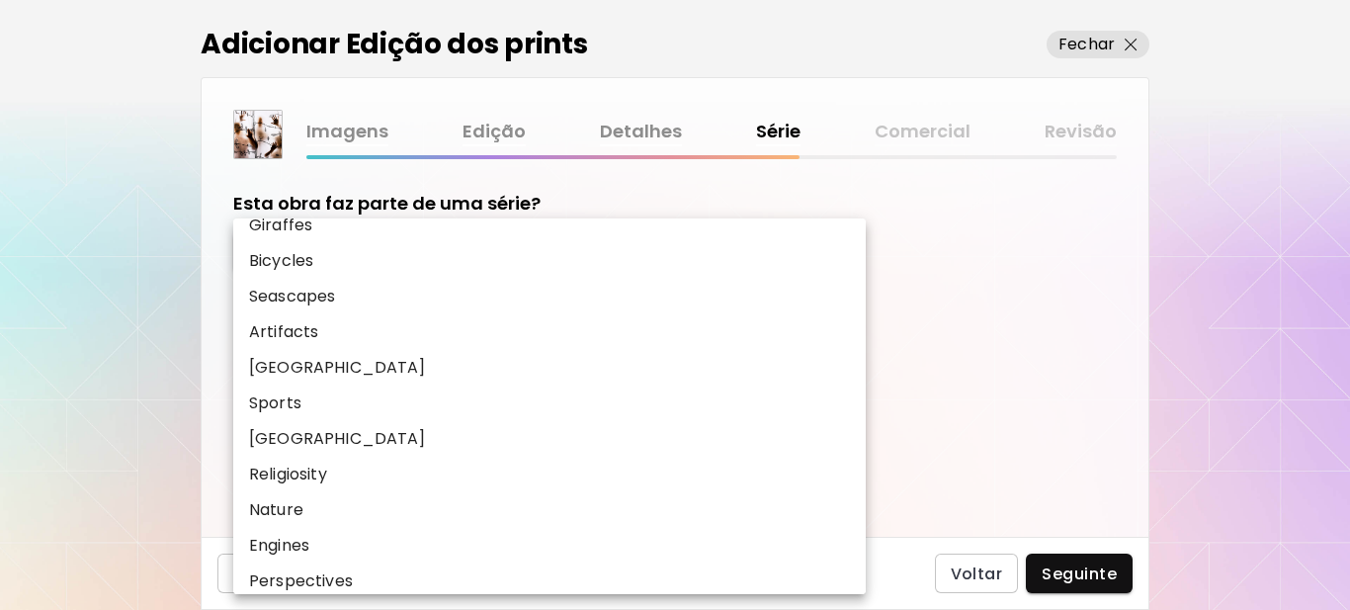
scroll to position [423, 0]
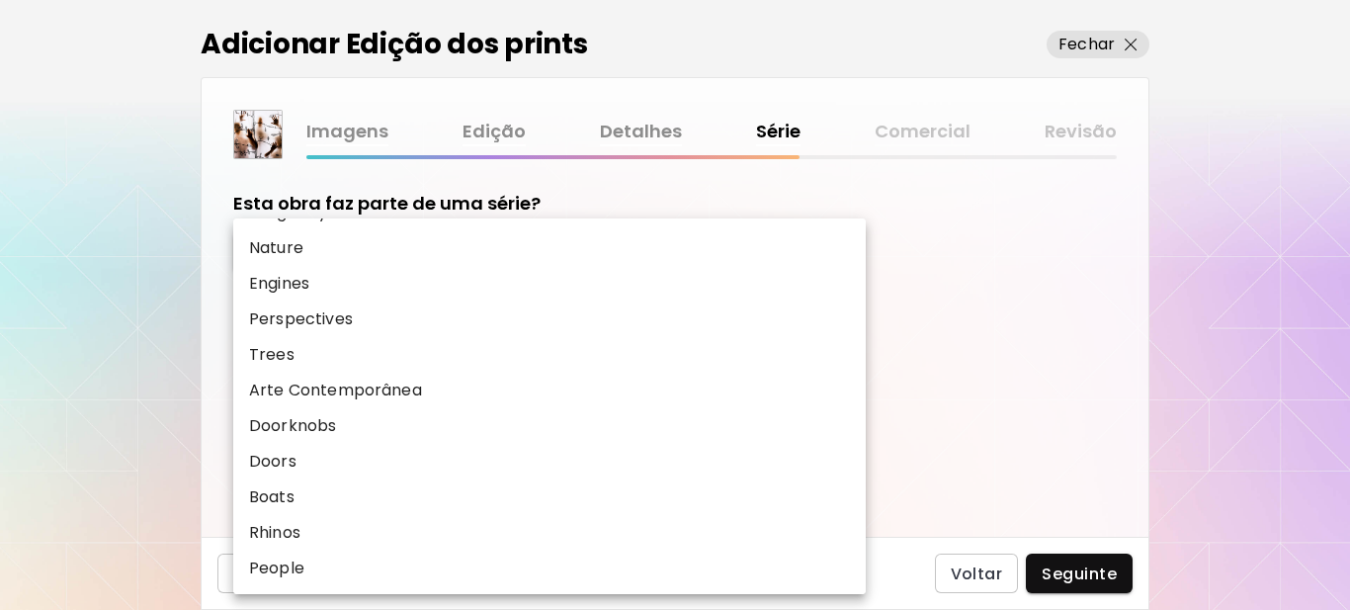
click at [328, 575] on li "People" at bounding box center [549, 568] width 632 height 36
type input "******"
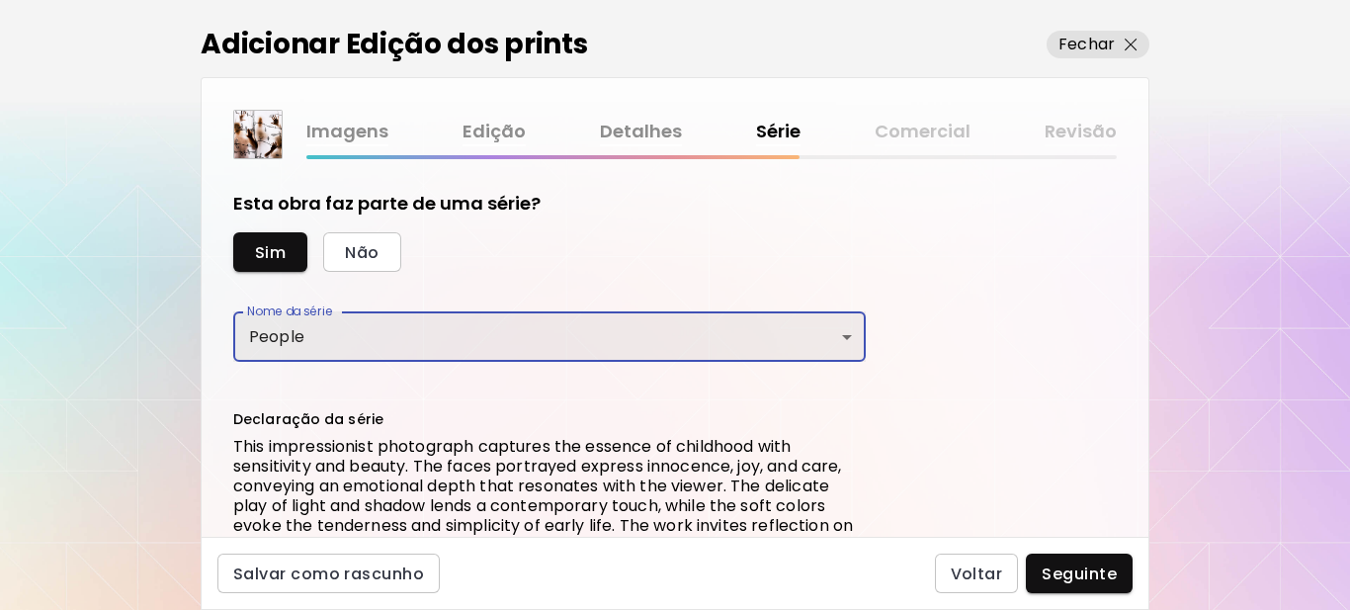
scroll to position [186, 0]
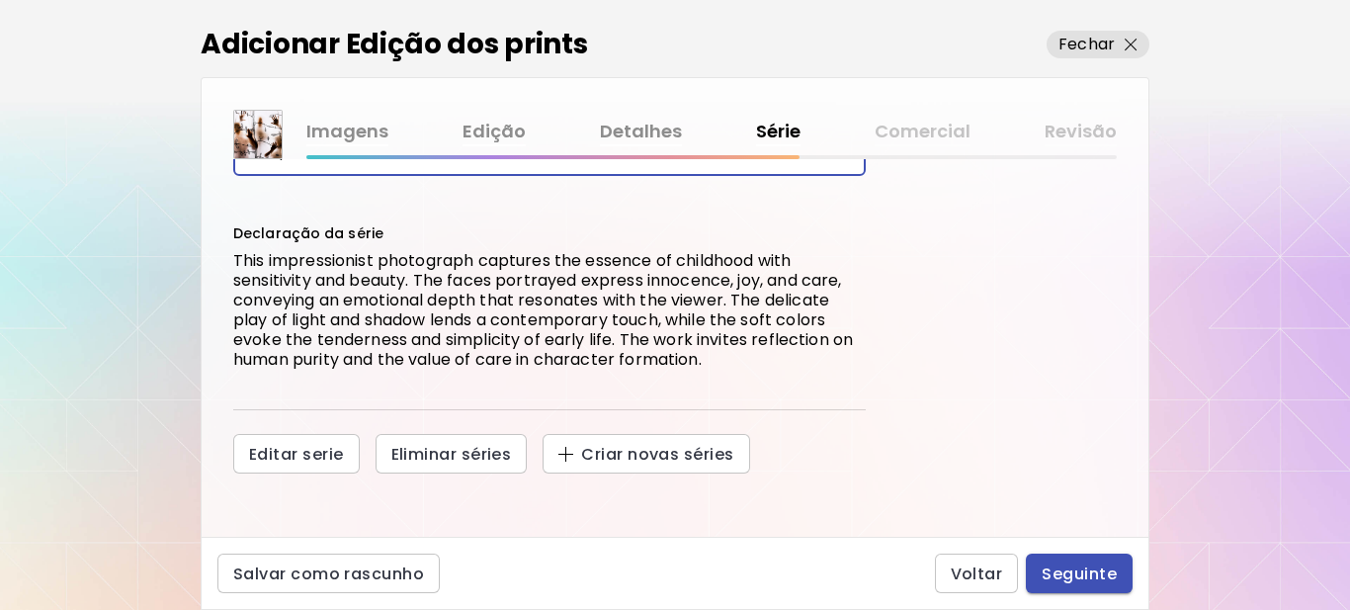
click at [1067, 570] on span "Seguinte" at bounding box center [1079, 573] width 75 height 21
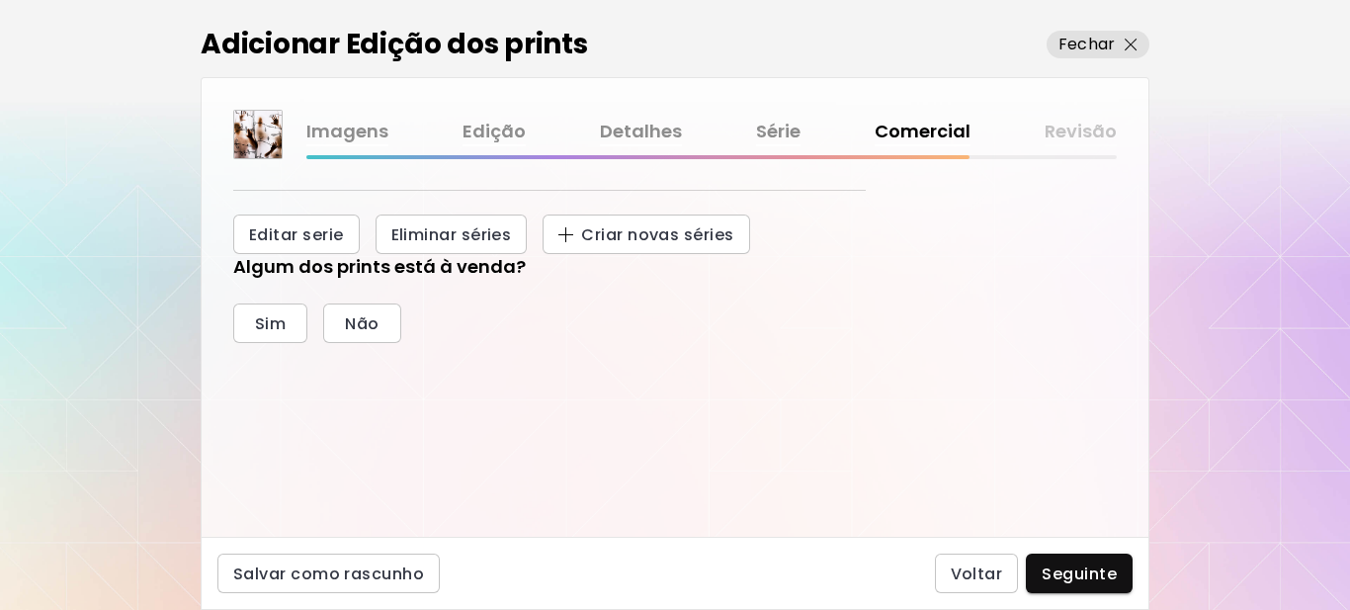
scroll to position [437, 0]
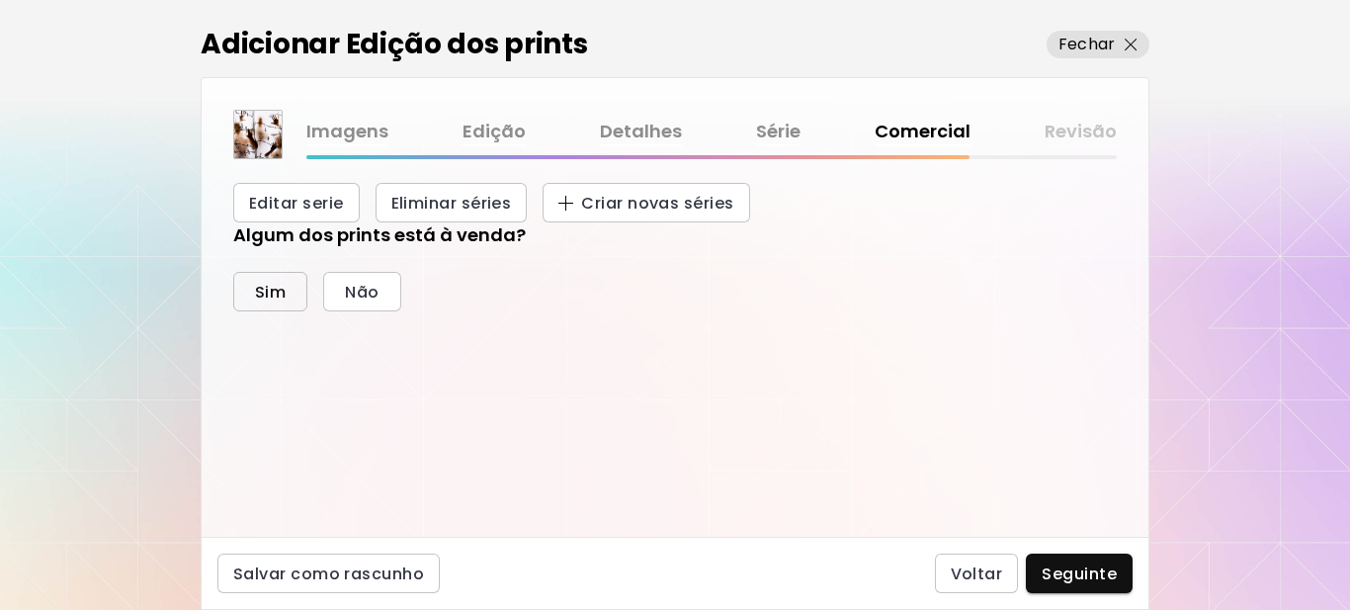
click at [270, 289] on span "Sim" at bounding box center [270, 292] width 31 height 21
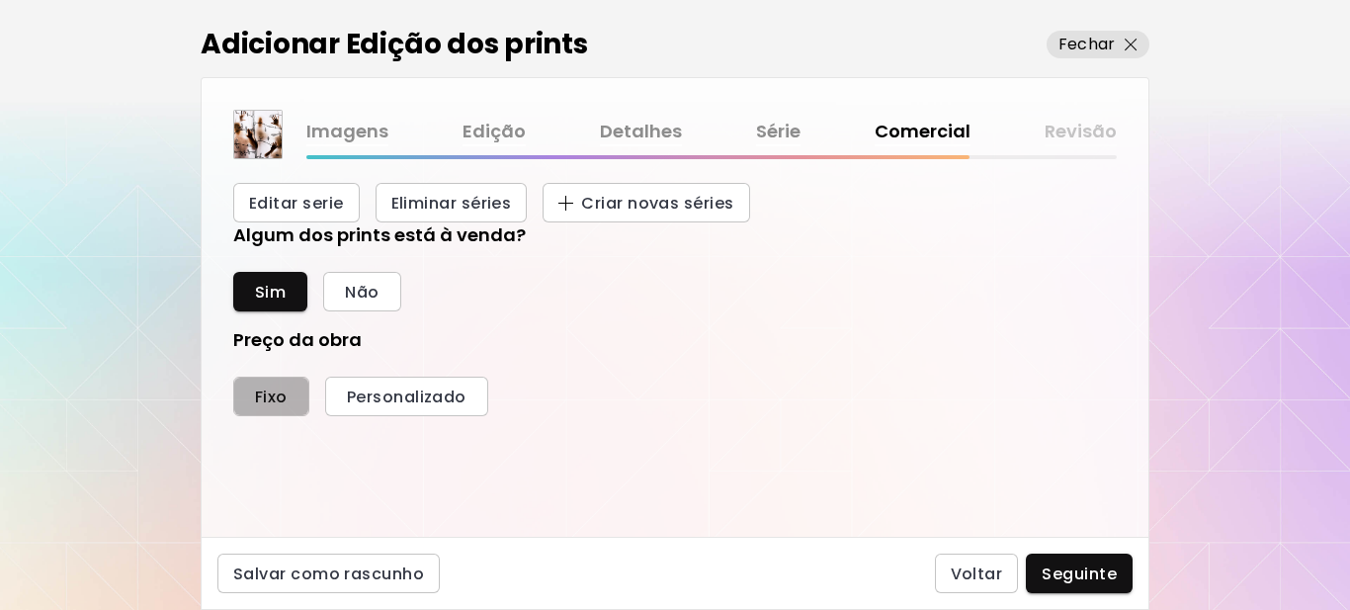
click at [269, 403] on span "Fixo" at bounding box center [271, 396] width 33 height 21
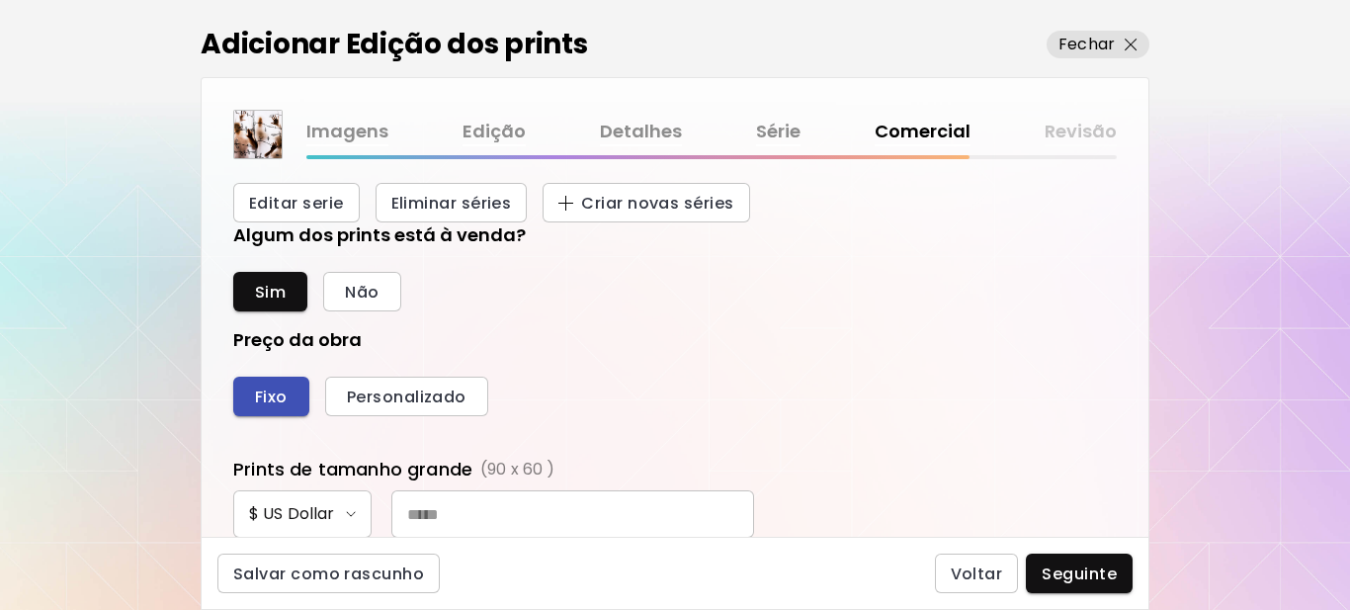
scroll to position [745, 864]
click at [511, 509] on input "text" at bounding box center [572, 513] width 363 height 47
type input "***"
click at [707, 385] on div "Fixo Personalizado" at bounding box center [674, 397] width 883 height 40
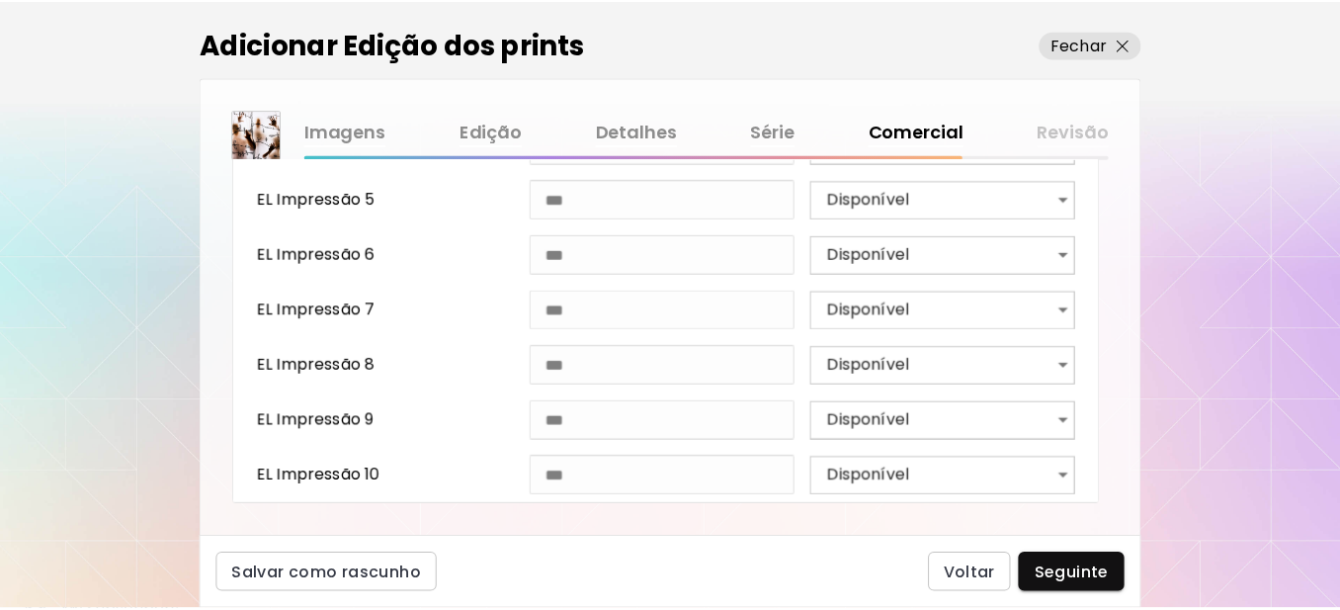
scroll to position [1197, 0]
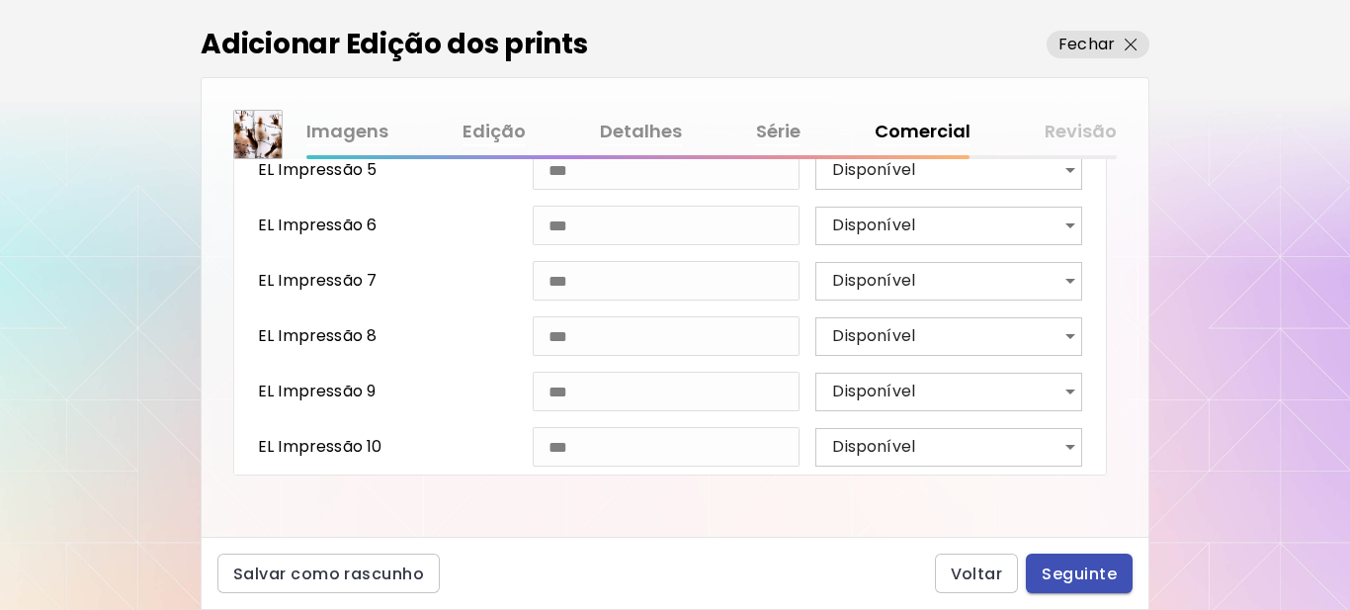
click at [1073, 574] on span "Seguinte" at bounding box center [1079, 573] width 75 height 21
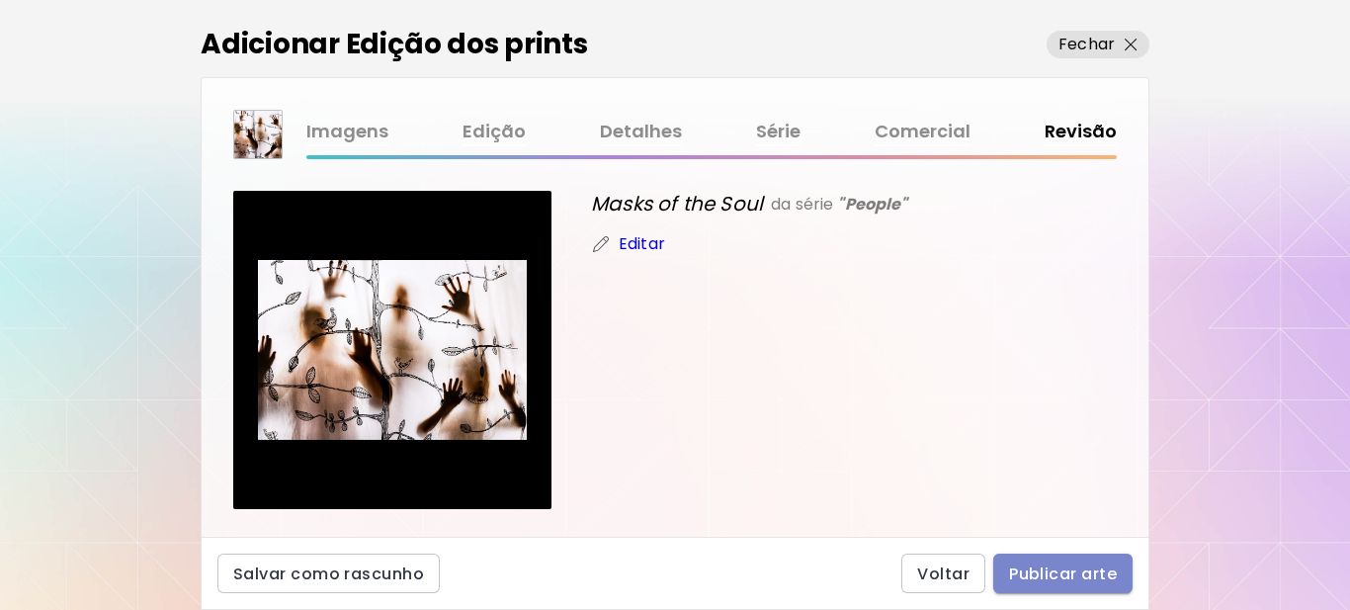
click at [1096, 576] on span "Publicar arte" at bounding box center [1063, 573] width 108 height 21
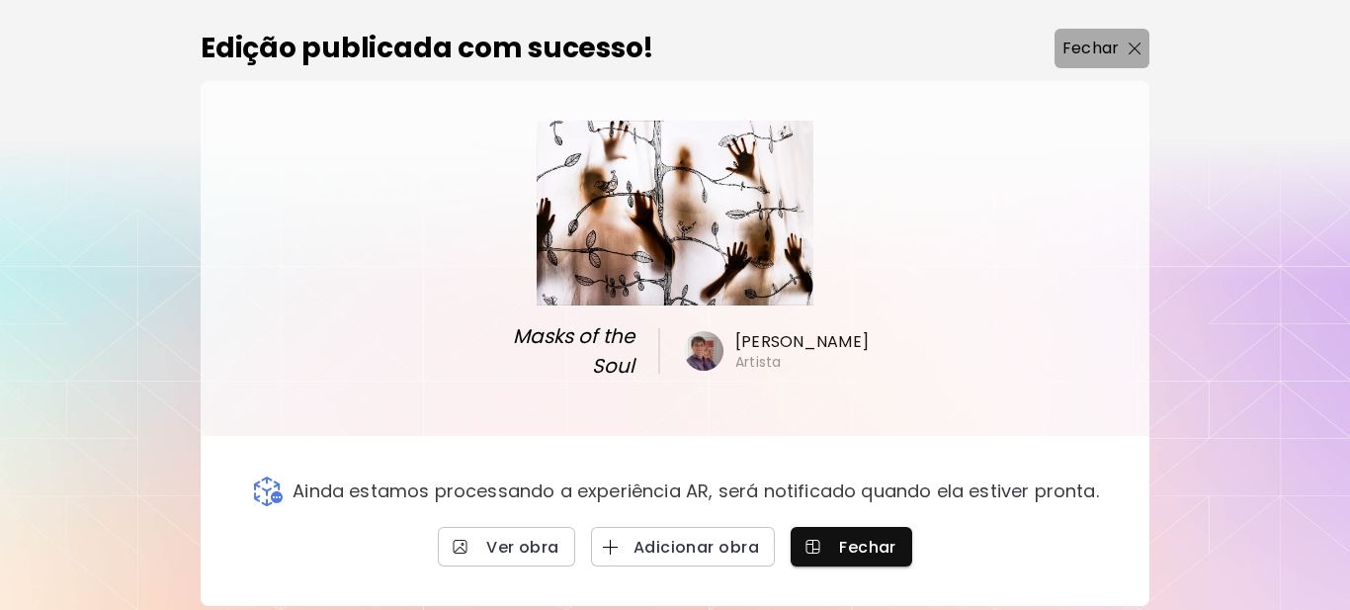
click at [1100, 60] on p "Fechar" at bounding box center [1090, 49] width 56 height 24
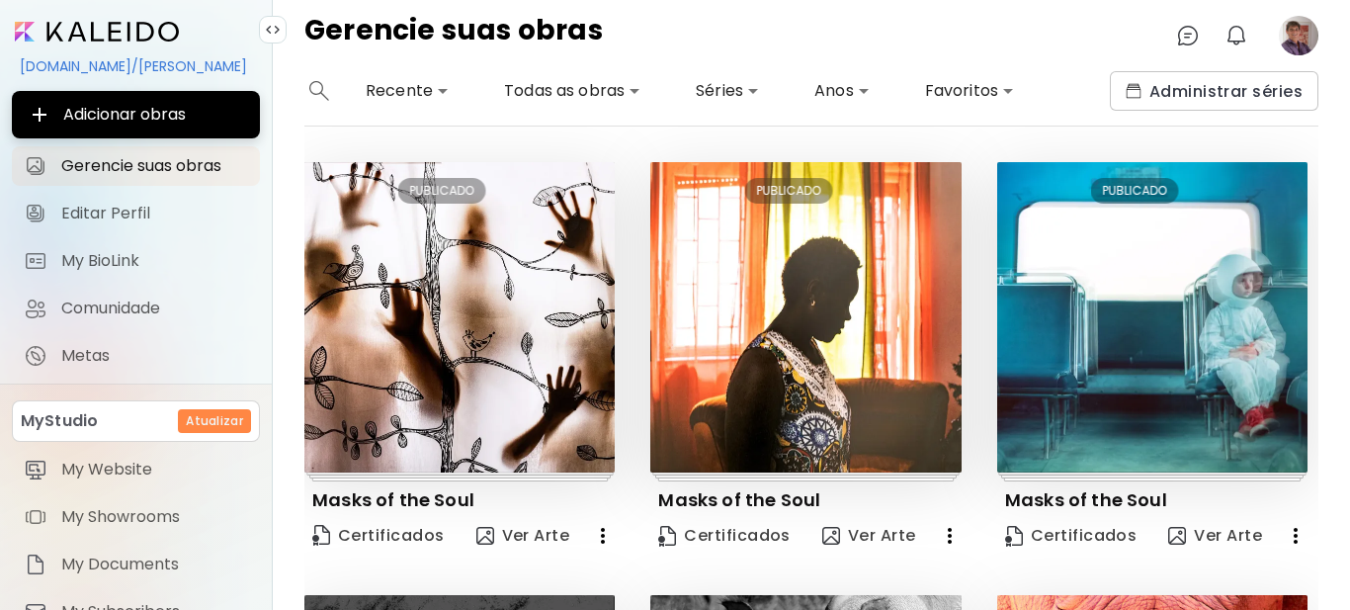
click at [1298, 47] on image at bounding box center [1299, 36] width 40 height 40
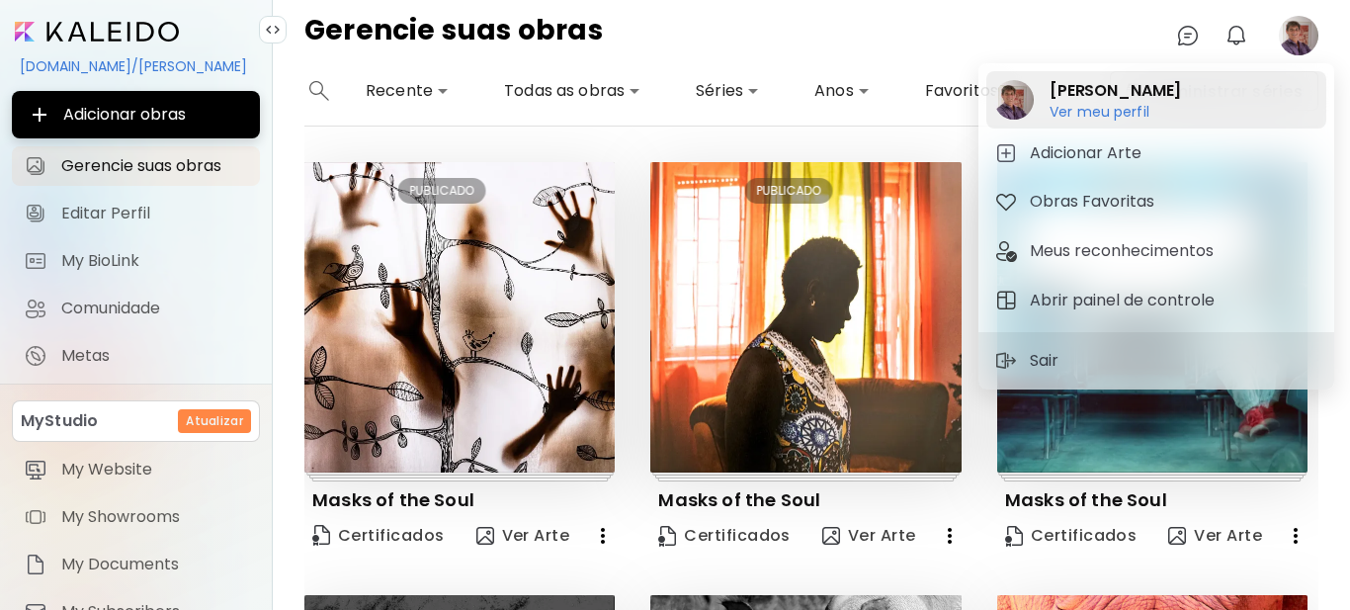
click at [1118, 107] on h6 "Ver meu perfil" at bounding box center [1115, 112] width 131 height 18
